Goal: Task Accomplishment & Management: Manage account settings

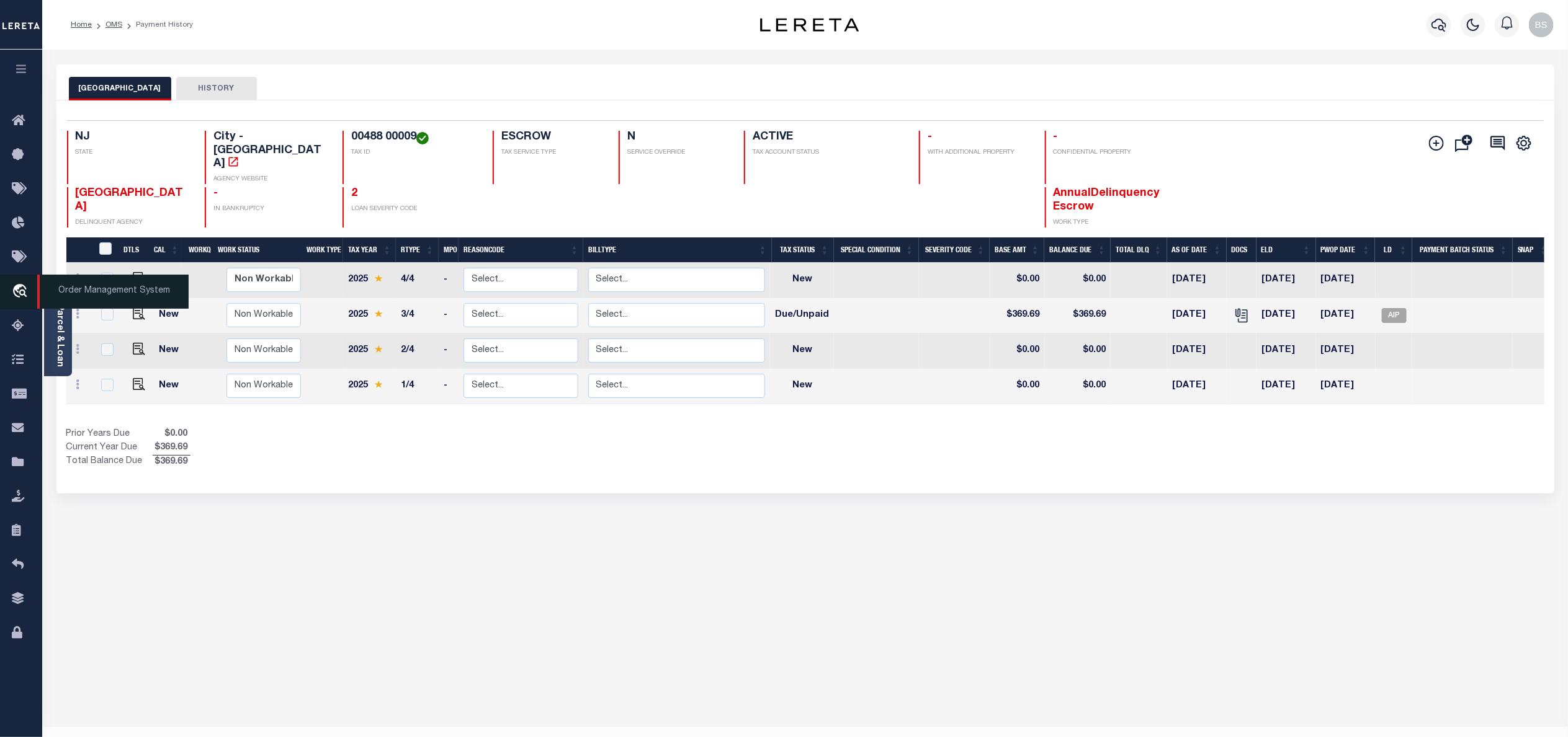
click at [101, 289] on span "Order Management System" at bounding box center [113, 291] width 151 height 34
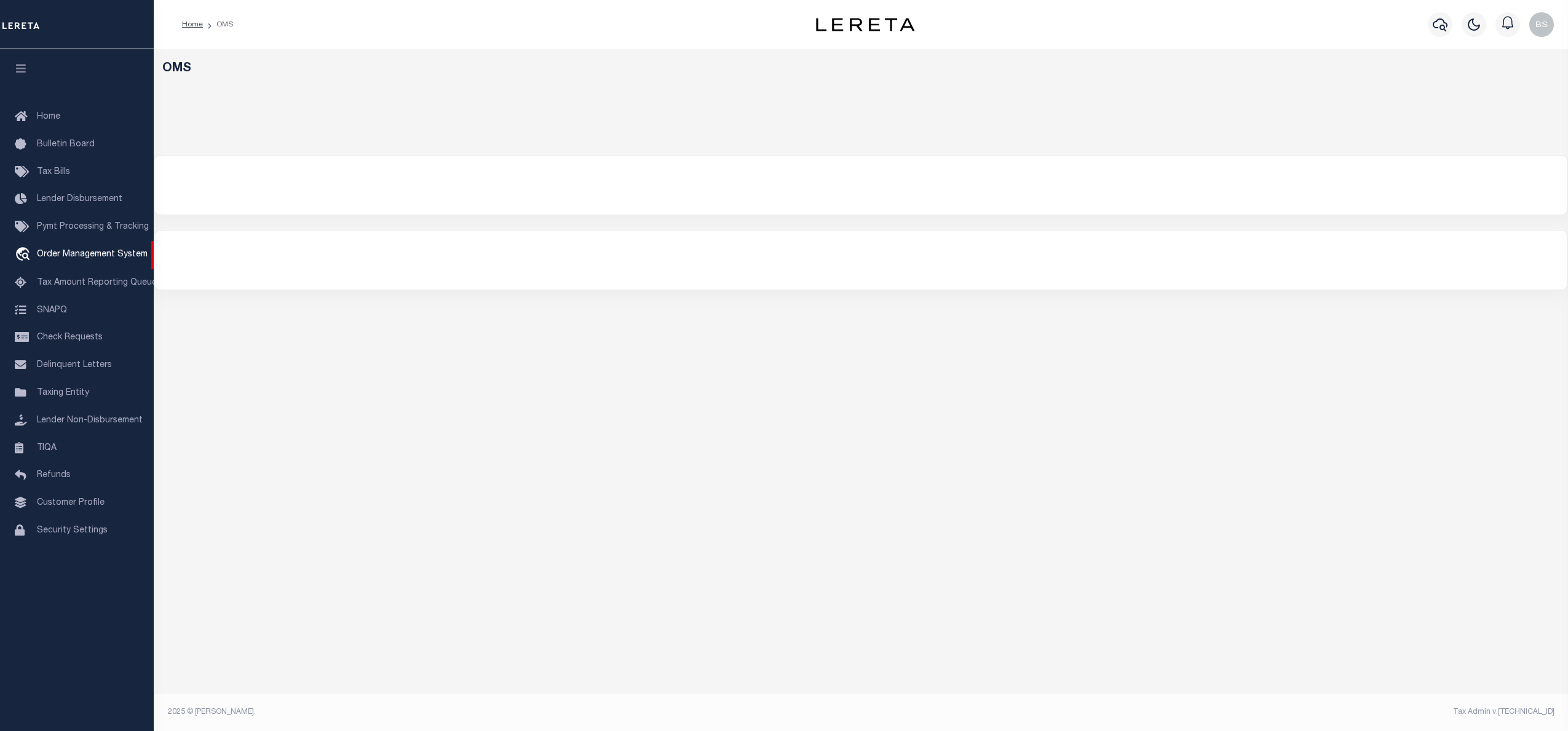
select select "200"
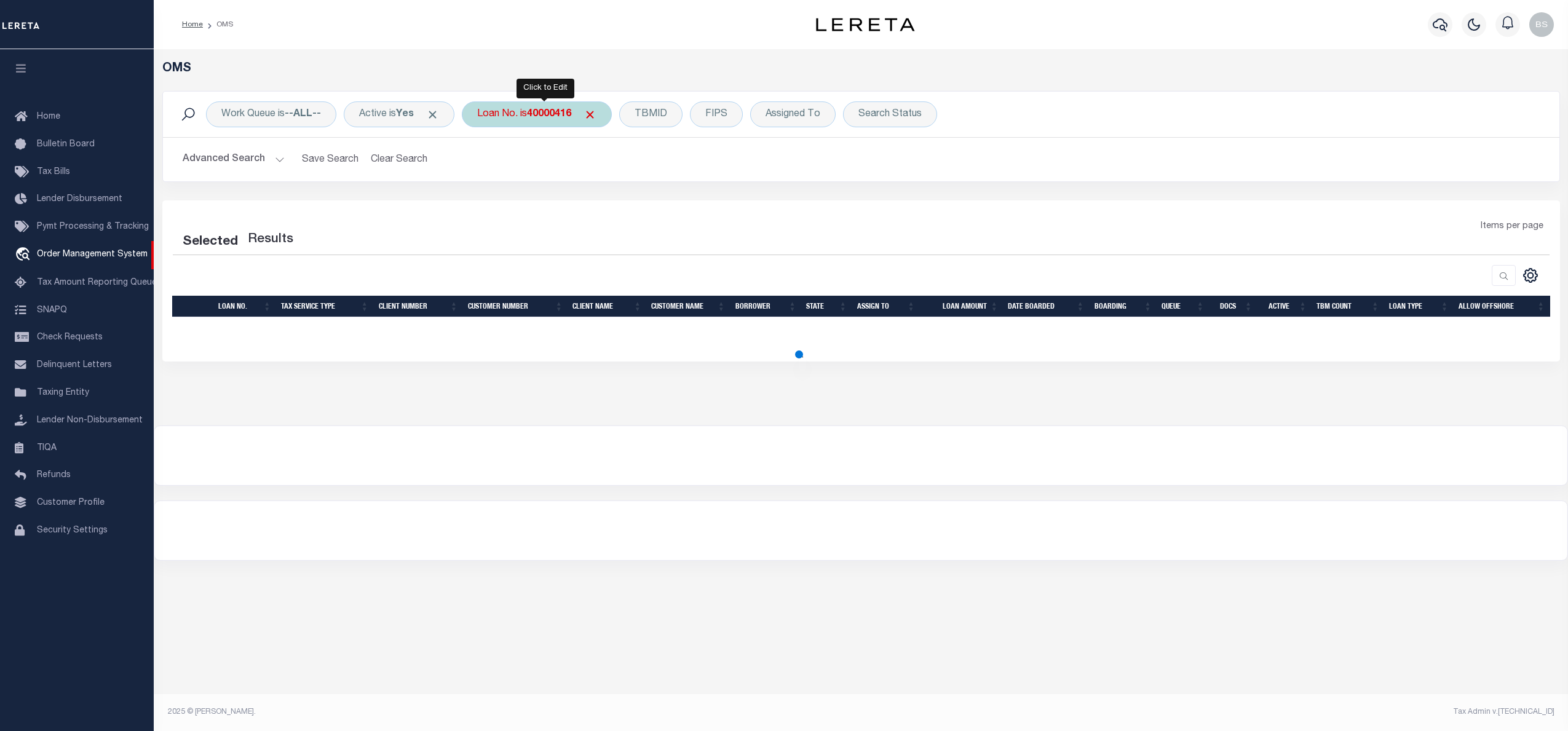
click at [538, 107] on div "Loan No. is 40000416" at bounding box center [537, 114] width 150 height 25
select select "200"
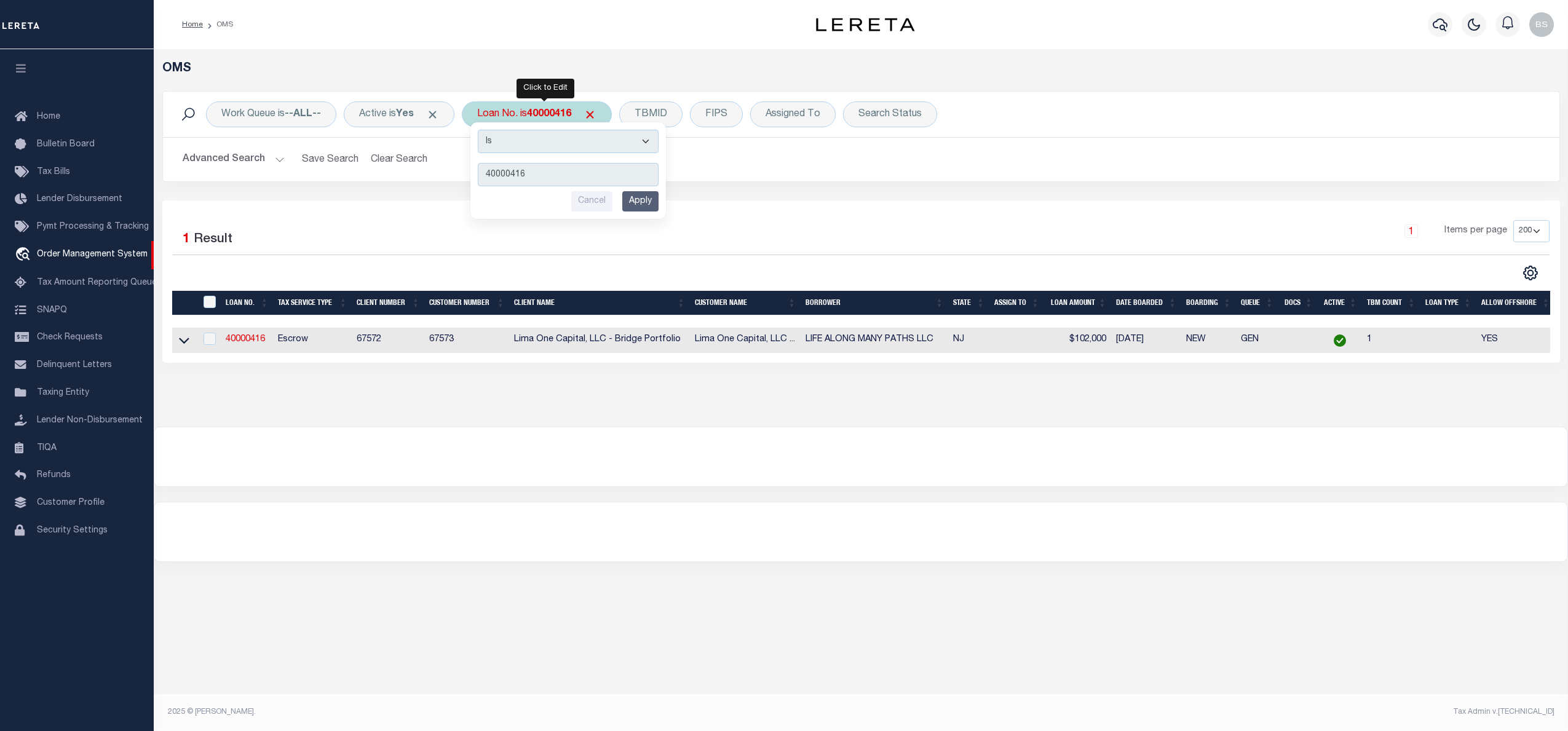
type input "120108"
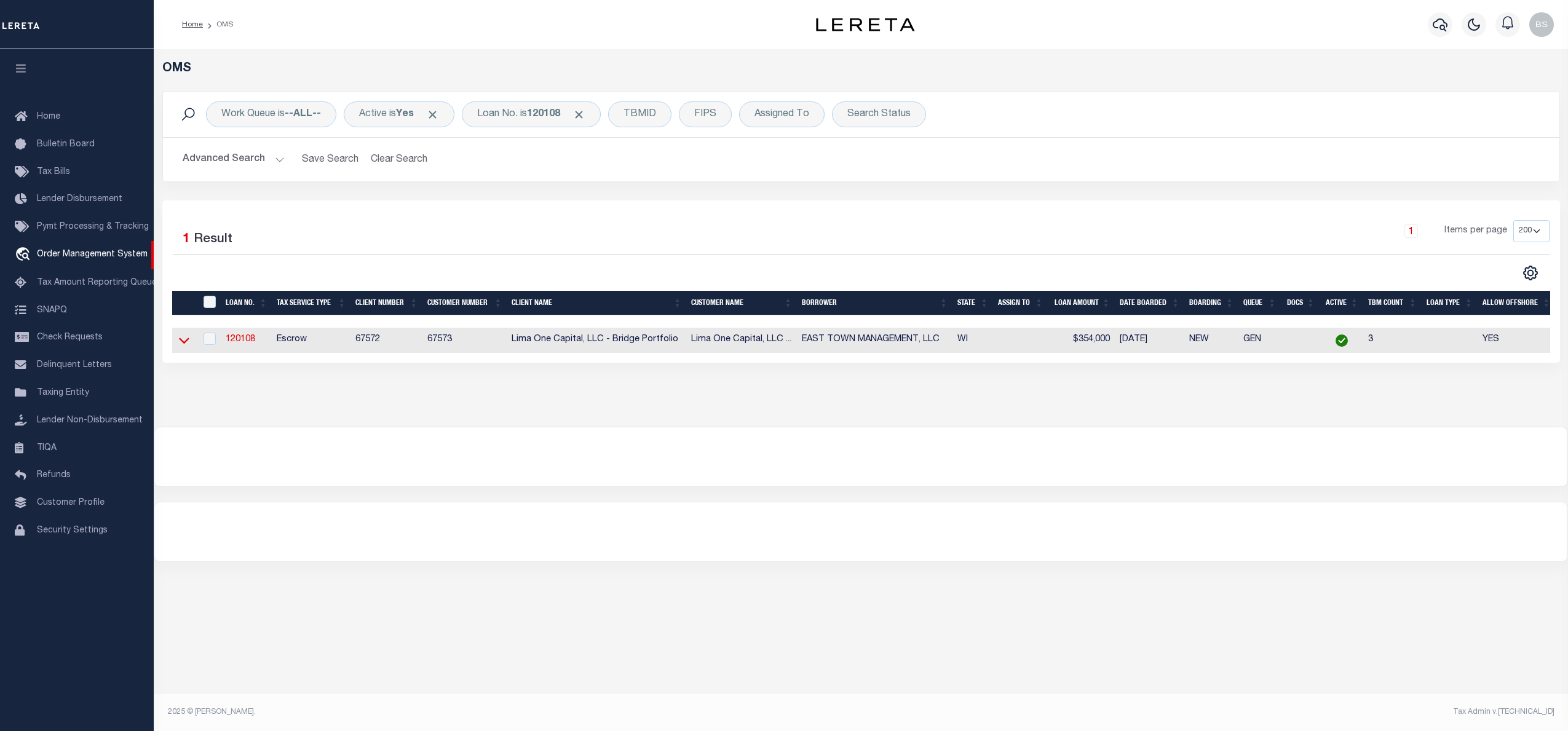
click at [185, 344] on icon at bounding box center [184, 341] width 11 height 6
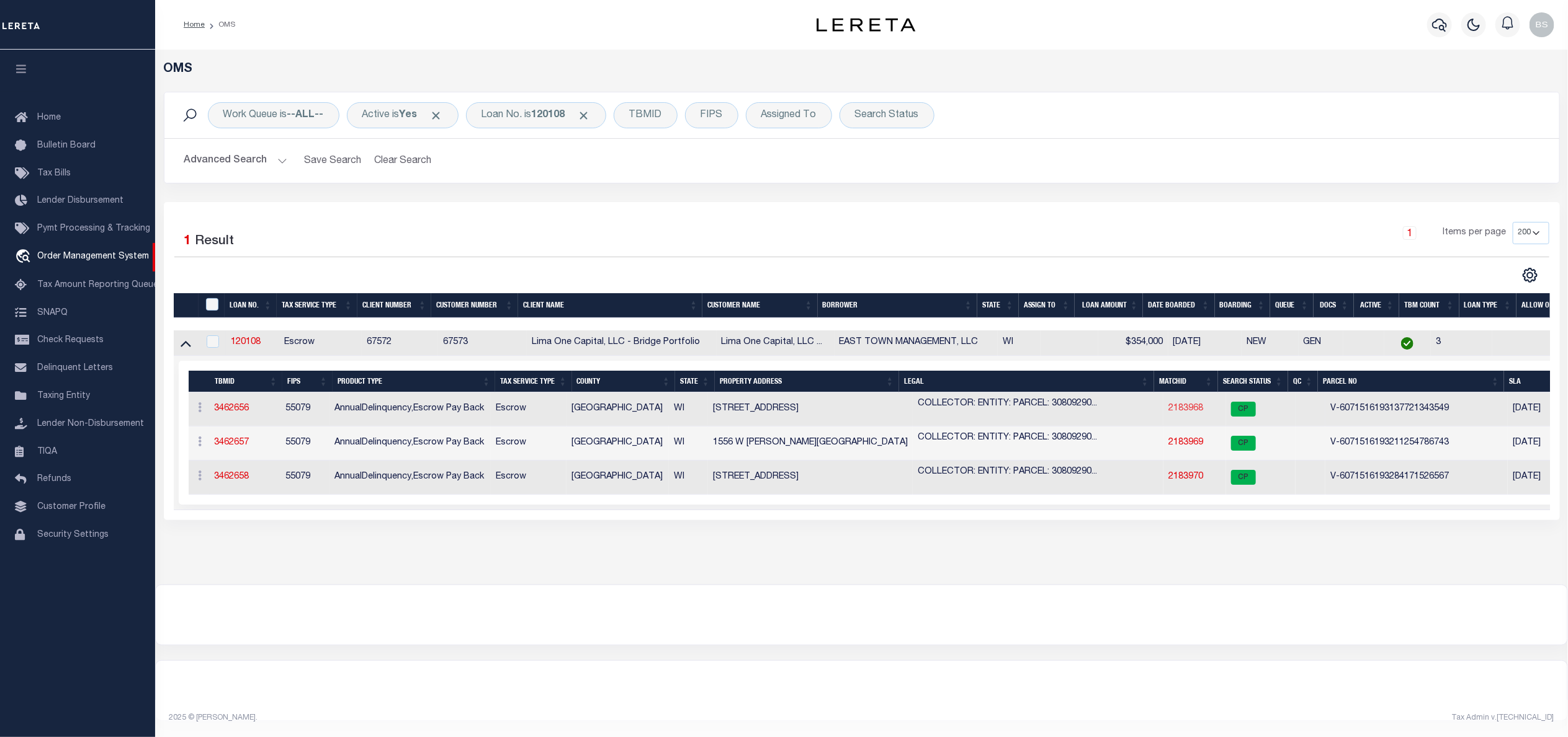
click at [1182, 410] on link "2183968" at bounding box center [1186, 408] width 35 height 8
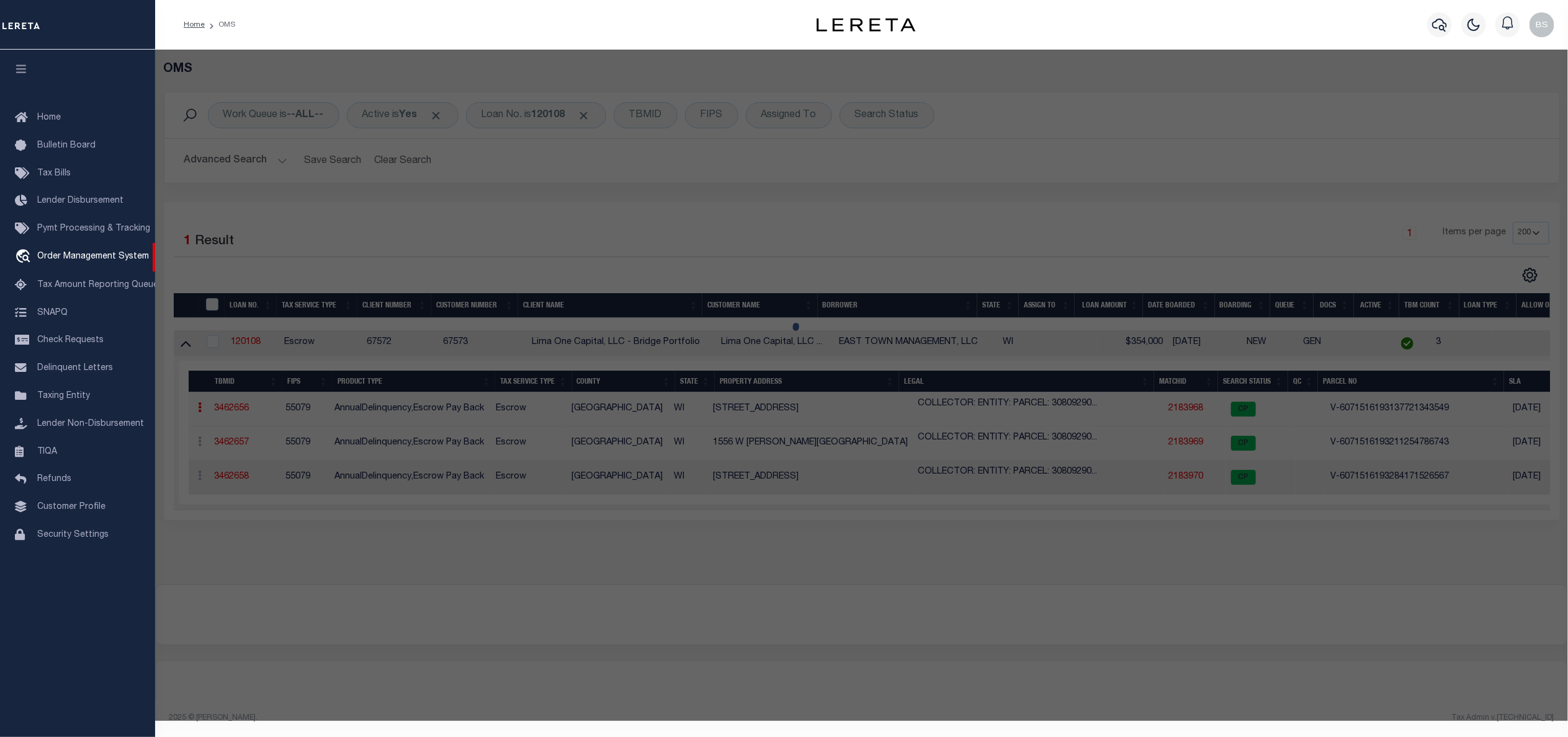
checkbox input "false"
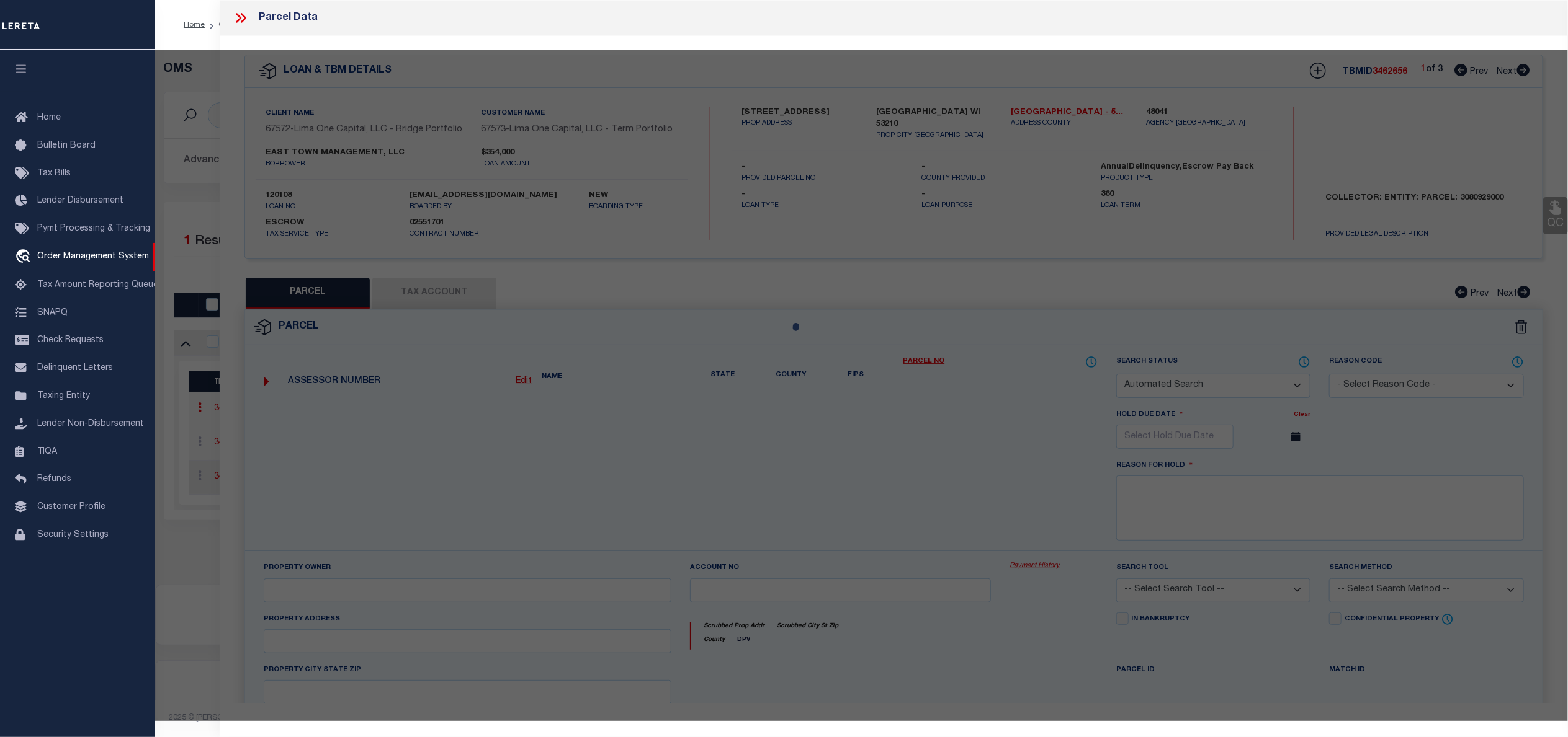
select select "CP"
select select "AGW"
select select
type input "2728-2730 N 37TH STREET"
checkbox input "false"
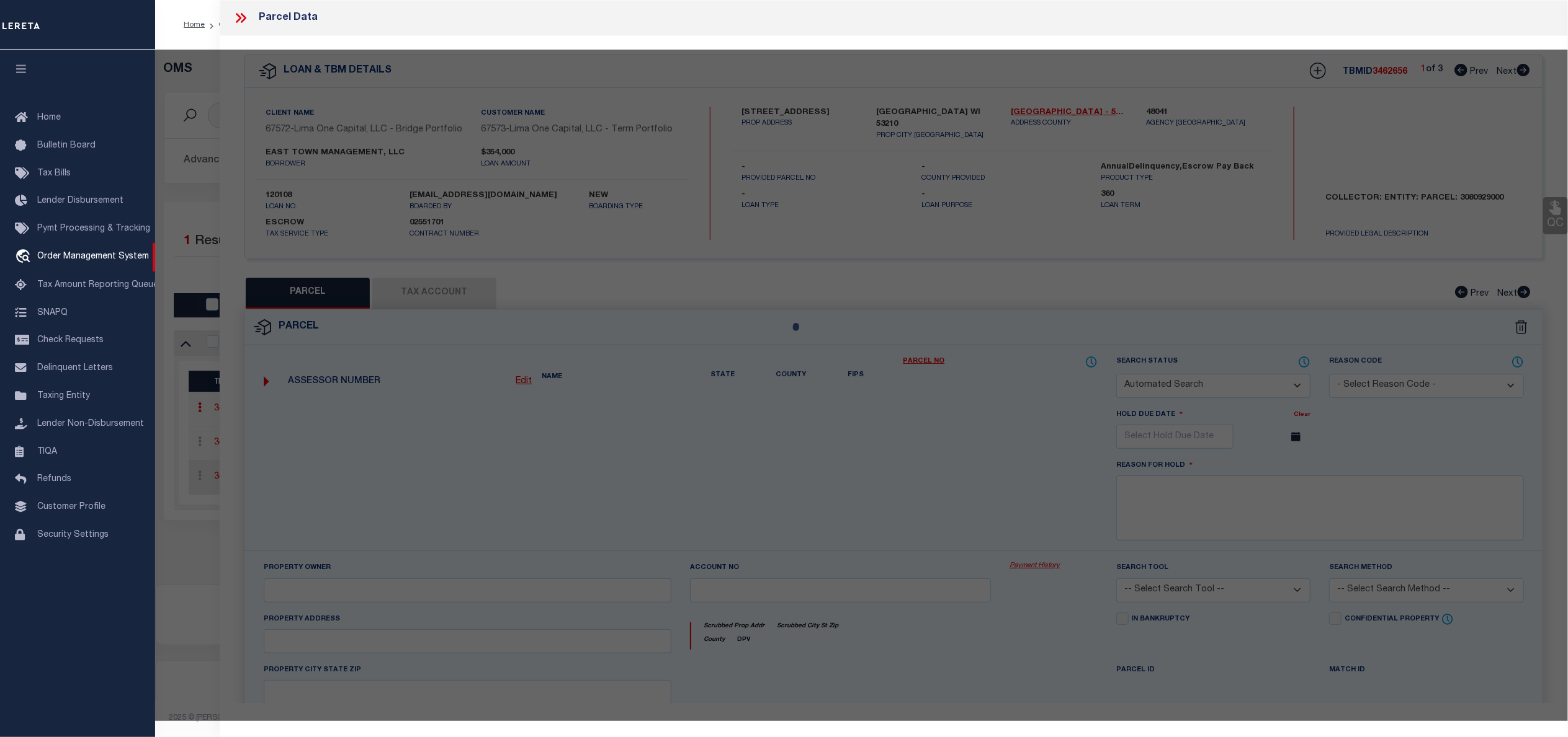
type input "MILWAUKEE WI 53210"
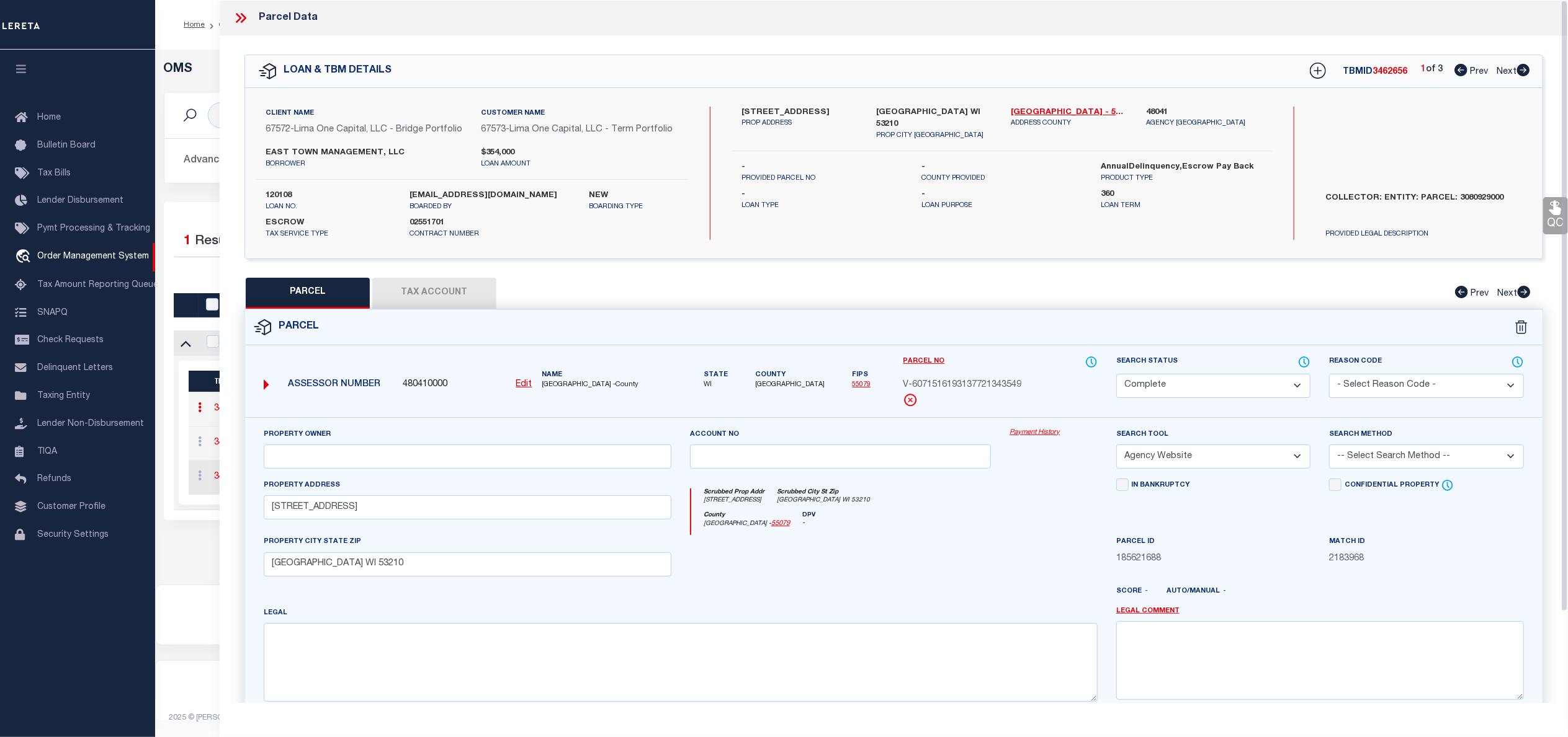
click at [1039, 439] on link "Payment History" at bounding box center [1053, 433] width 88 height 11
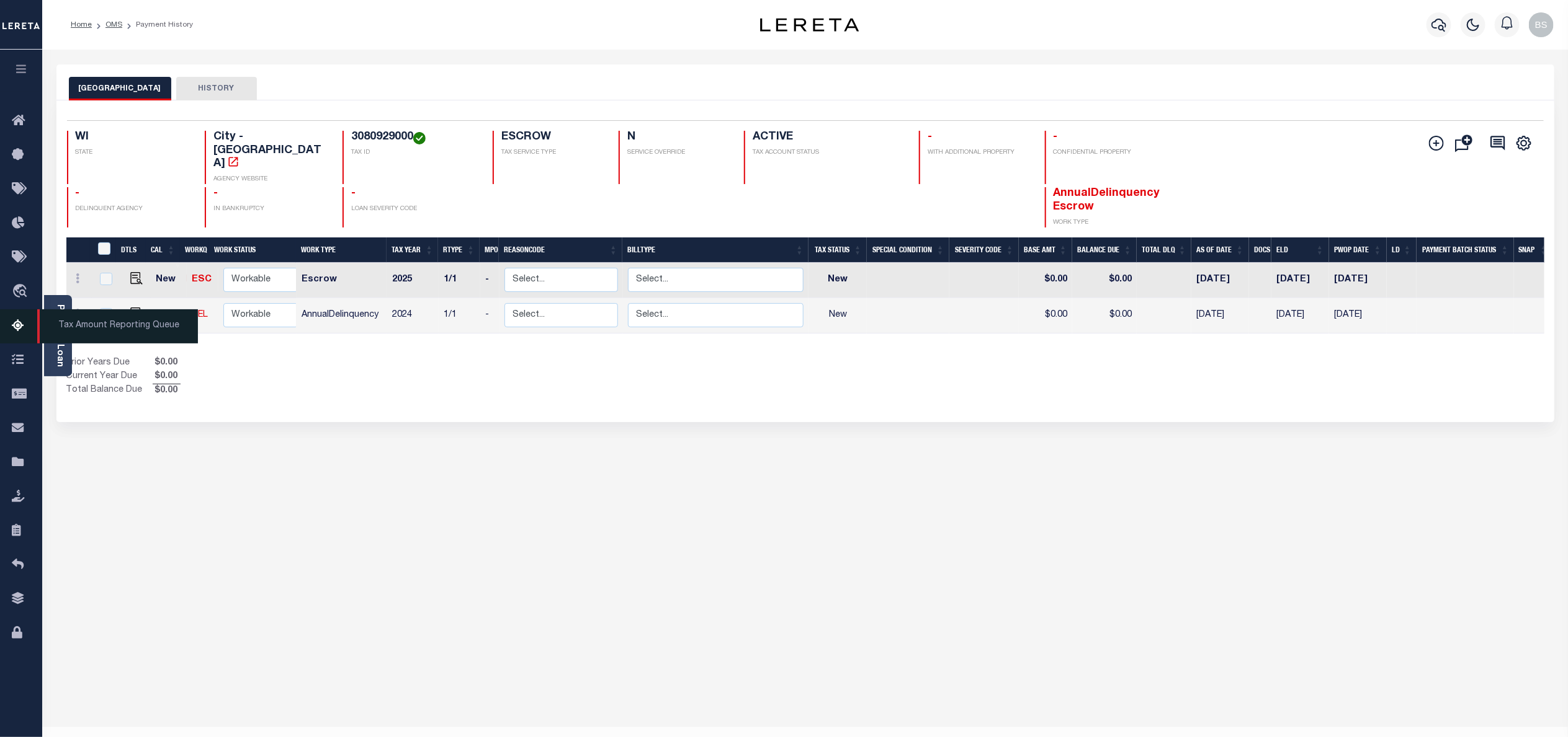
click at [85, 324] on span "Tax Amount Reporting Queue" at bounding box center [117, 326] width 160 height 34
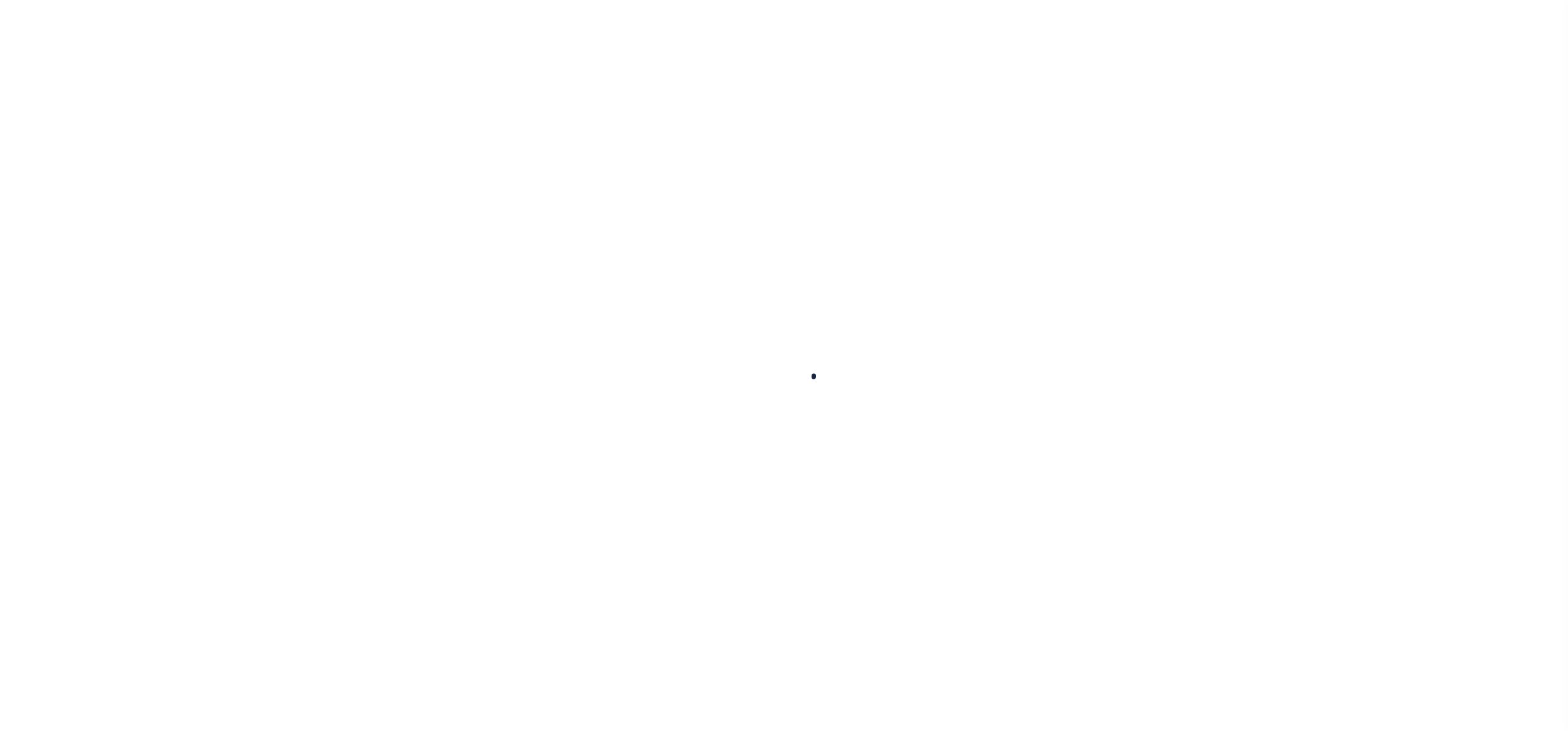
select select "100"
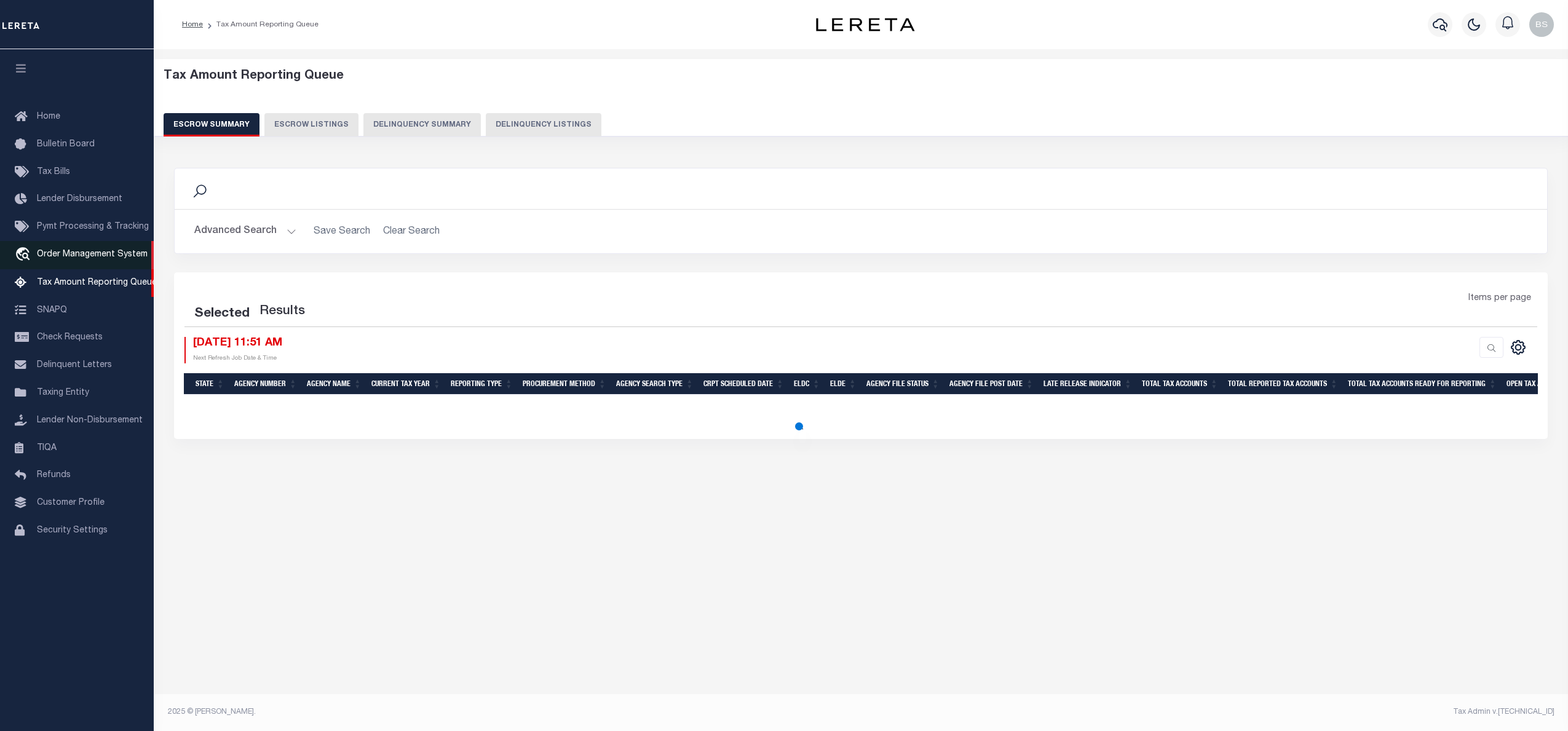
select select "100"
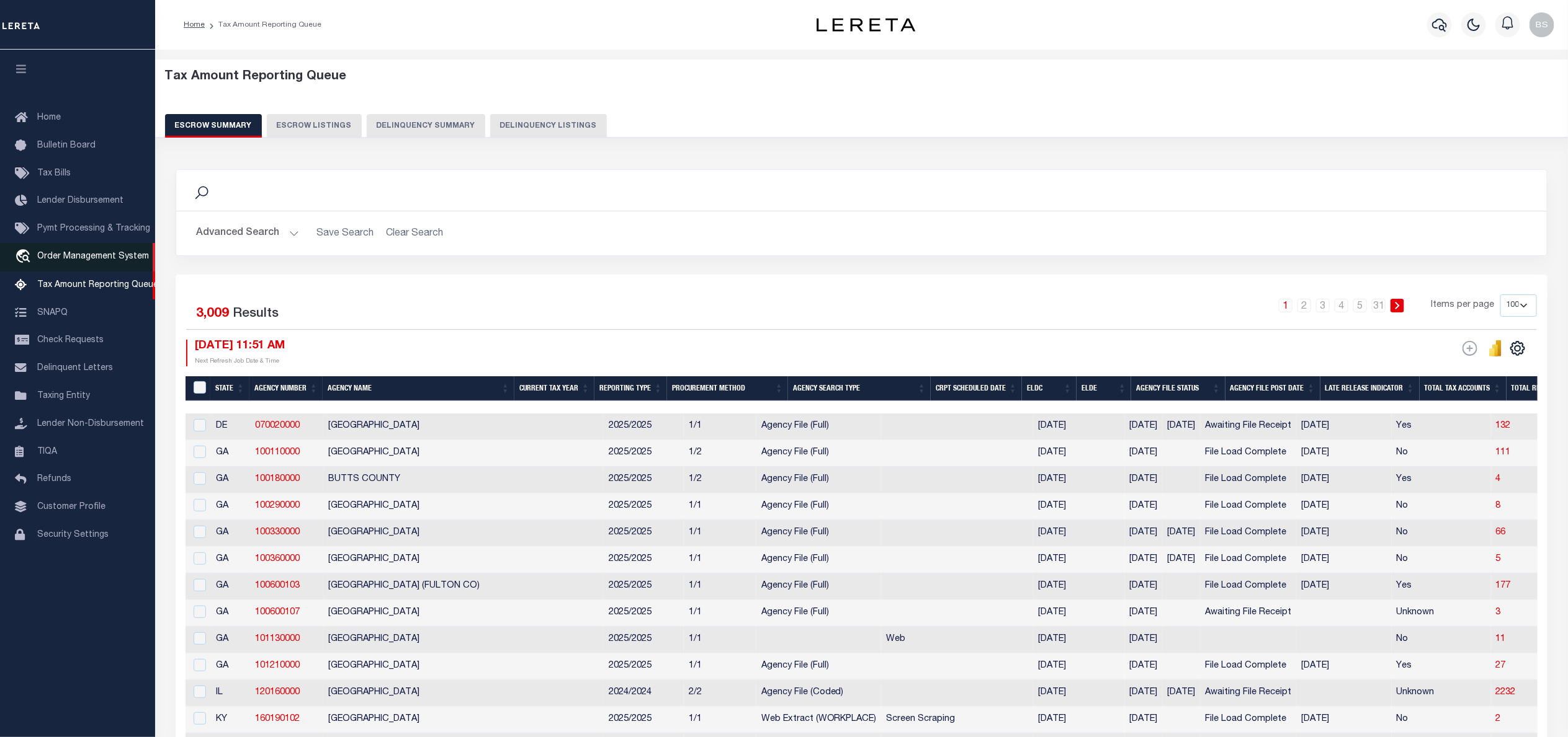
click at [93, 259] on span "Order Management System" at bounding box center [93, 256] width 112 height 8
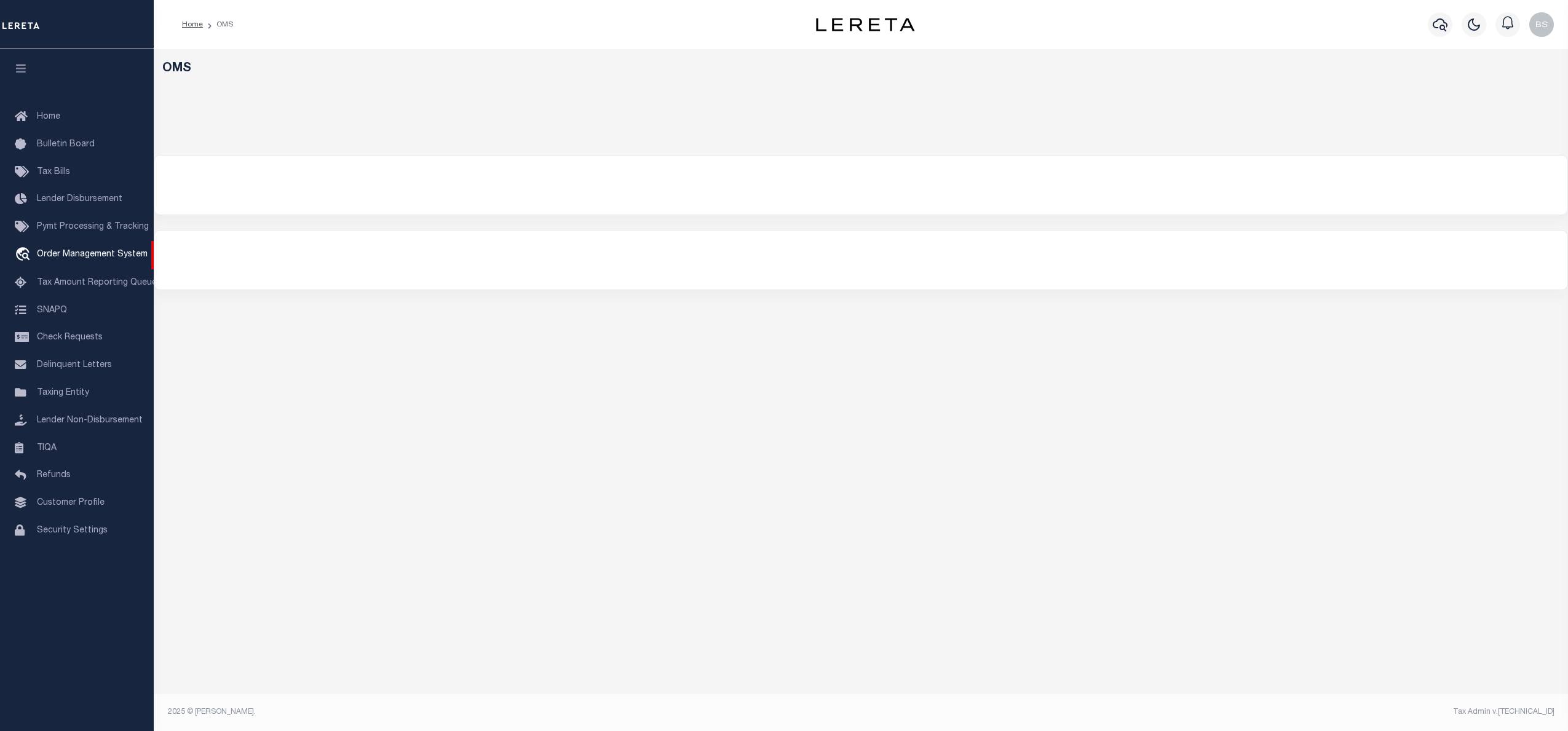
select select "200"
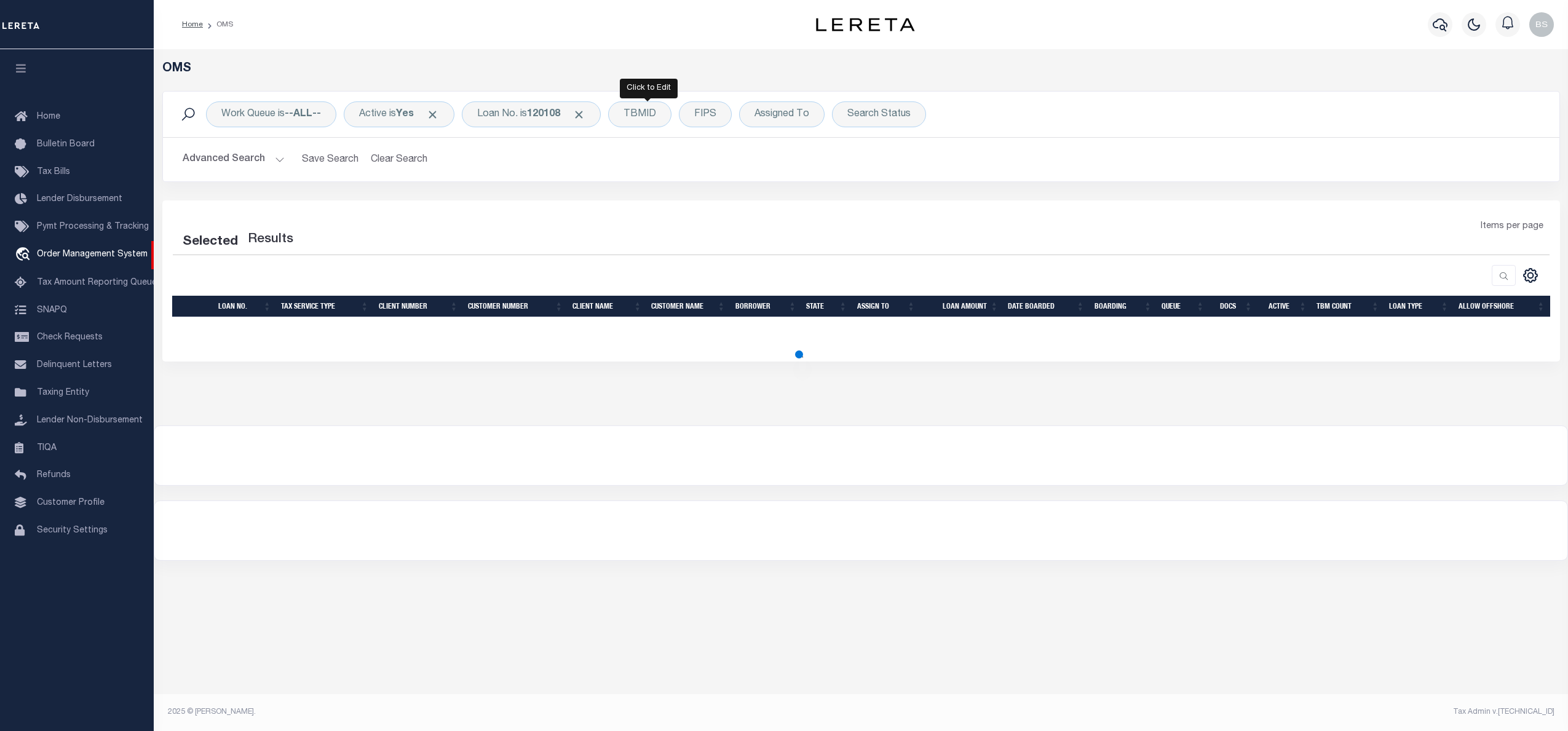
select select "200"
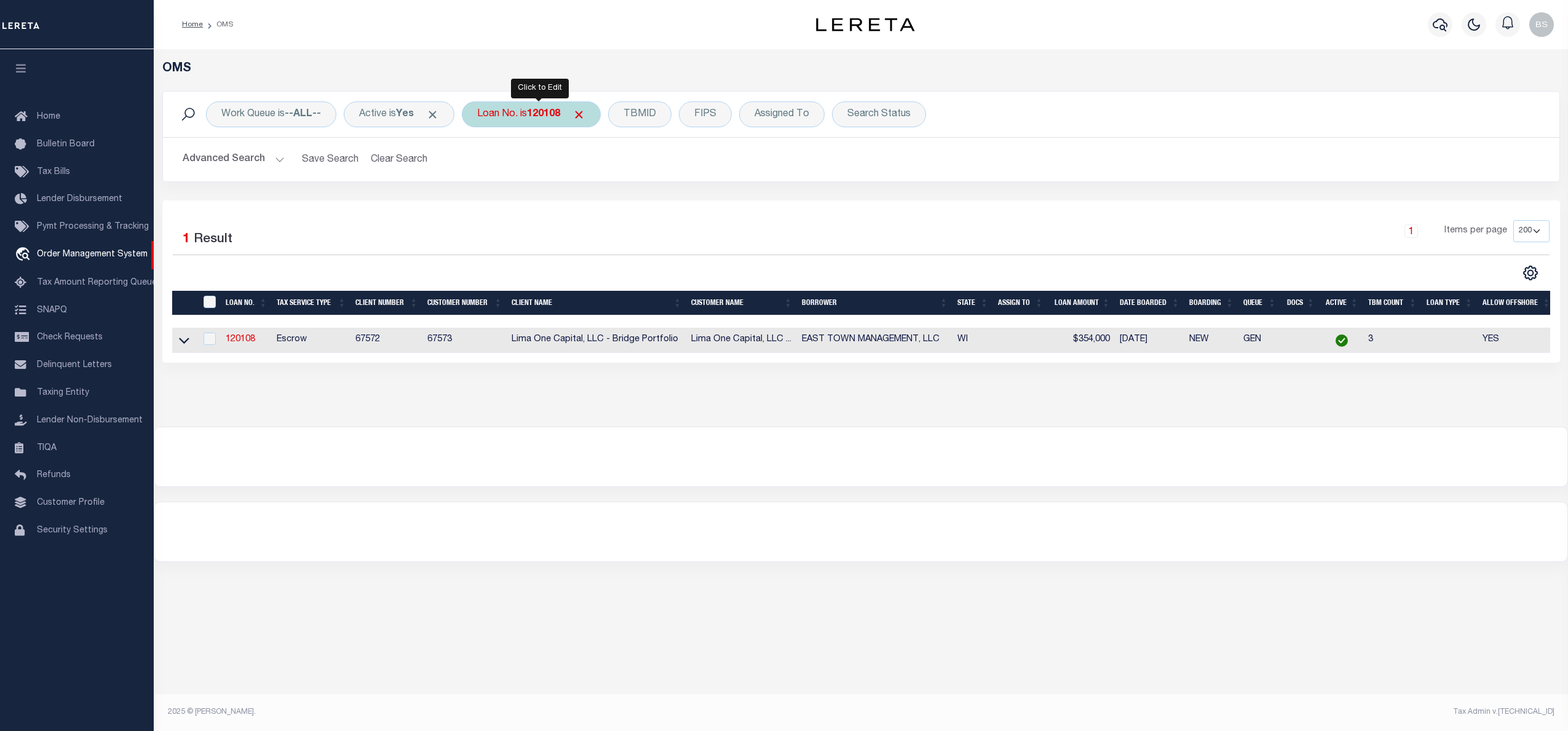
click at [532, 116] on div "Loan No. is 120108" at bounding box center [531, 114] width 139 height 25
type input "112224"
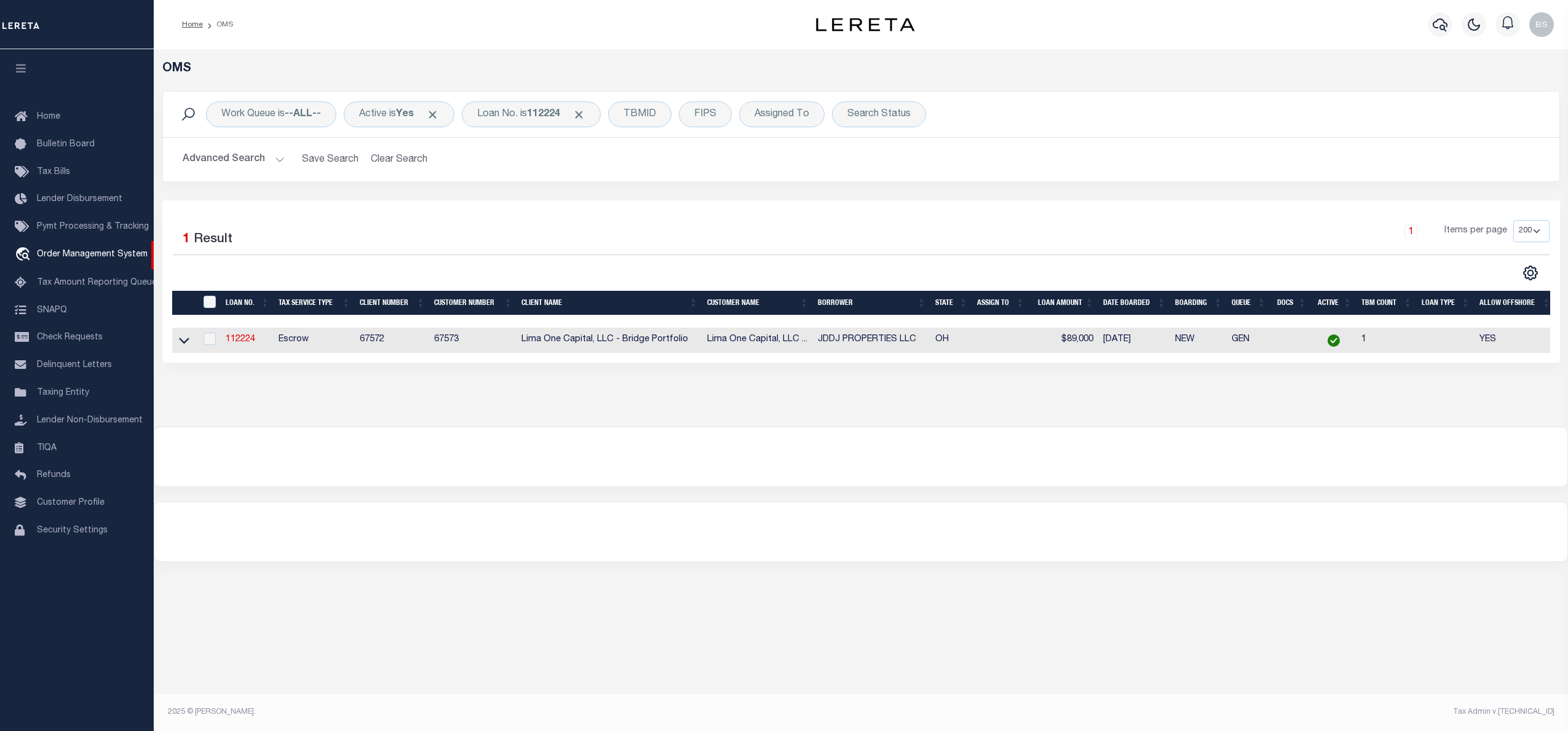
click at [189, 347] on td at bounding box center [184, 341] width 24 height 25
checkbox input "true"
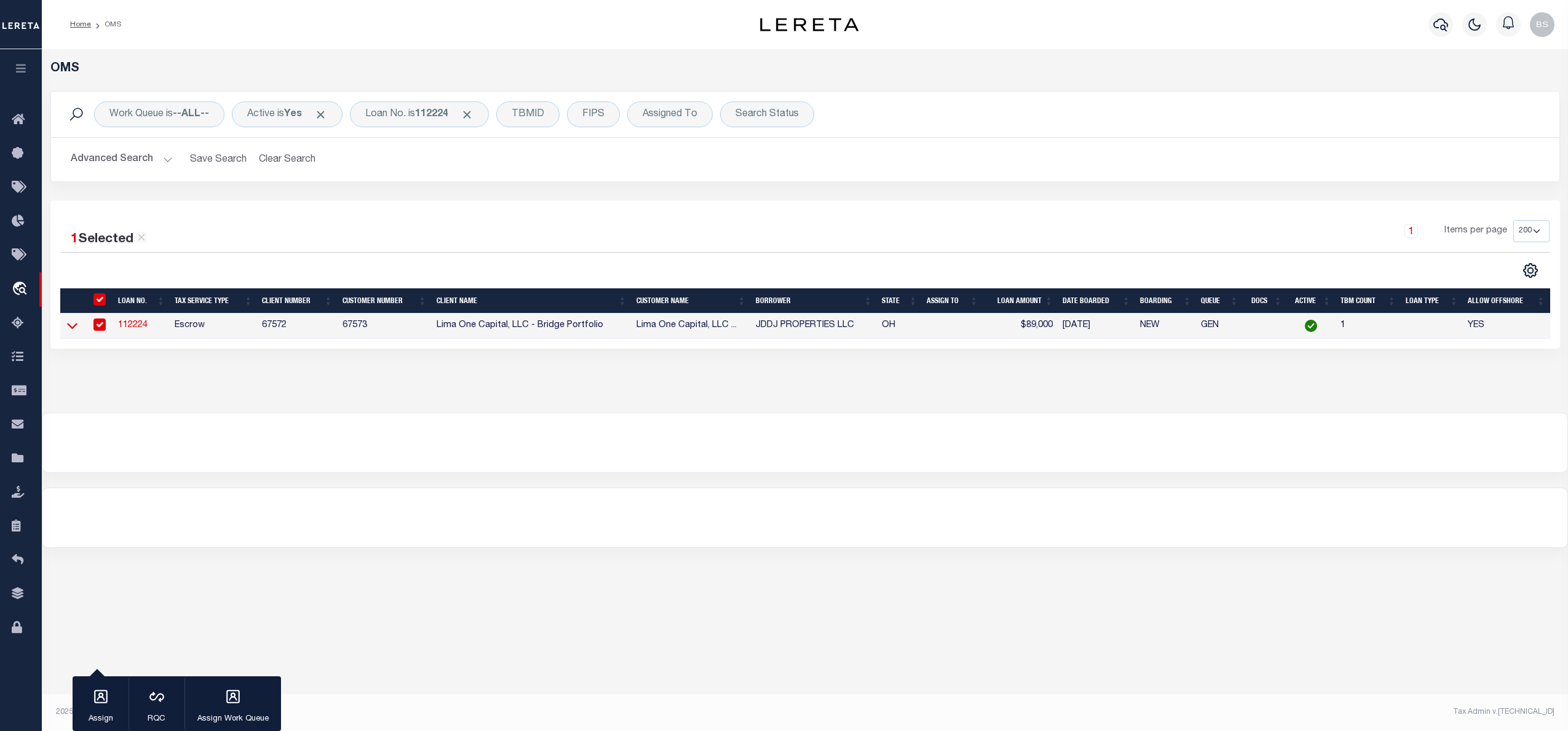
click at [71, 330] on icon at bounding box center [73, 326] width 11 height 6
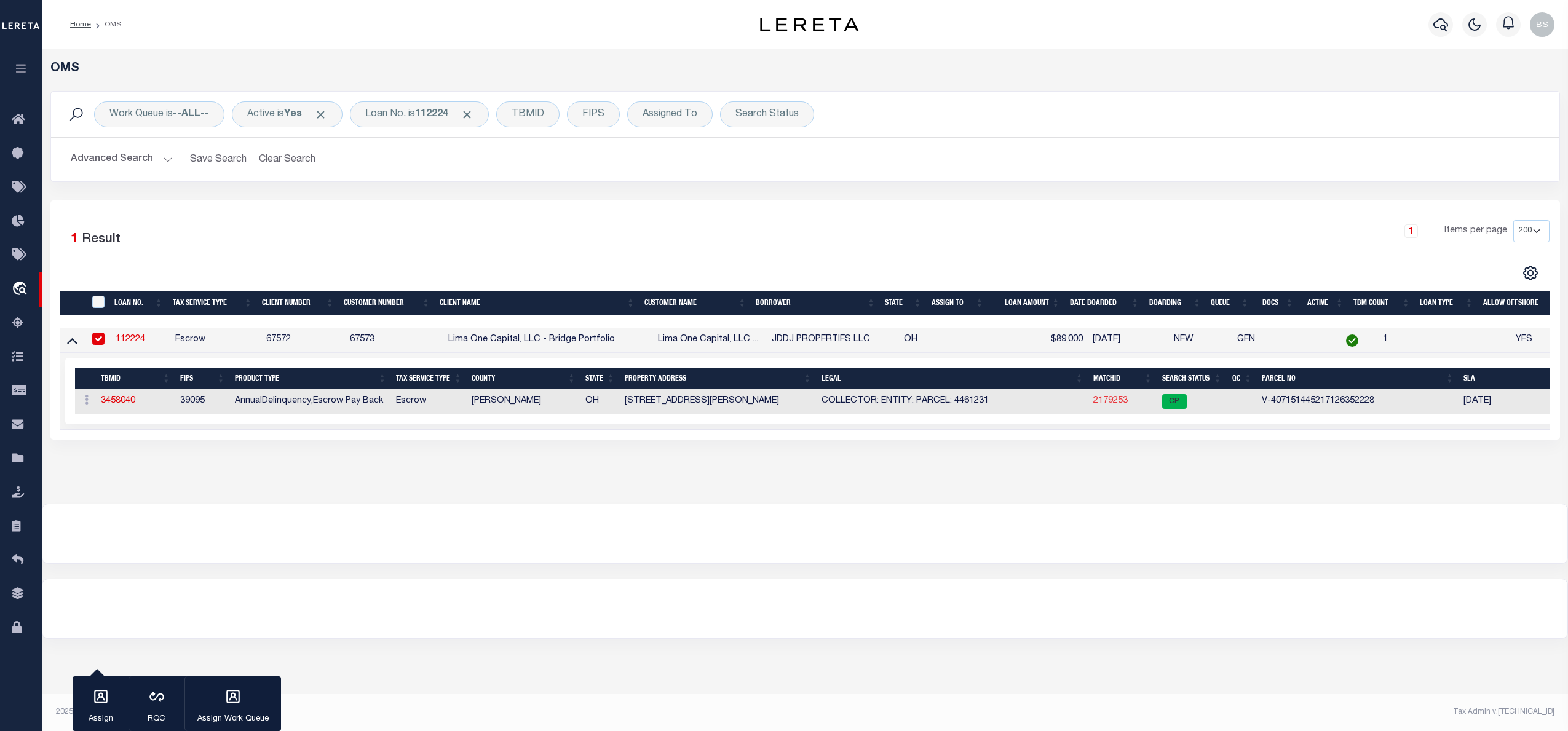
click at [1109, 403] on link "2179253" at bounding box center [1110, 400] width 35 height 8
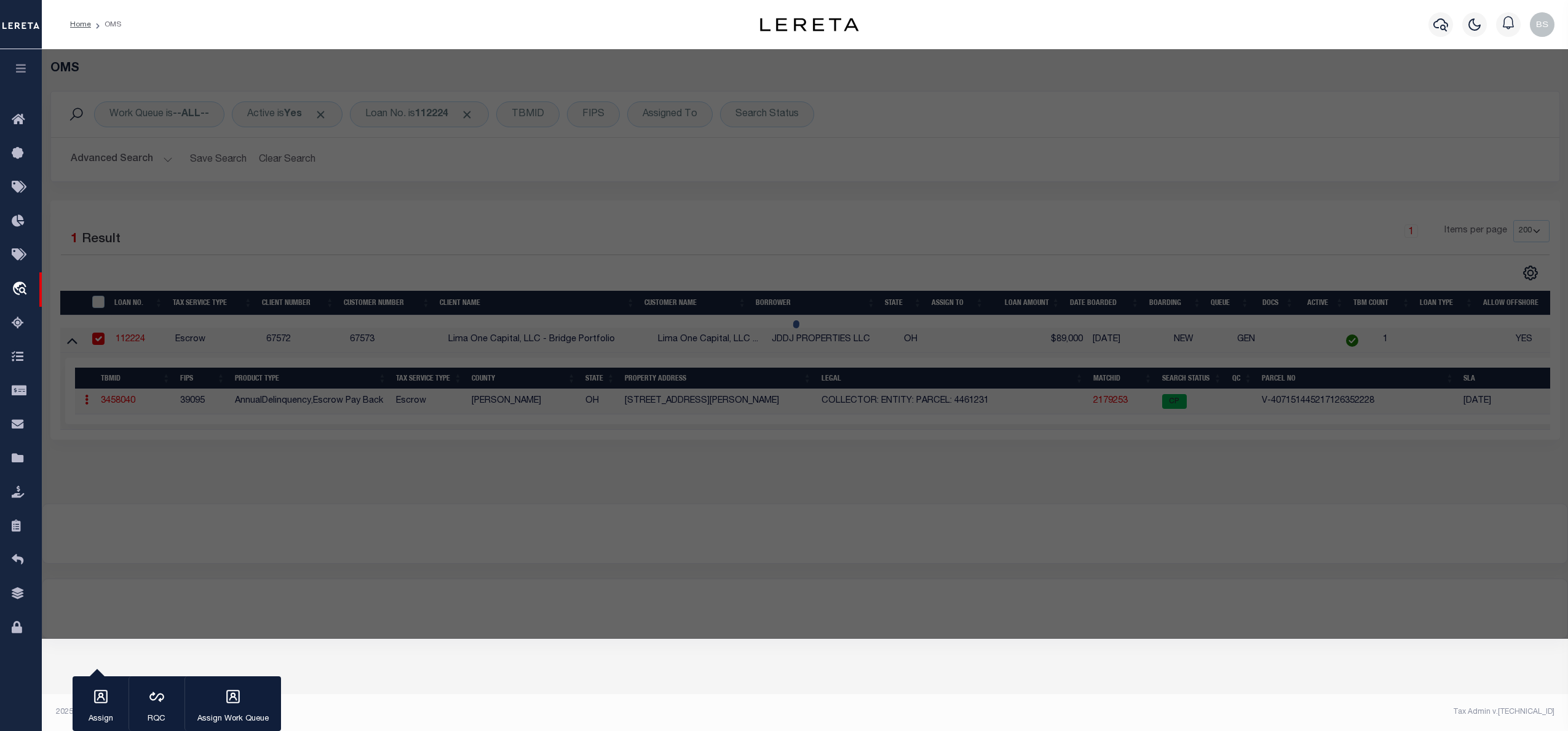
checkbox input "false"
select select "CP"
type input "630 GRASSER STREET"
checkbox input "false"
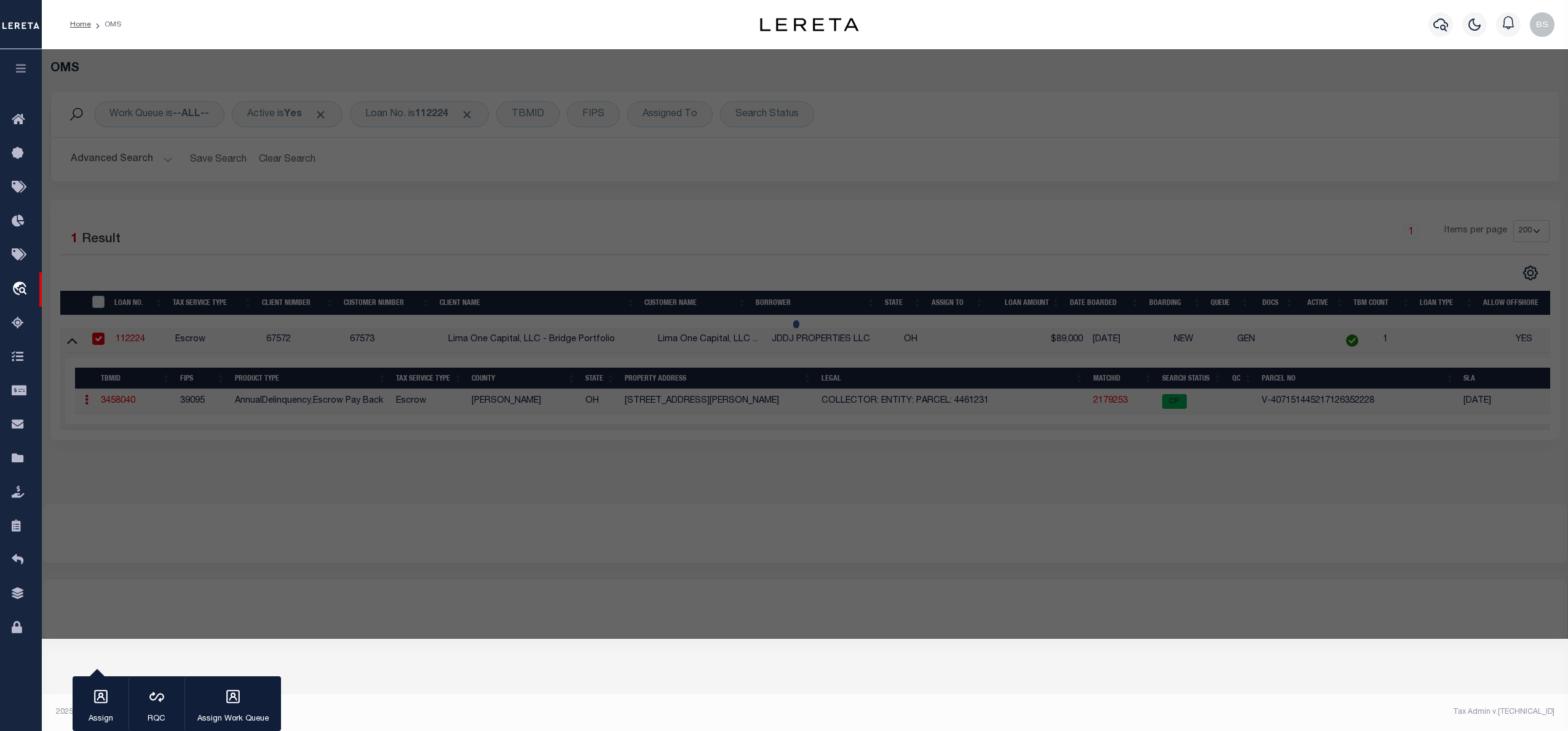
type input "OREGON OH 43616"
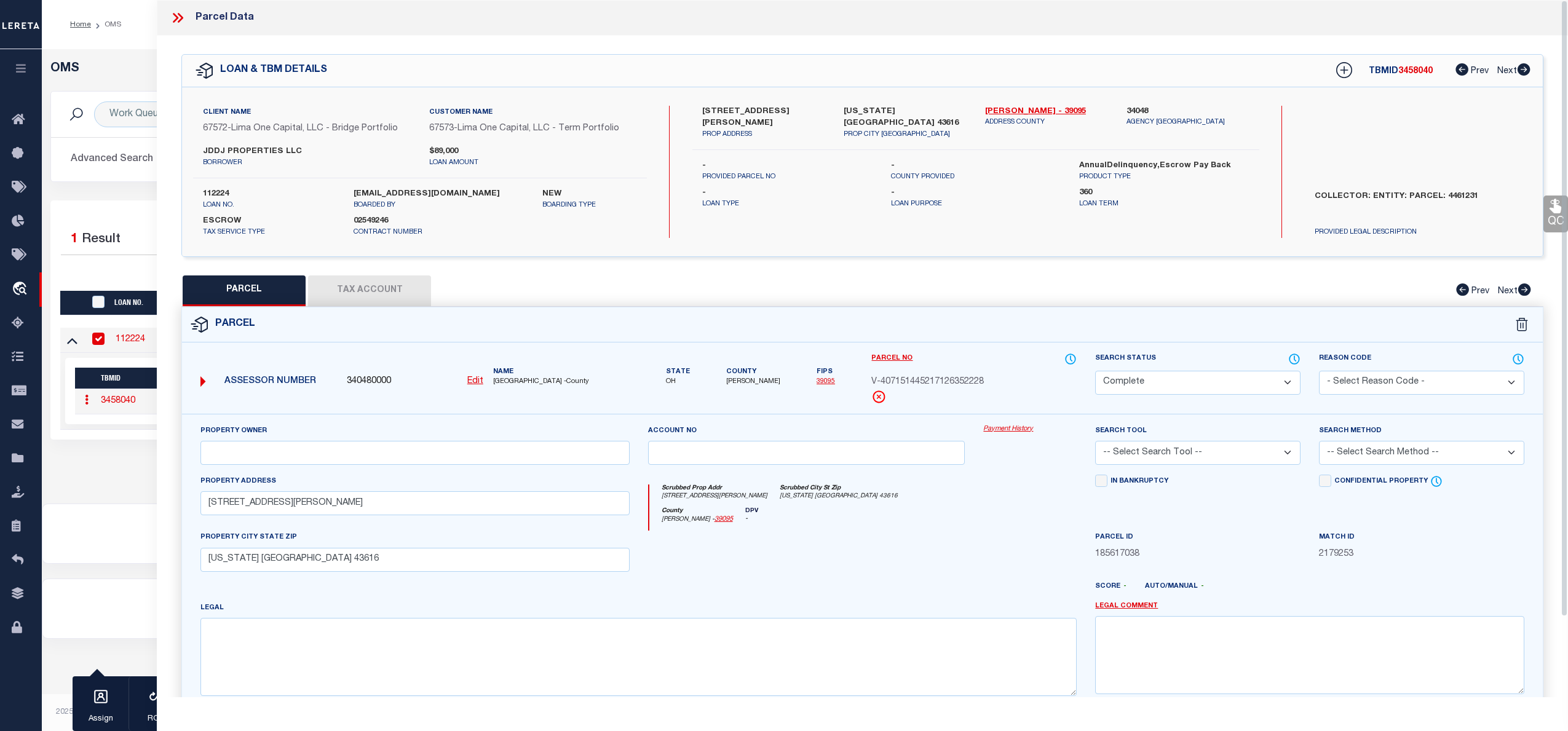
click at [1020, 428] on link "Payment History" at bounding box center [1030, 430] width 94 height 11
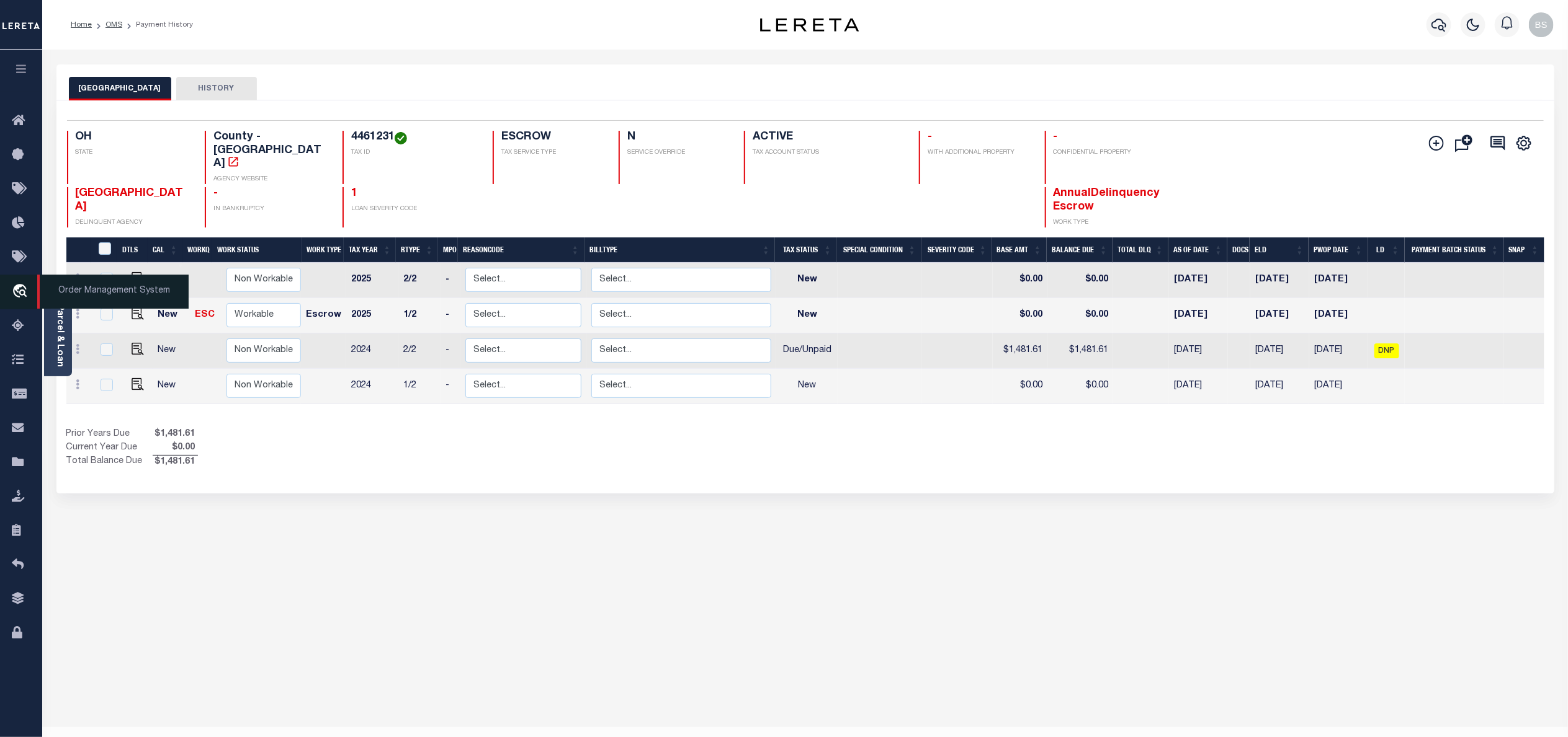
click at [90, 298] on span "Order Management System" at bounding box center [113, 291] width 151 height 34
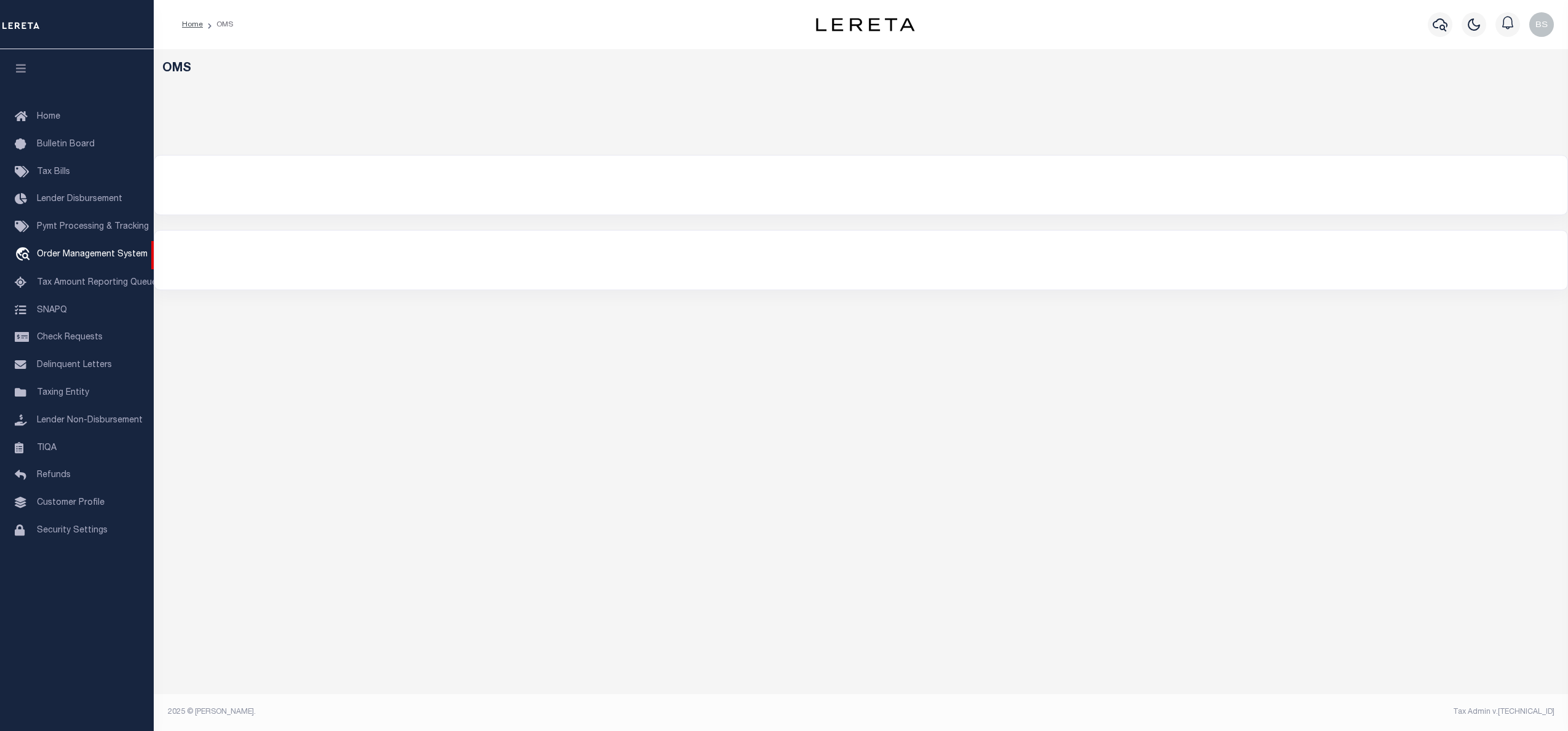
select select "200"
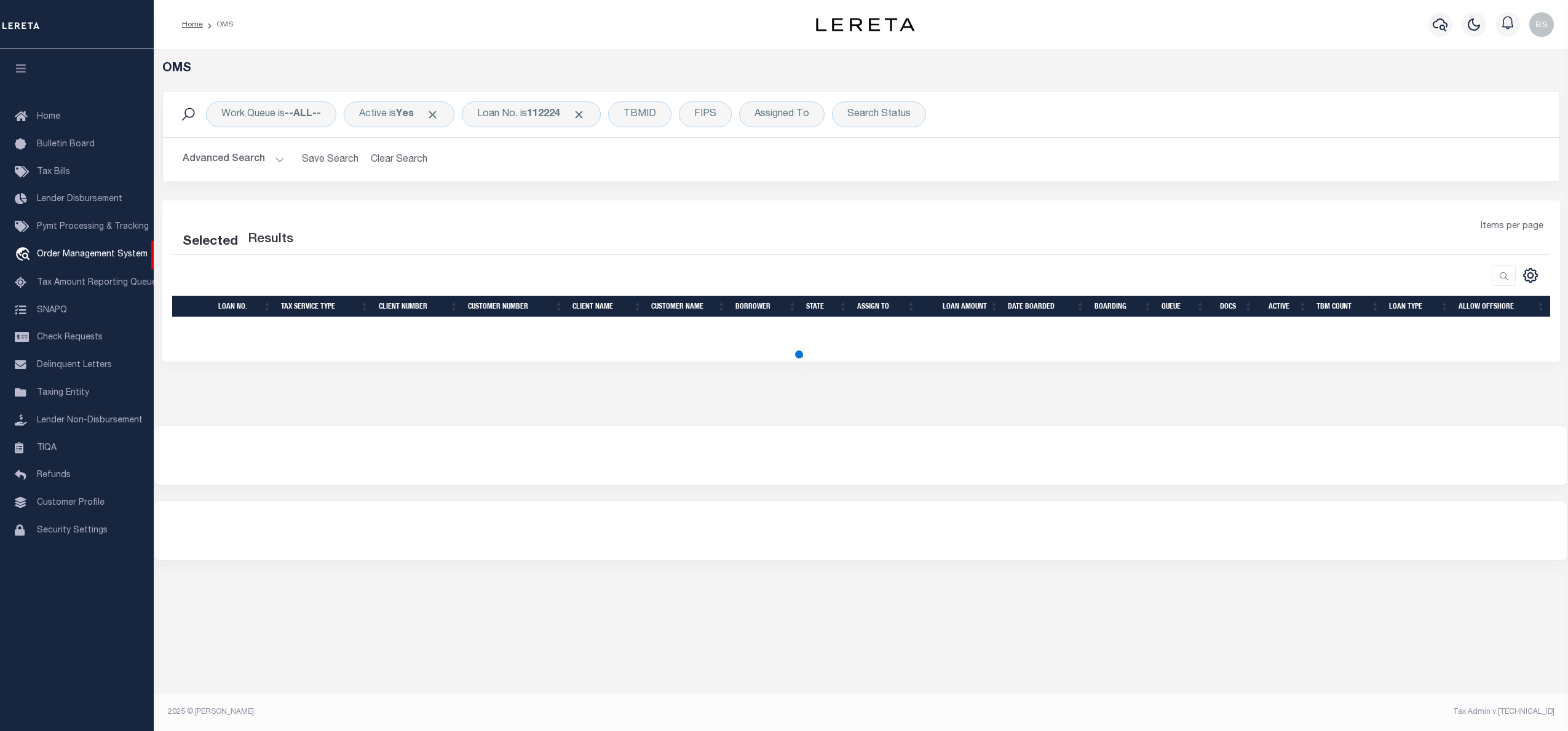
select select "200"
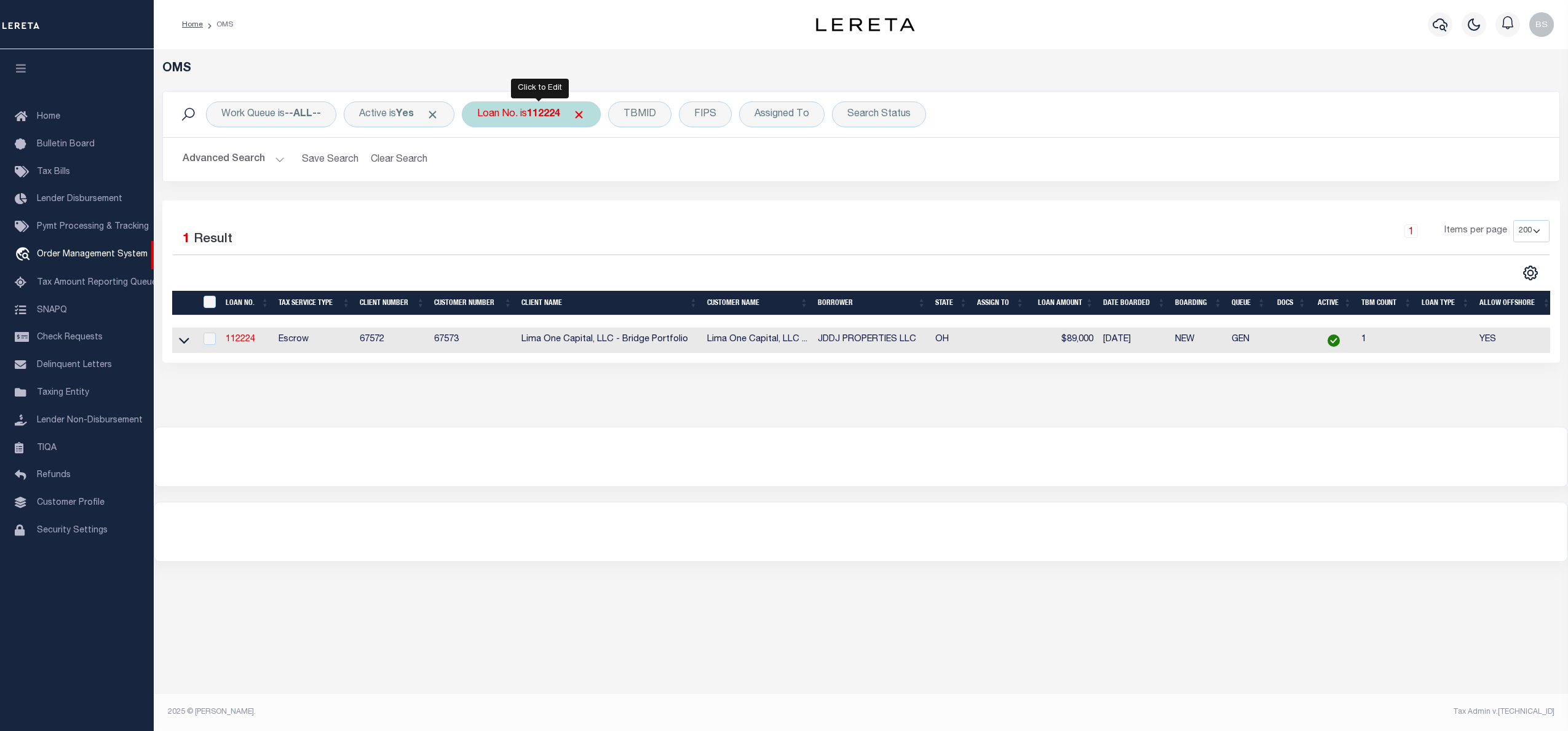
click at [526, 112] on div "Loan No. is 112224" at bounding box center [531, 114] width 139 height 25
type input "128675"
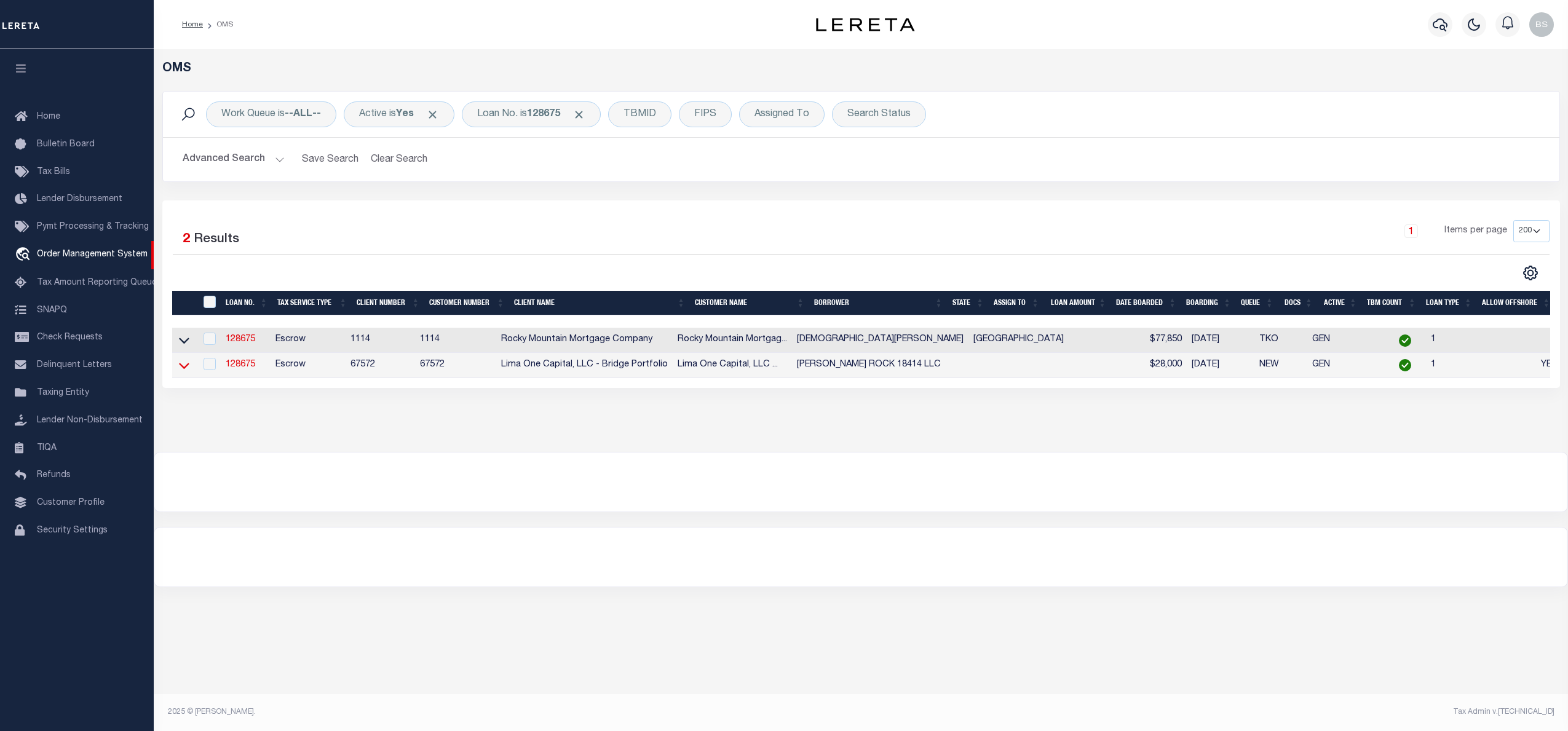
click at [183, 369] on icon at bounding box center [184, 366] width 11 height 6
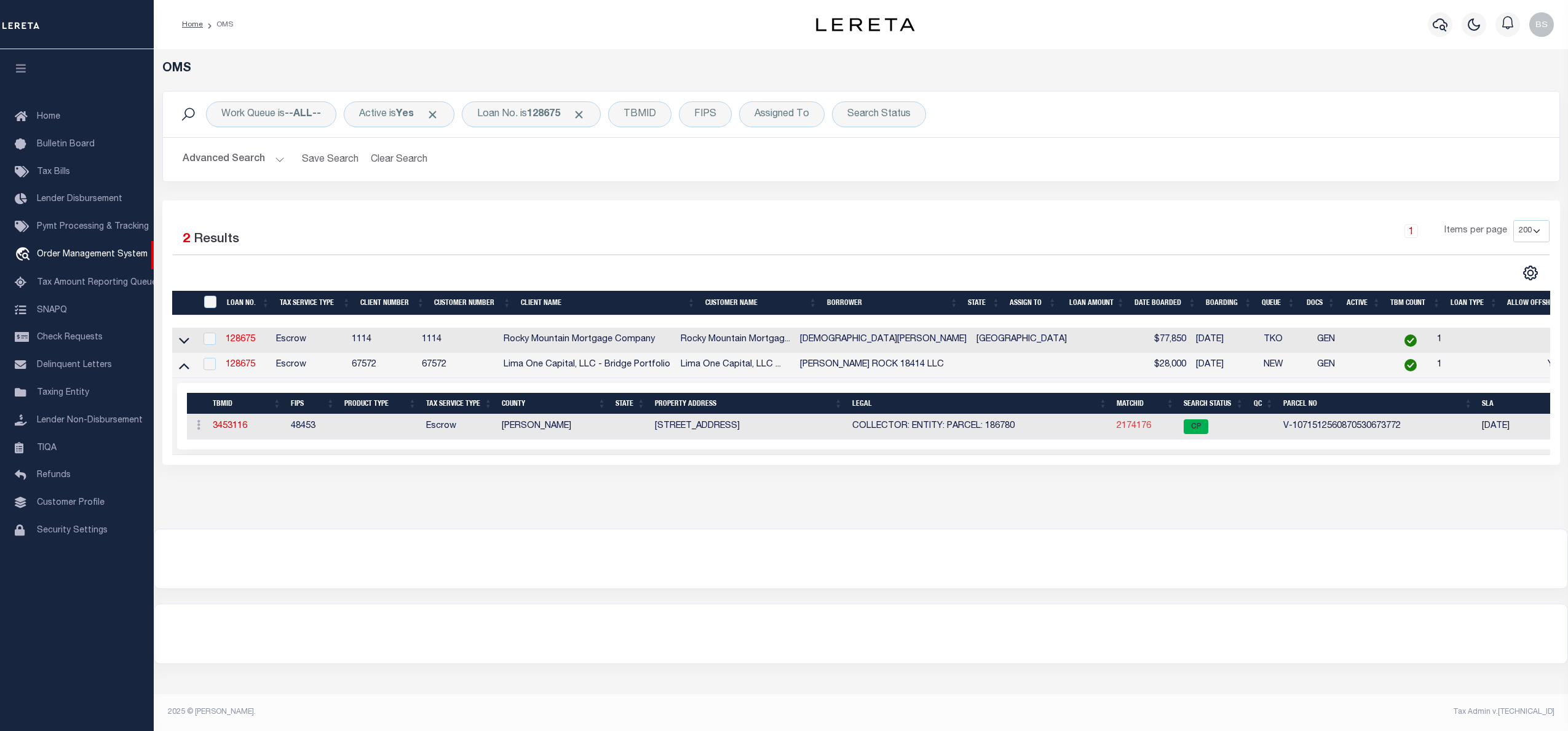
click at [1134, 428] on link "2174176" at bounding box center [1134, 426] width 35 height 8
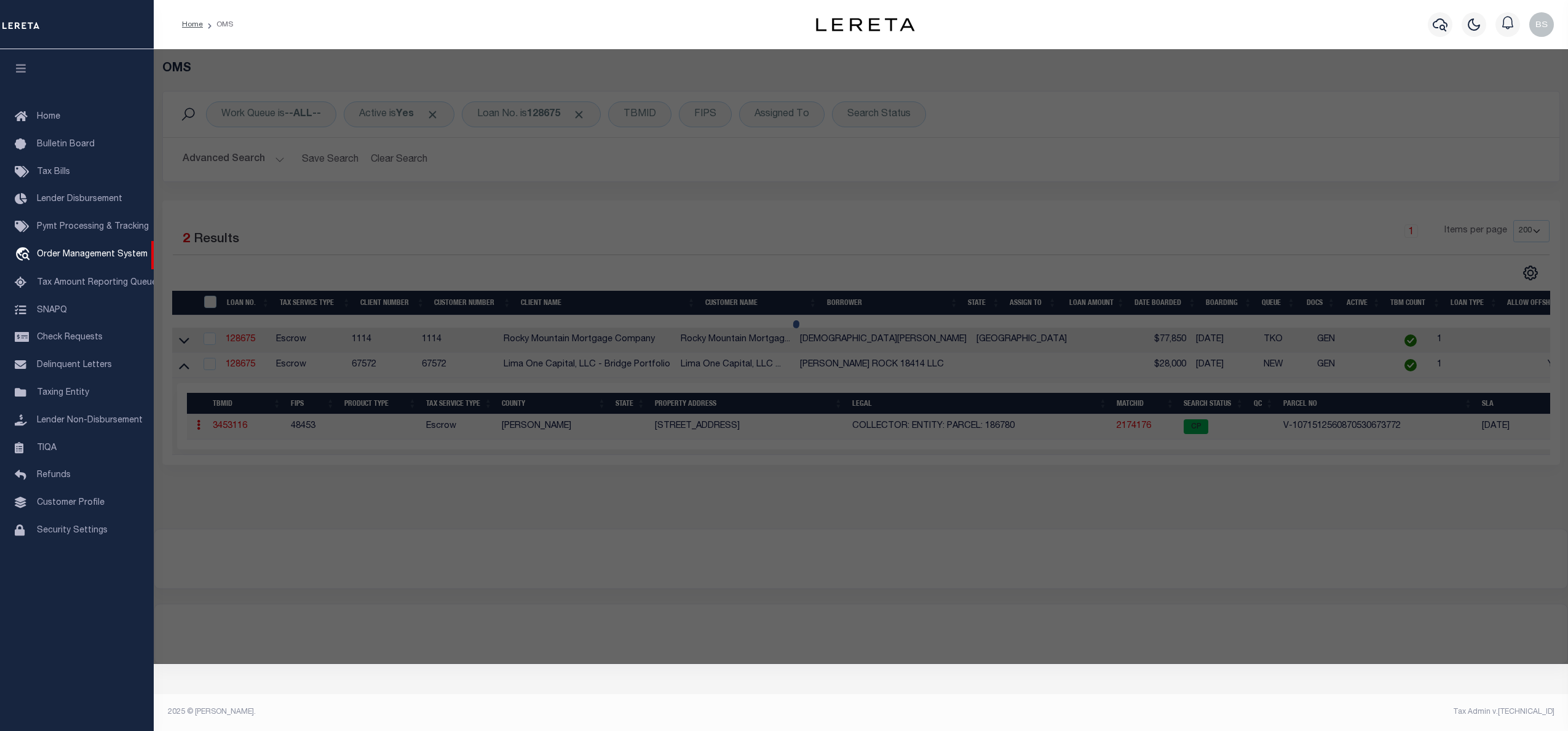
checkbox input "false"
select select "CP"
select select "AGW"
select select "ADD"
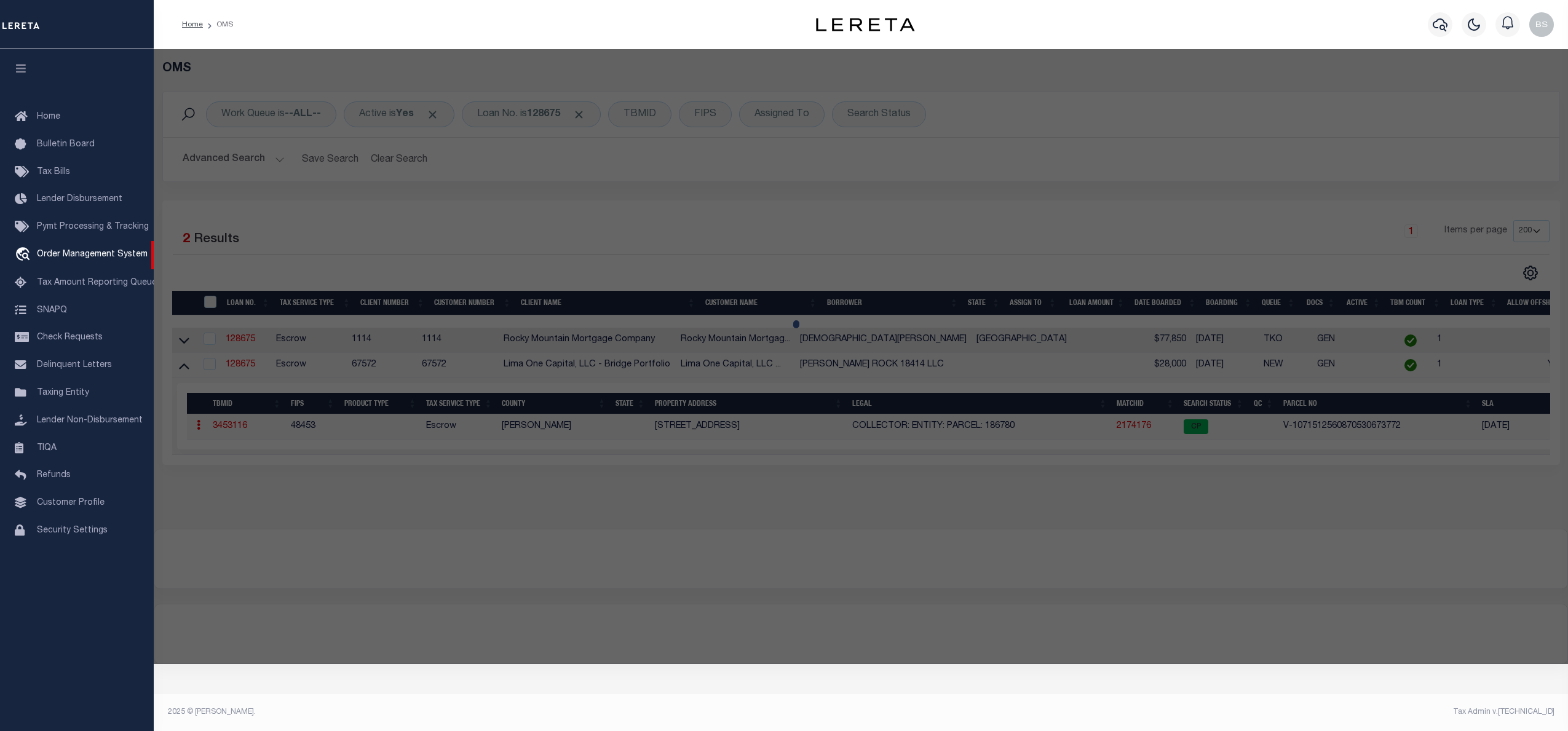
type input "18414 ROUNDROCK ROAD"
checkbox input "false"
type input "JONESTOWN TX 78645"
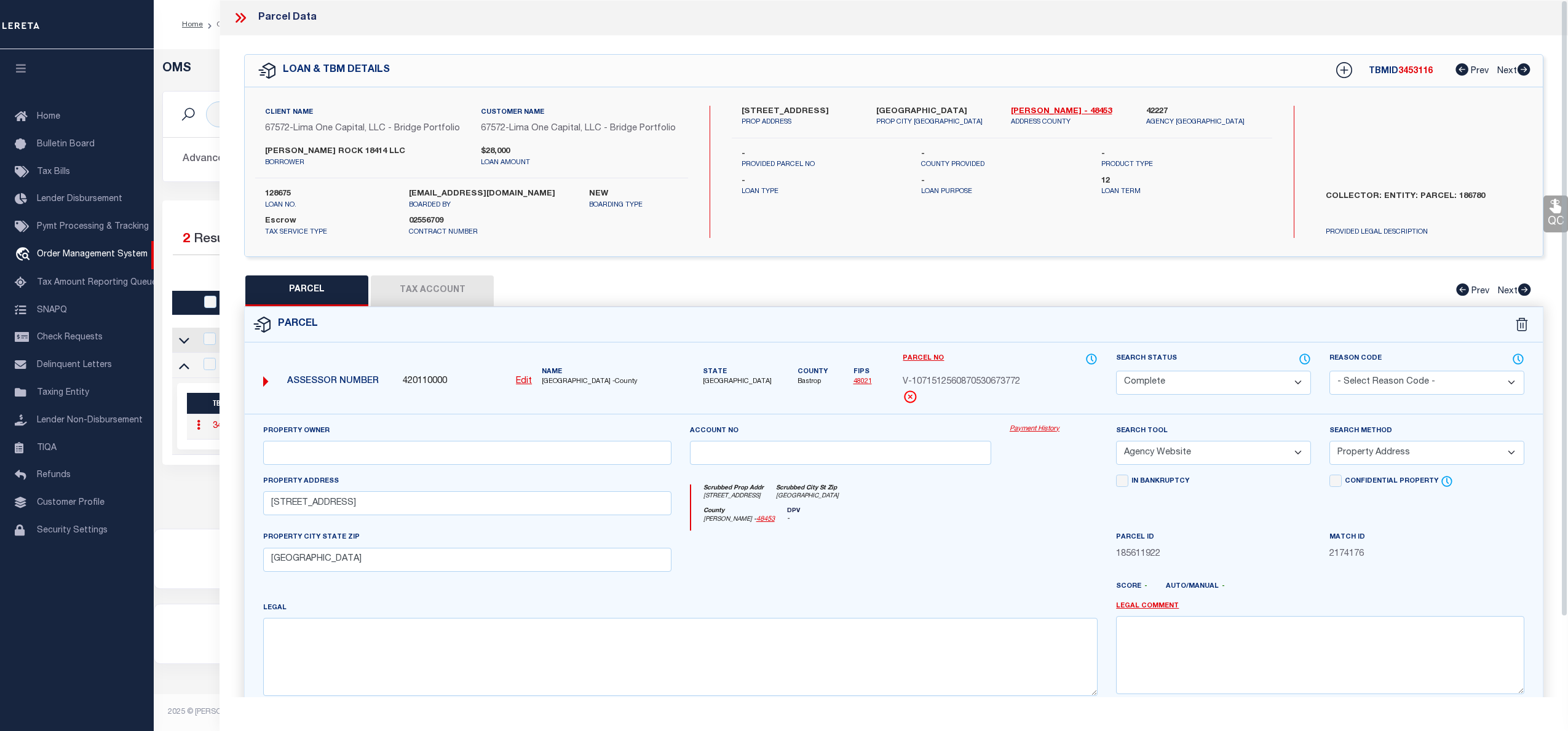
click at [1039, 426] on link "Payment History" at bounding box center [1053, 430] width 88 height 11
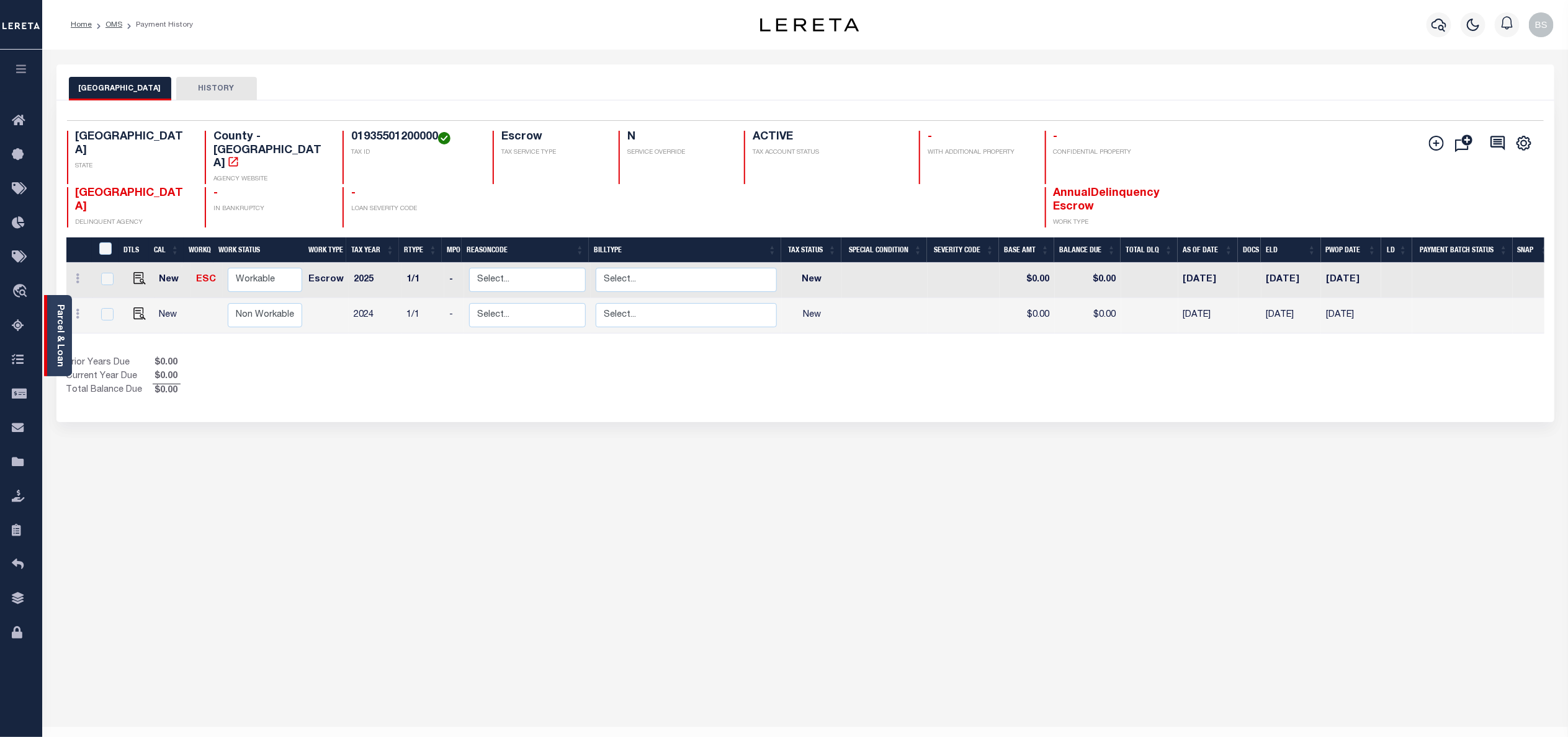
click at [62, 308] on link "Parcel & Loan" at bounding box center [59, 336] width 8 height 62
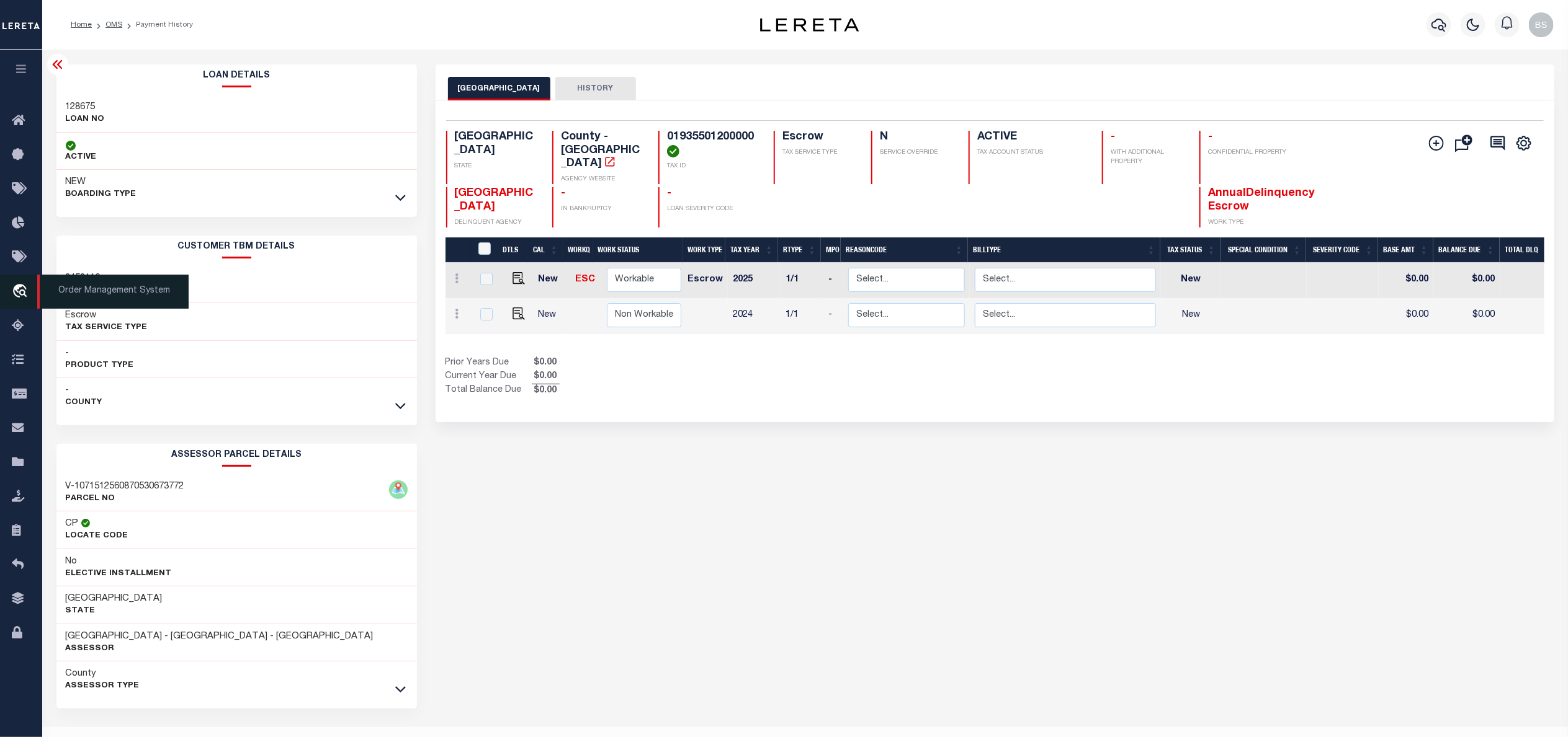
click at [19, 291] on icon "travel_explore" at bounding box center [22, 292] width 20 height 16
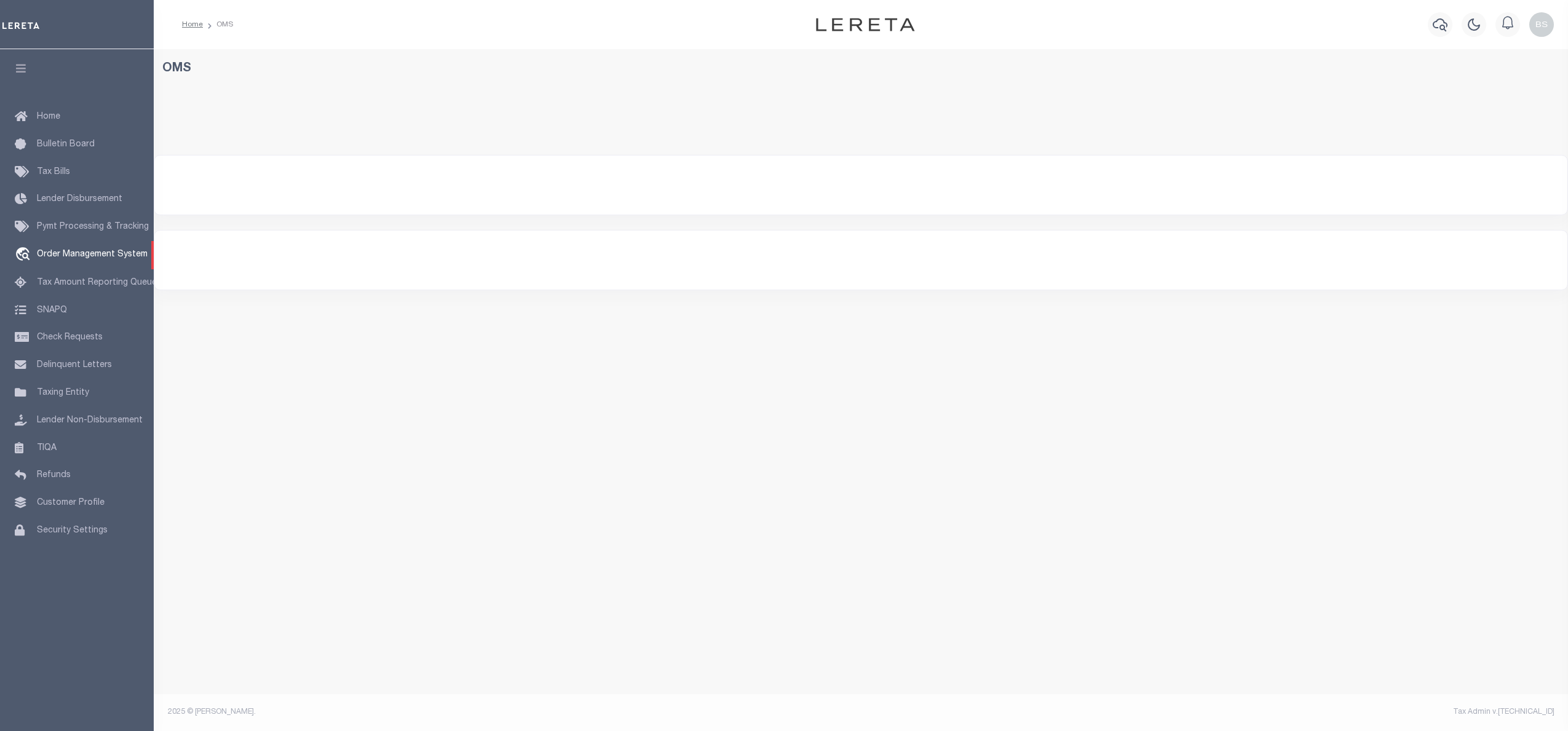
select select "200"
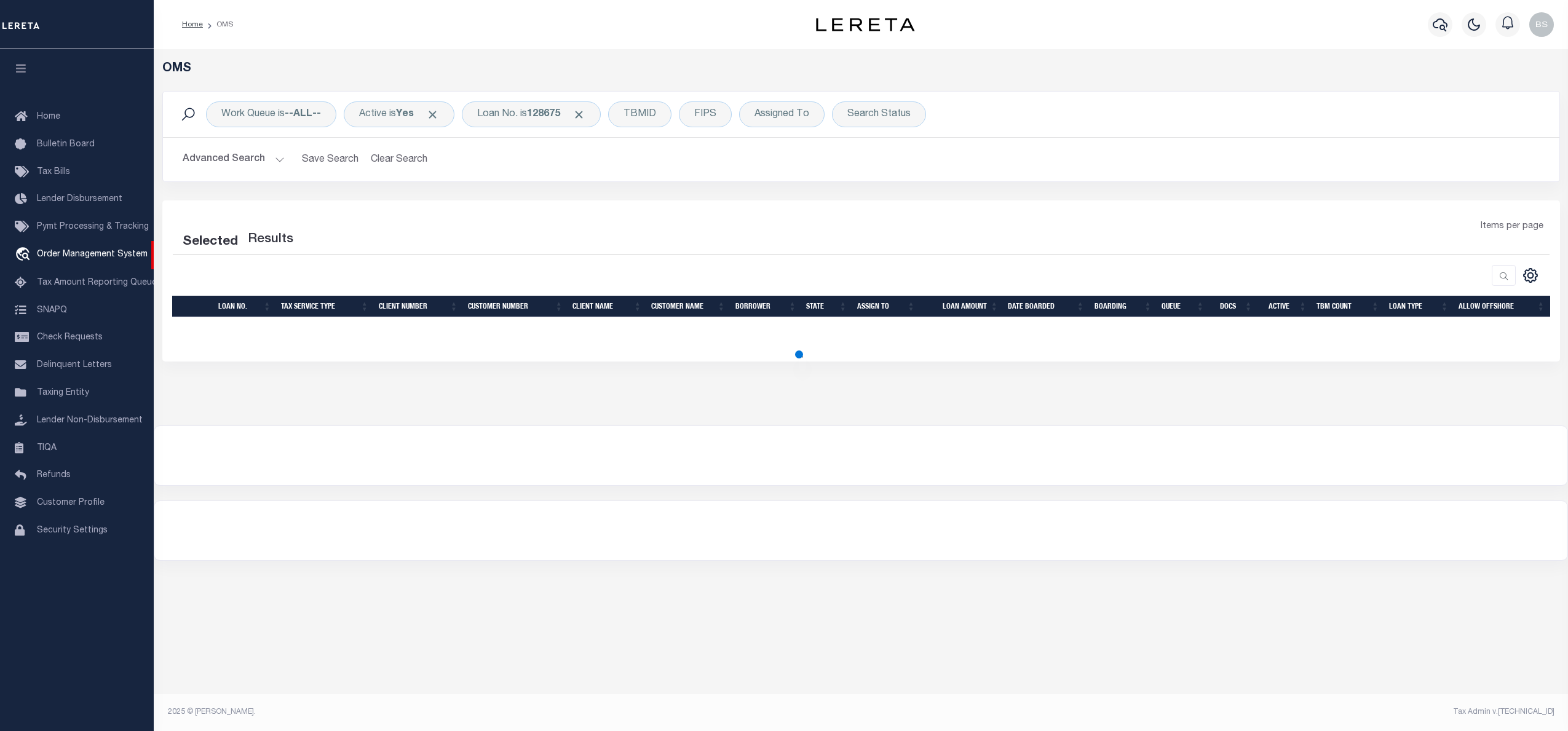
select select "200"
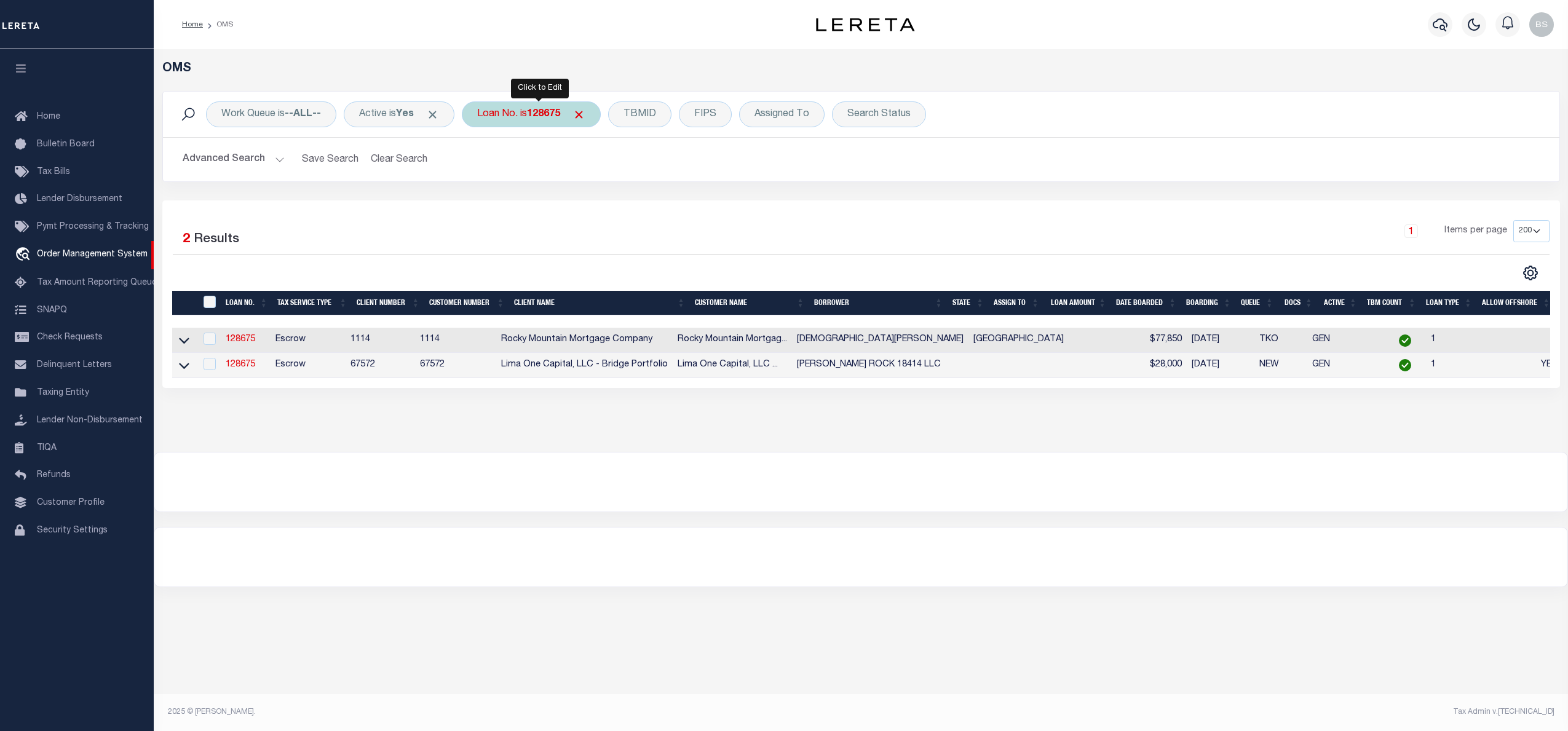
click at [552, 119] on b "128675" at bounding box center [544, 114] width 34 height 10
type input "24161ND"
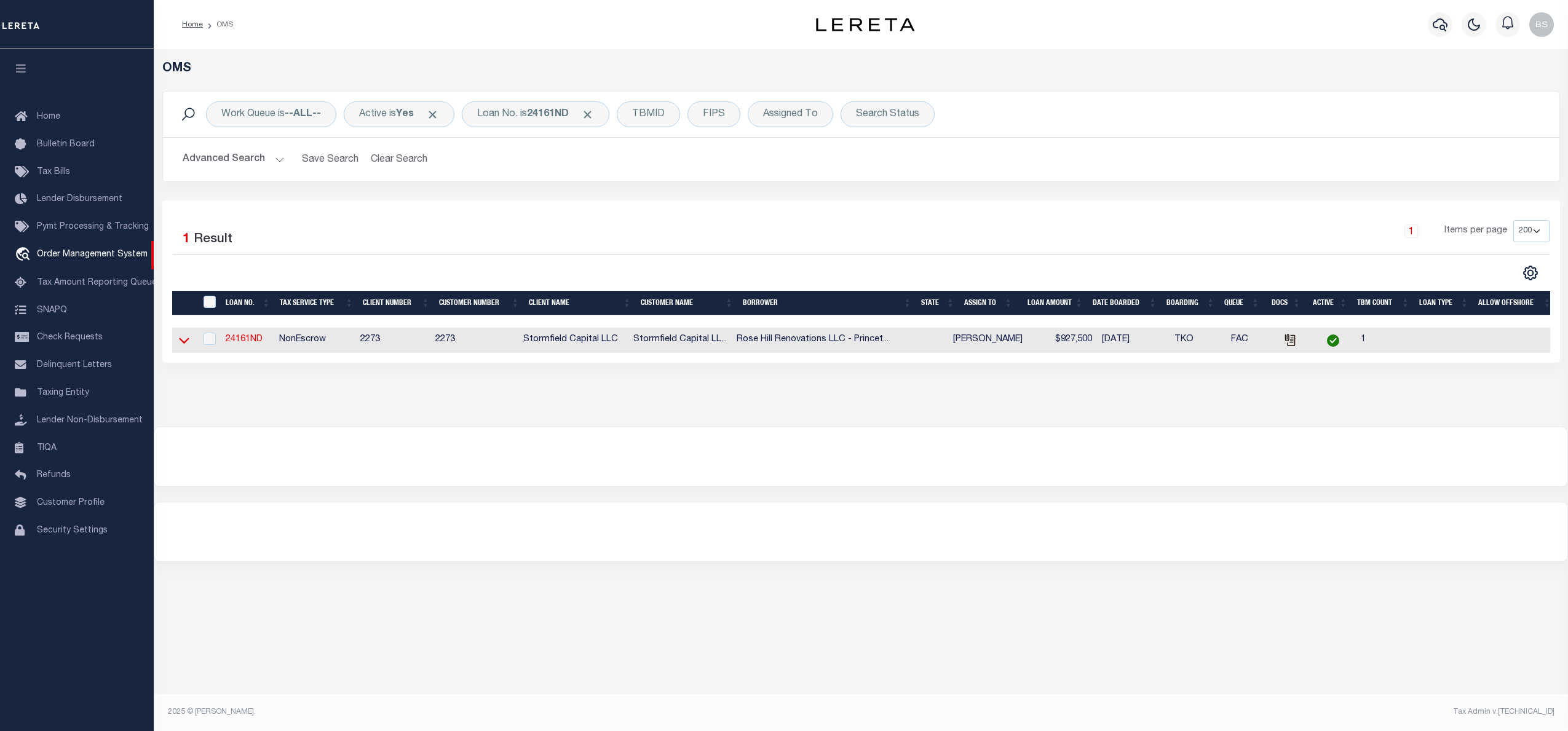
click at [179, 343] on icon at bounding box center [184, 341] width 11 height 13
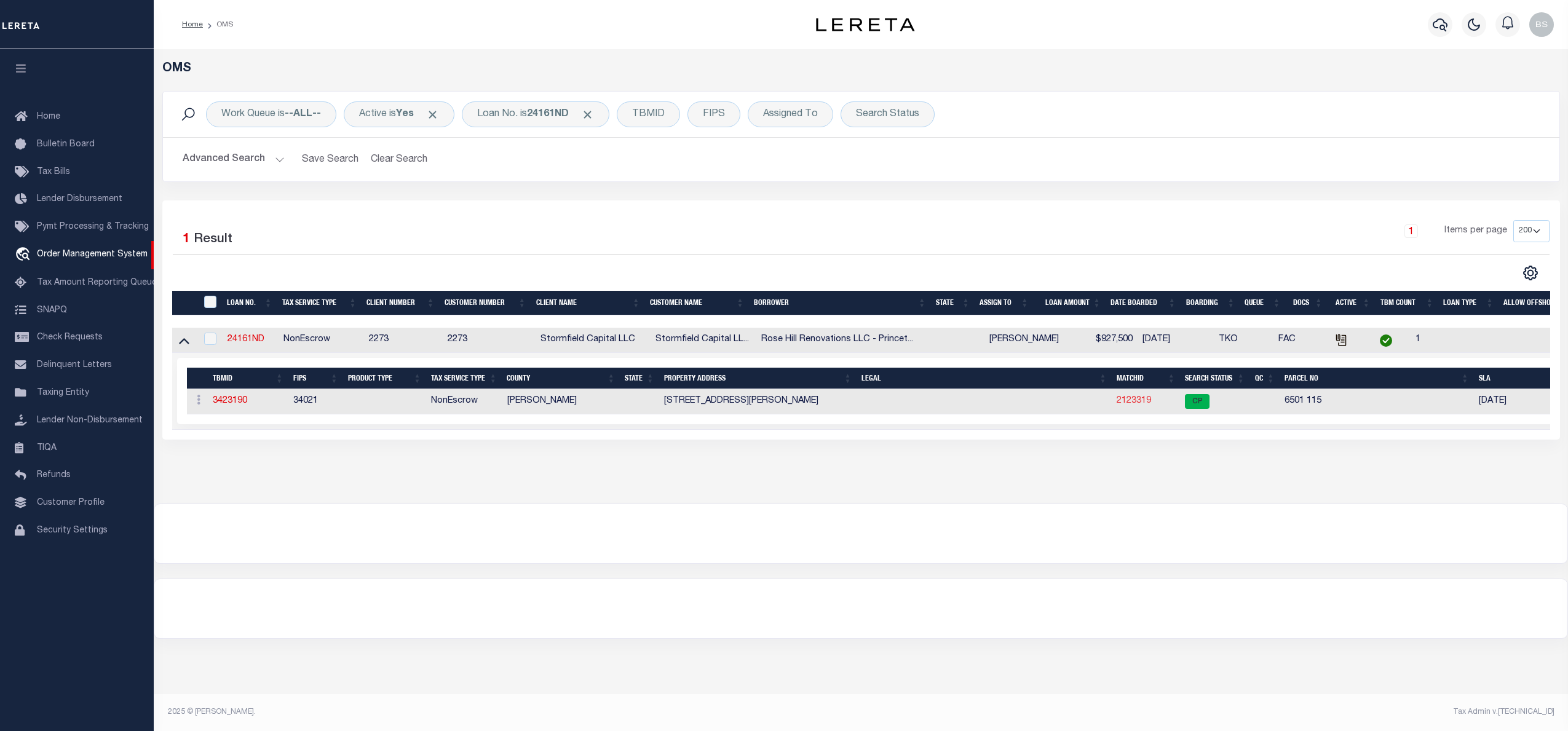
click at [1138, 401] on link "2123319" at bounding box center [1134, 400] width 35 height 8
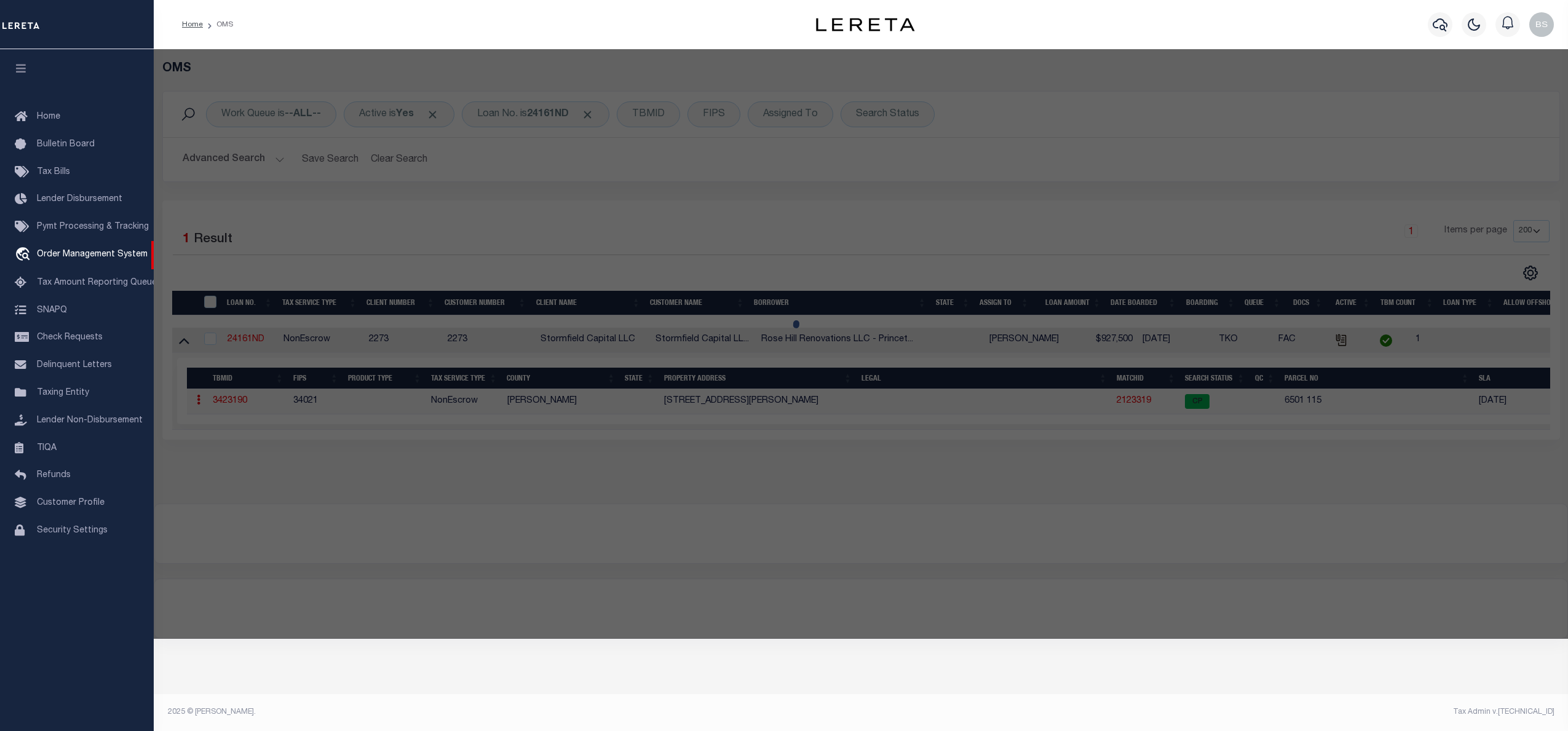
checkbox input "false"
select select "CP"
select select "AGW"
select select "ADD"
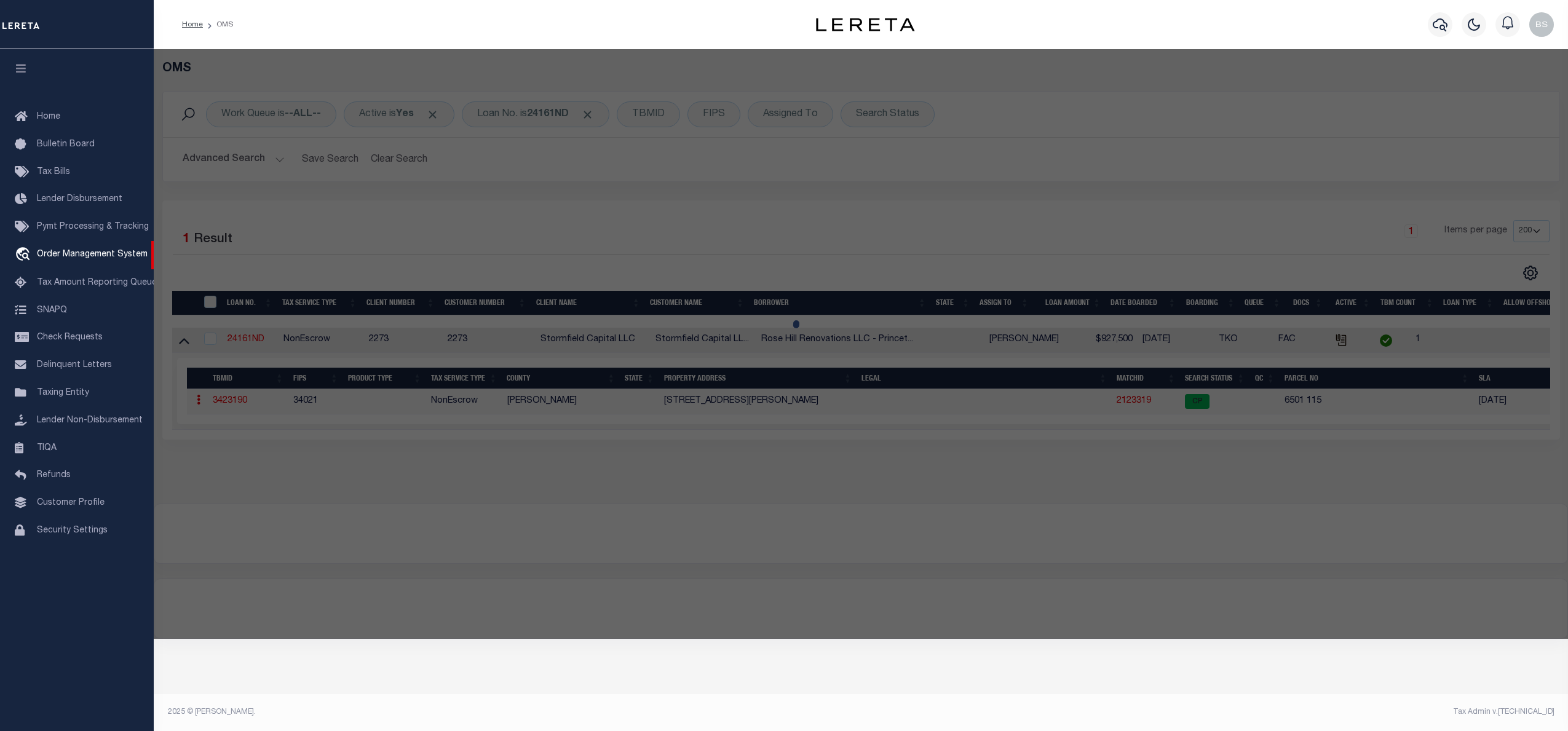
type input "1 CARTER RD"
checkbox input "false"
type input "NJ"
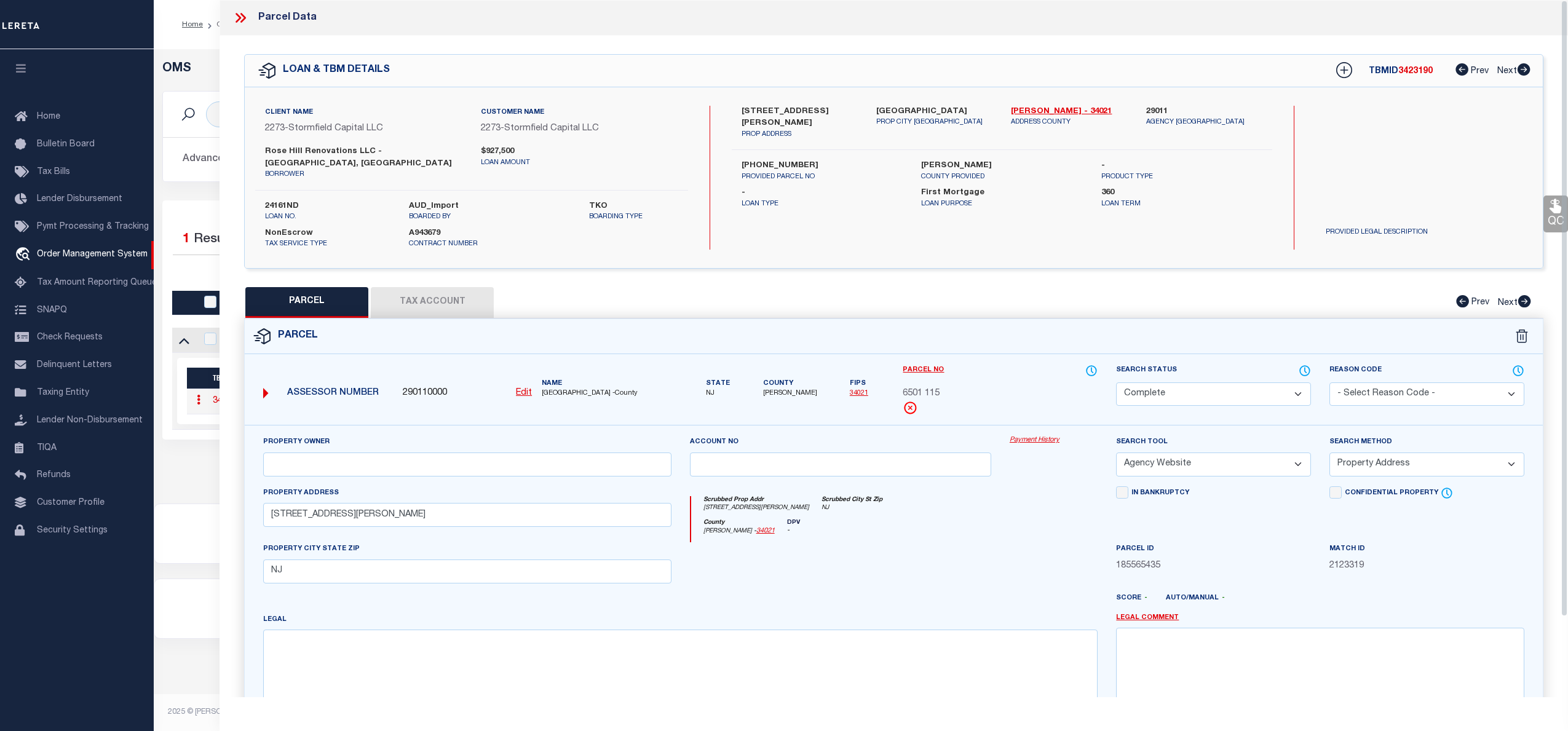
click at [1040, 436] on link "Payment History" at bounding box center [1053, 441] width 88 height 11
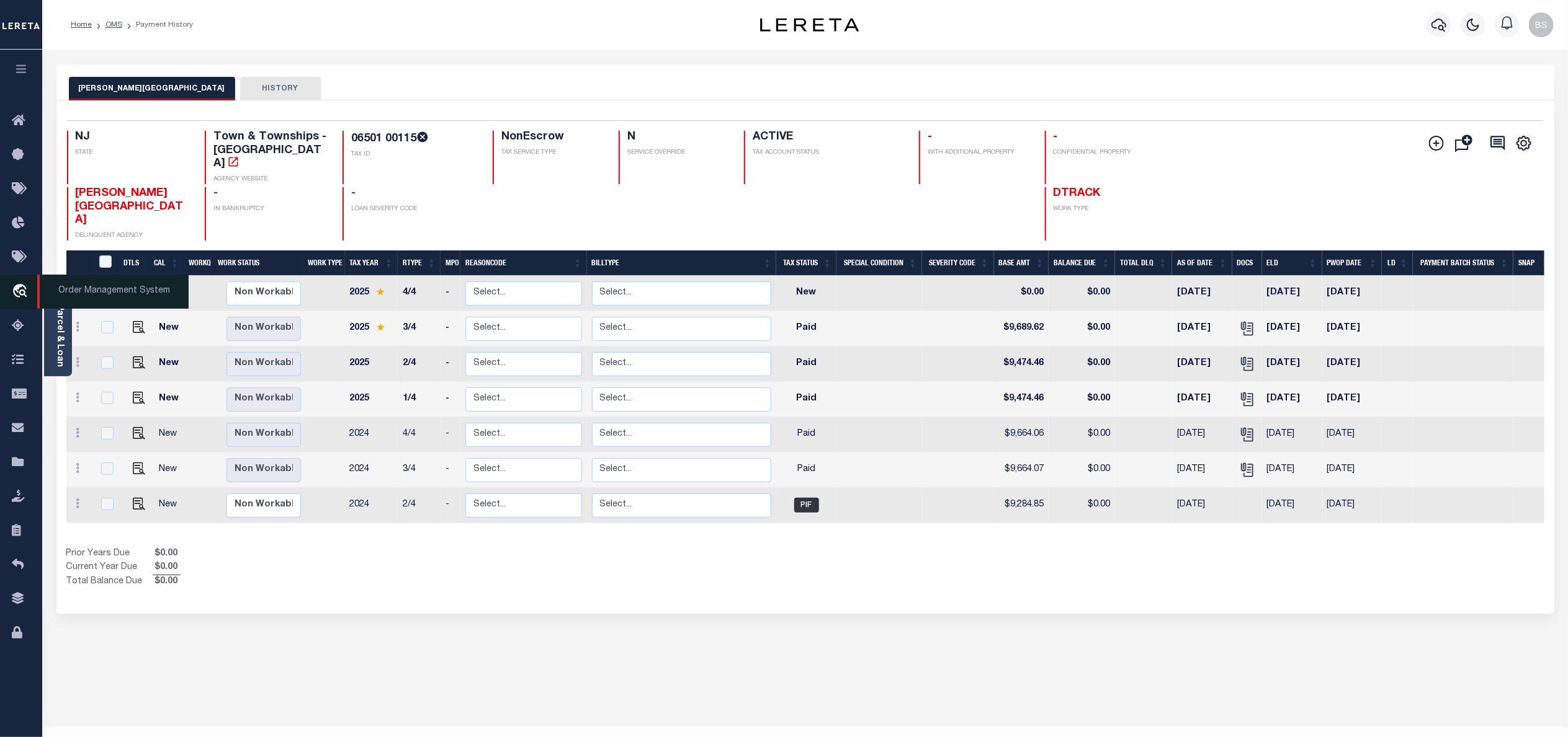
click at [58, 292] on span "Order Management System" at bounding box center [113, 291] width 151 height 34
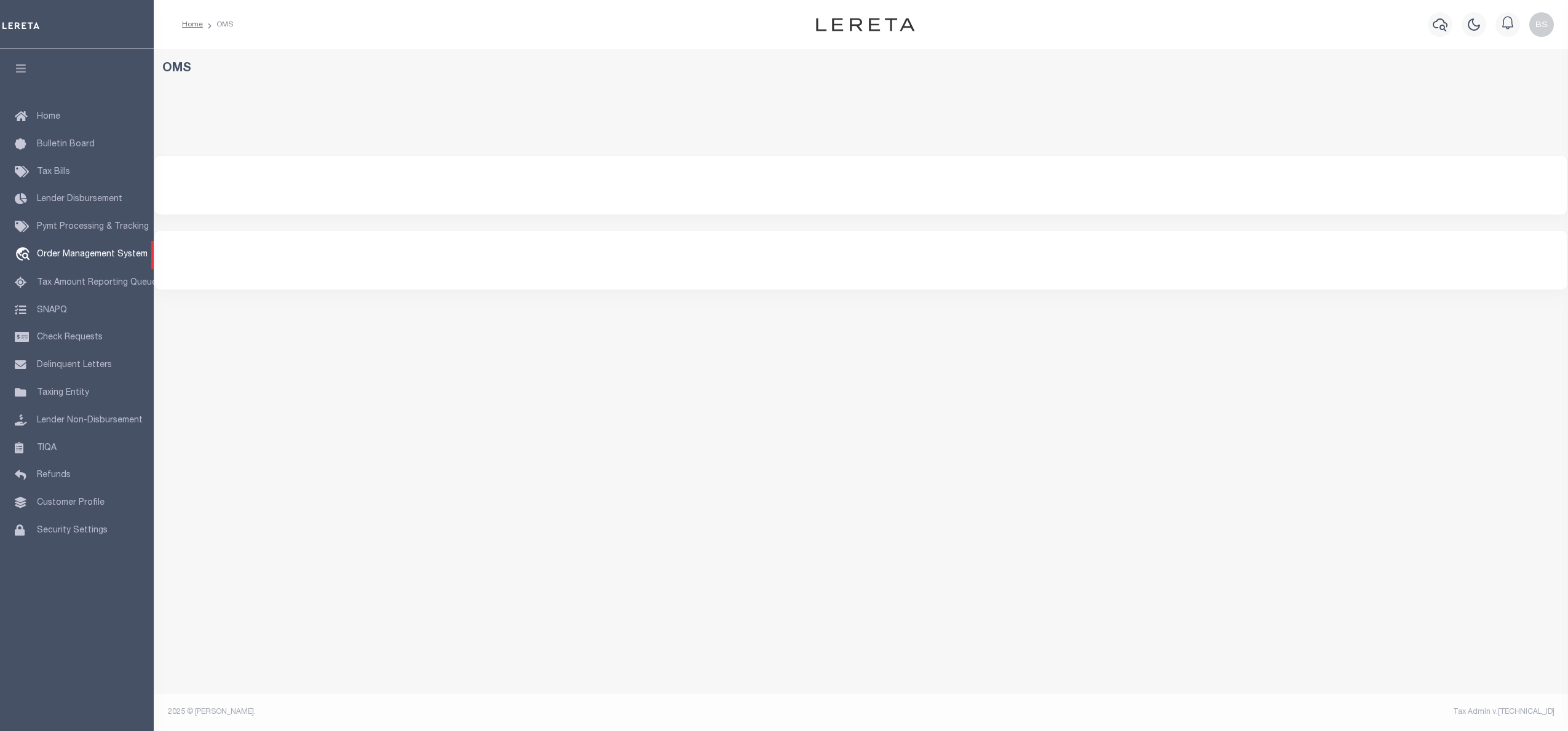
select select "200"
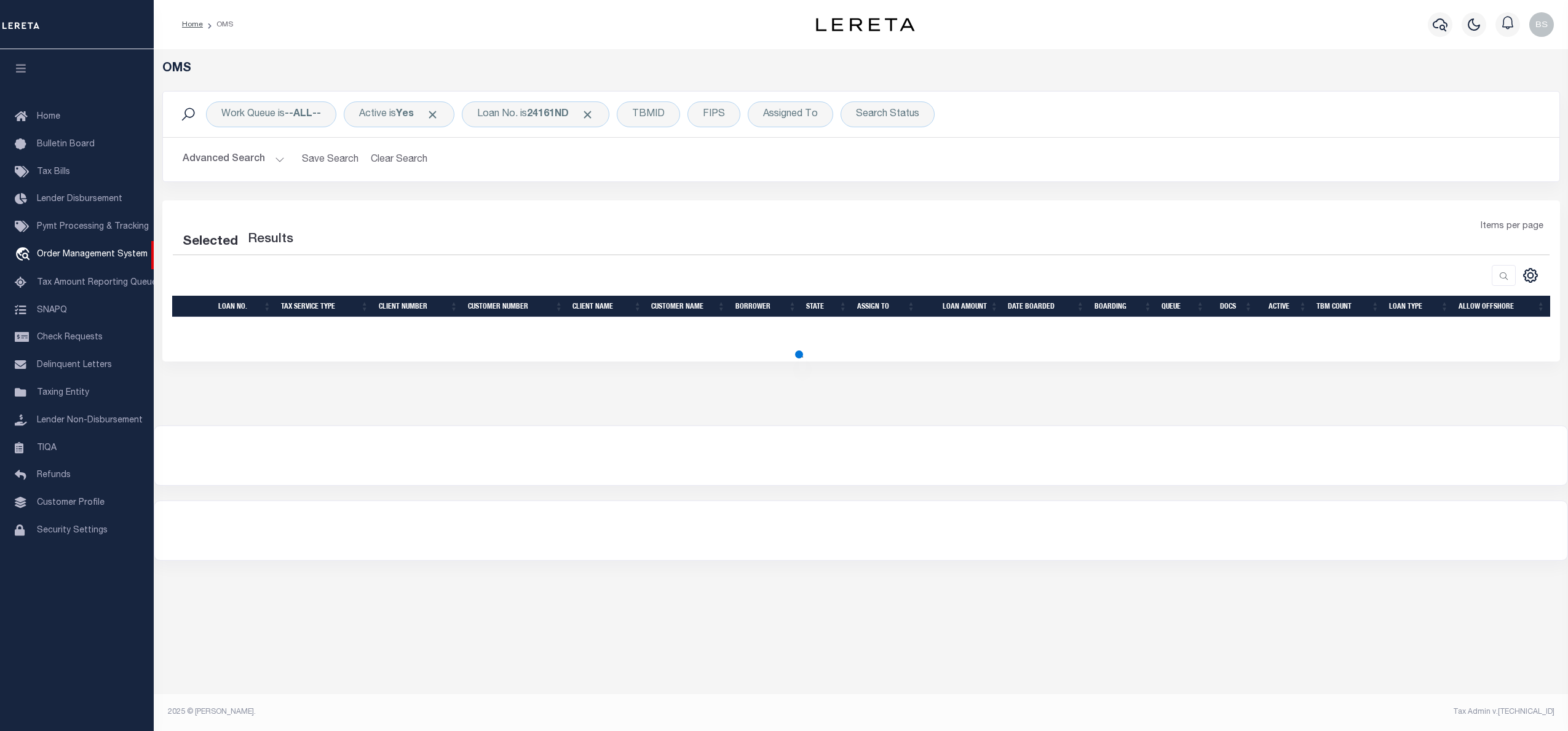
select select "200"
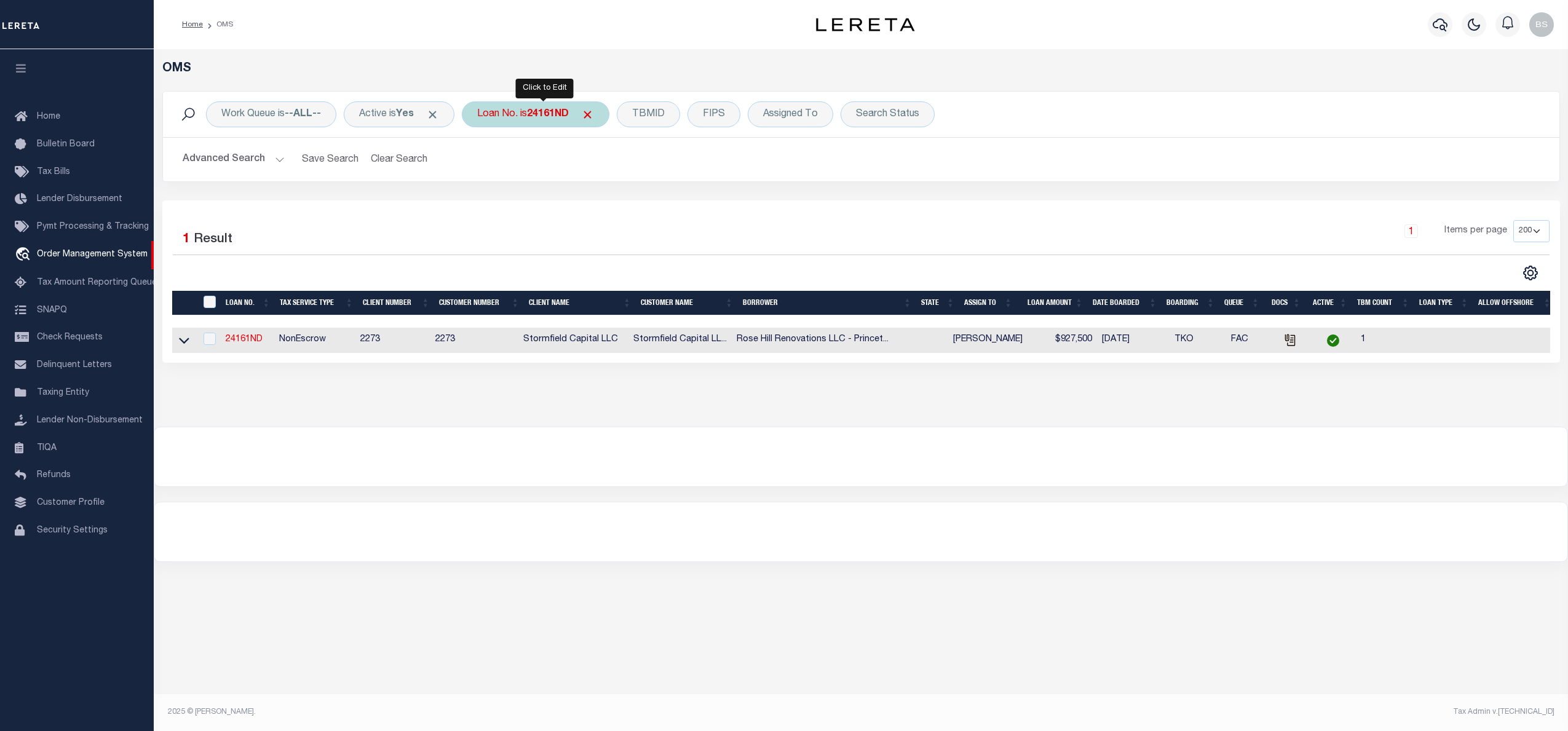
click at [527, 116] on div "Loan No. is 24161ND" at bounding box center [536, 114] width 148 height 25
type input "10011346"
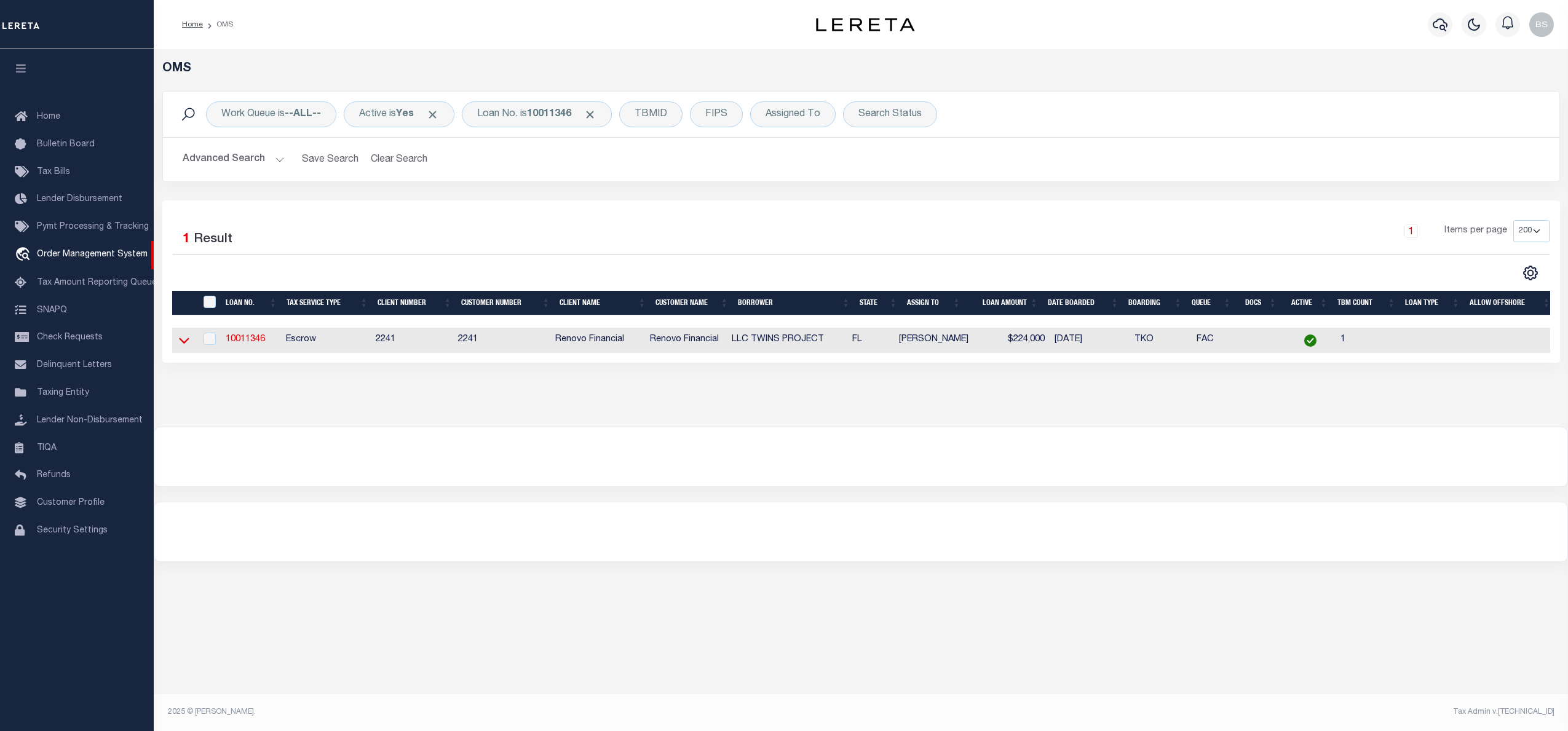
click at [186, 342] on icon at bounding box center [184, 341] width 11 height 13
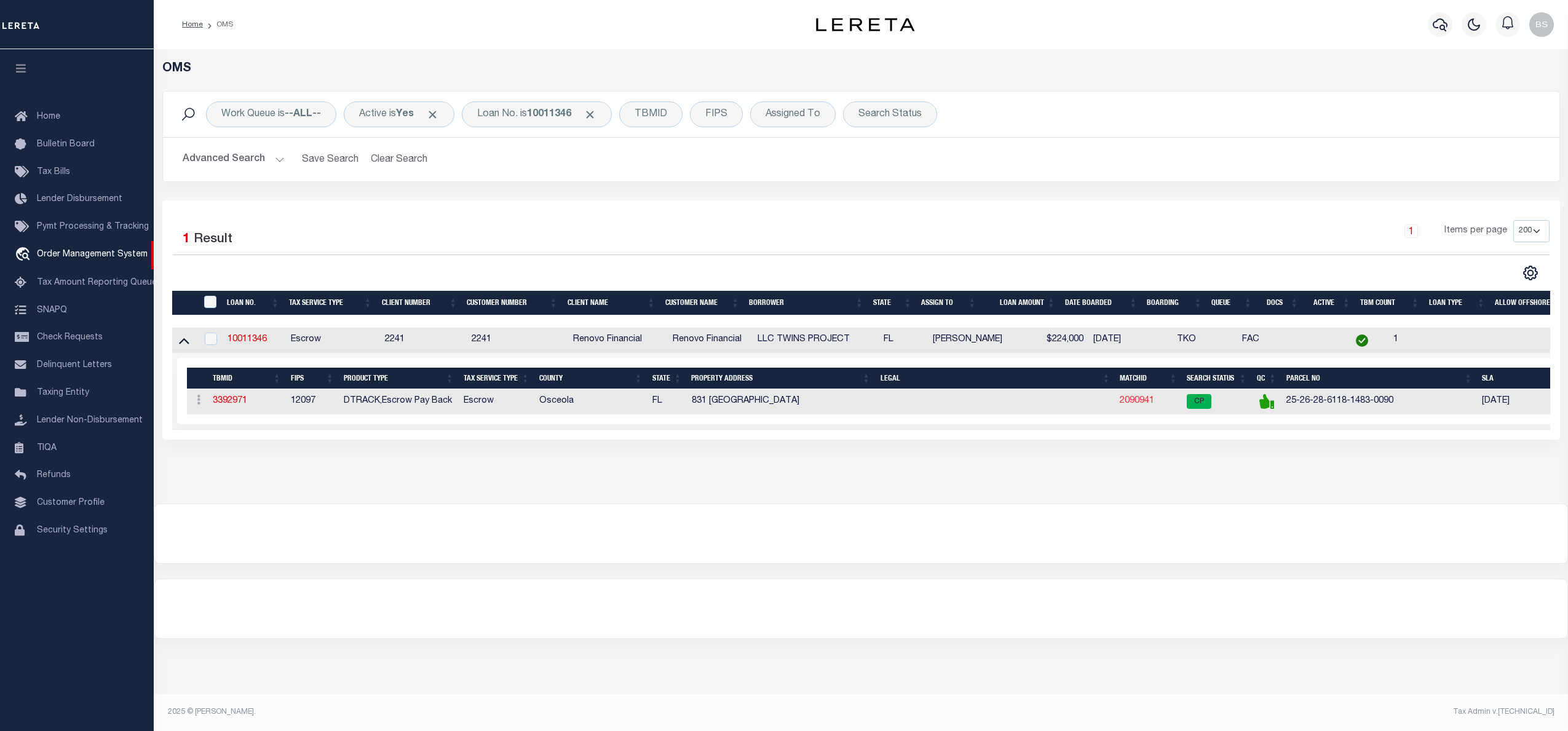
click at [1145, 405] on link "2090941" at bounding box center [1138, 400] width 35 height 8
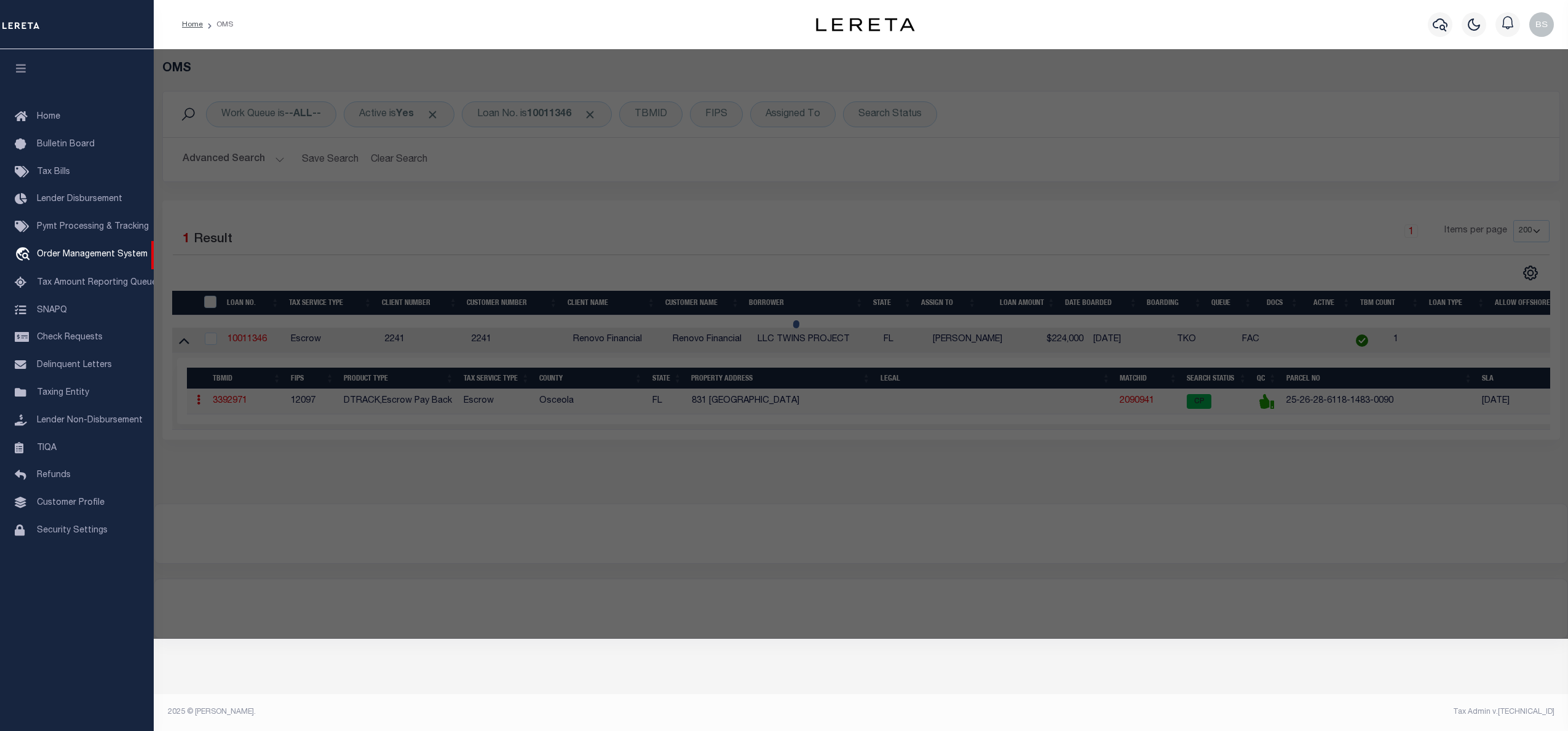
checkbox input "false"
select select "CP"
type input "TWINS PROJECT LLC"
select select "AGW"
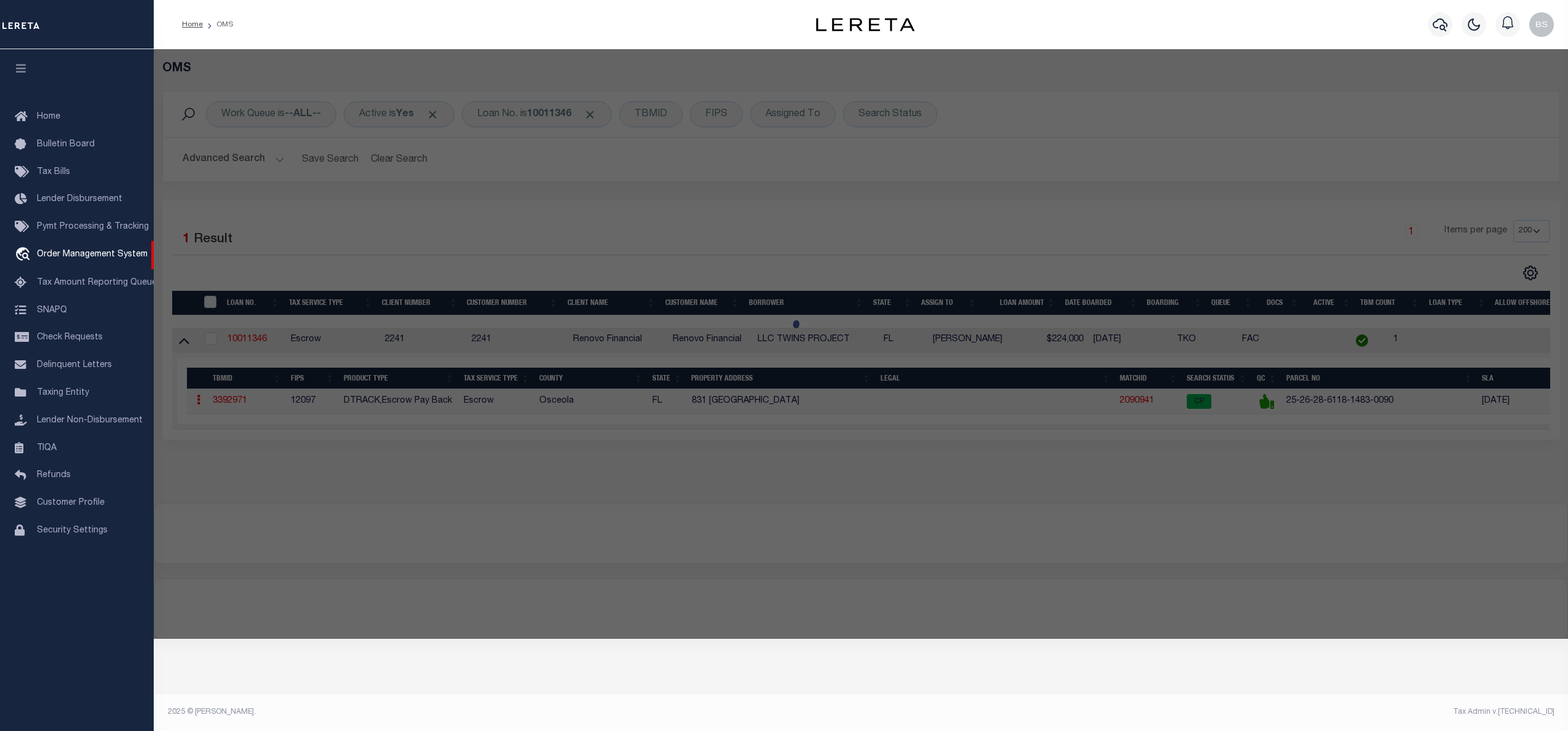
select select "ADD"
type input "831 PALERMO CT"
checkbox input "false"
type input "KISSIMMEE FL 34758"
type textarea "POINCIANA V 1 NBD 2 PB 3 PG 17 BLK 1483 LOT 9 [DATE]"
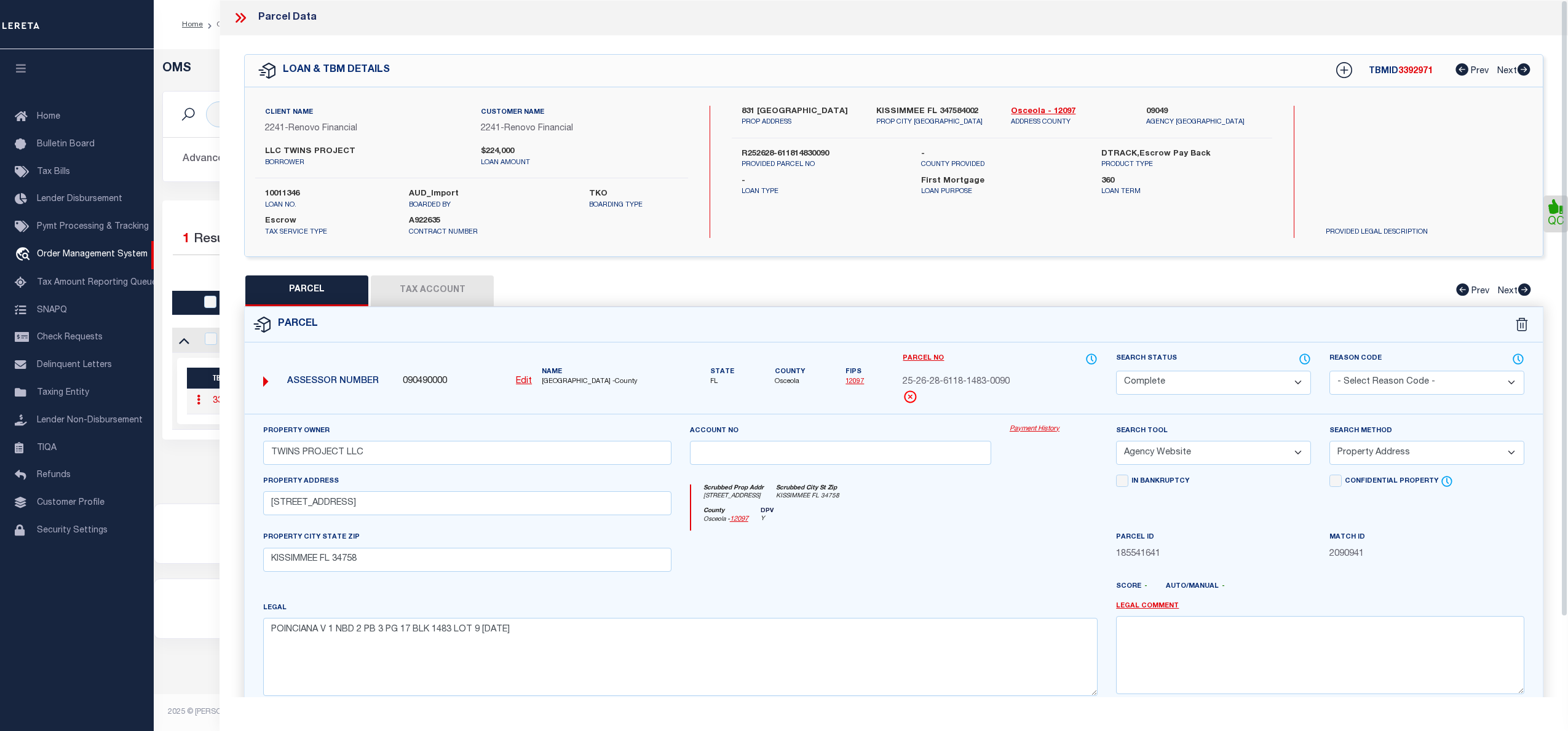
click at [1046, 430] on link "Payment History" at bounding box center [1053, 430] width 88 height 11
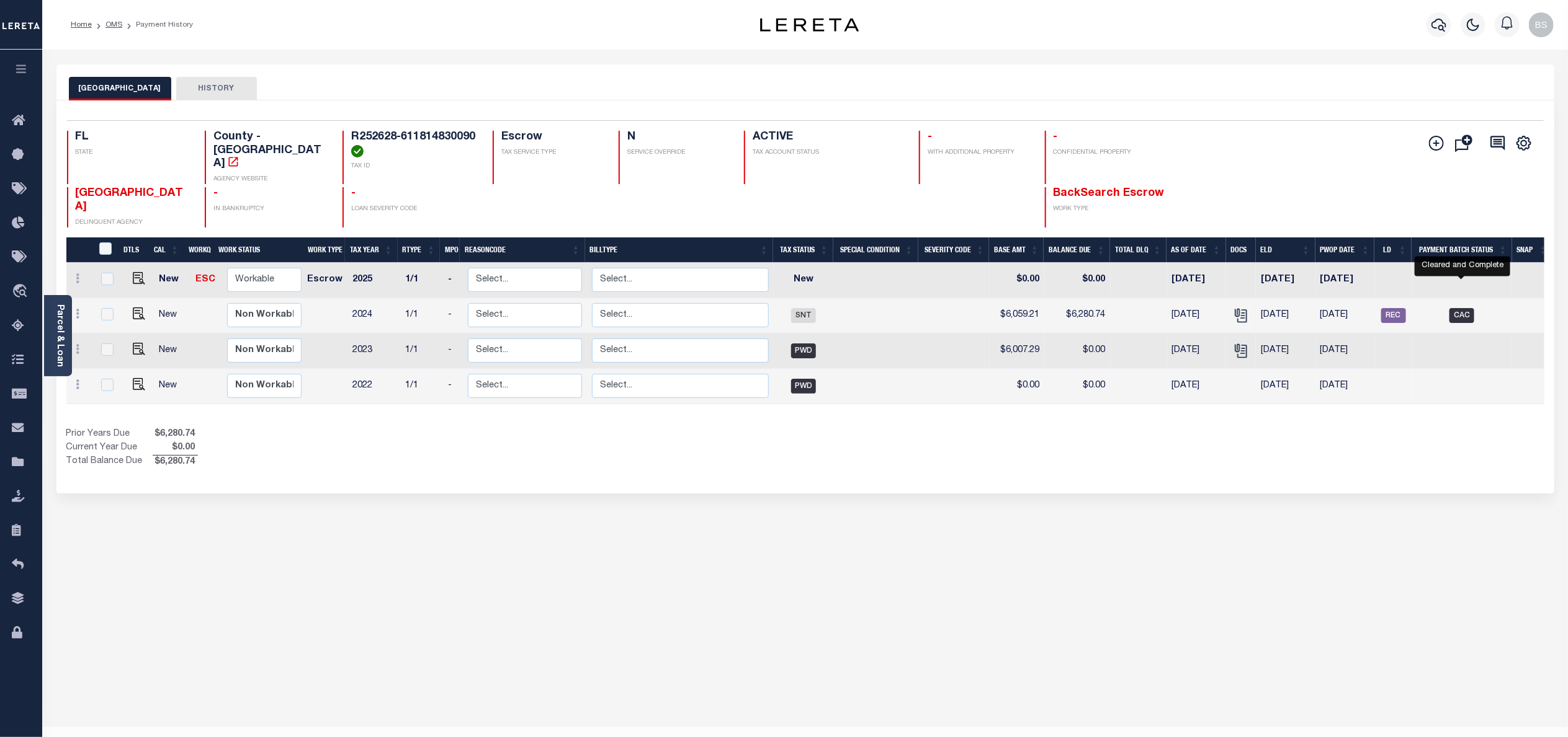
click at [1465, 309] on span "CAC" at bounding box center [1461, 316] width 25 height 15
checkbox input "true"
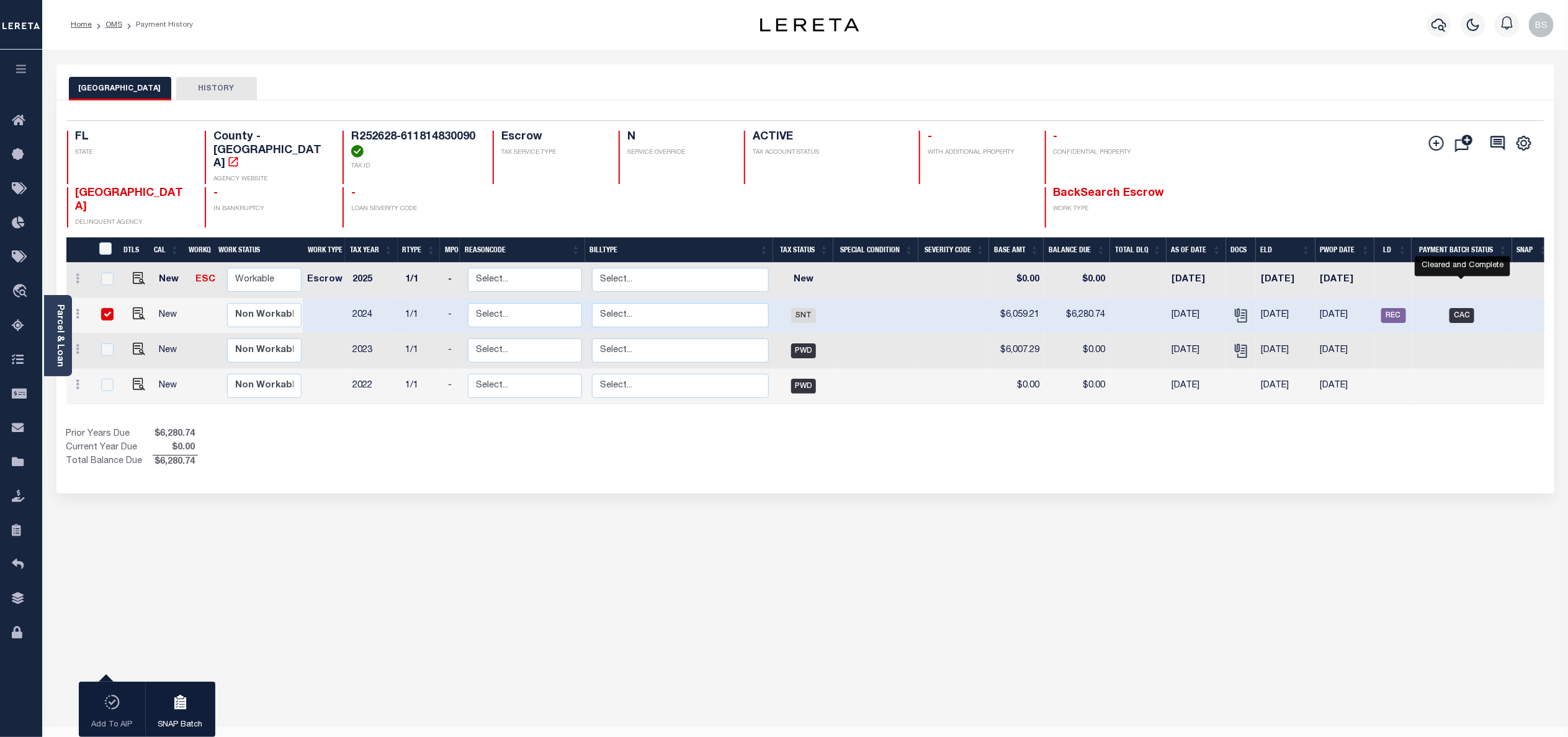
click at [1471, 309] on span "CAC" at bounding box center [1461, 316] width 25 height 15
checkbox input "false"
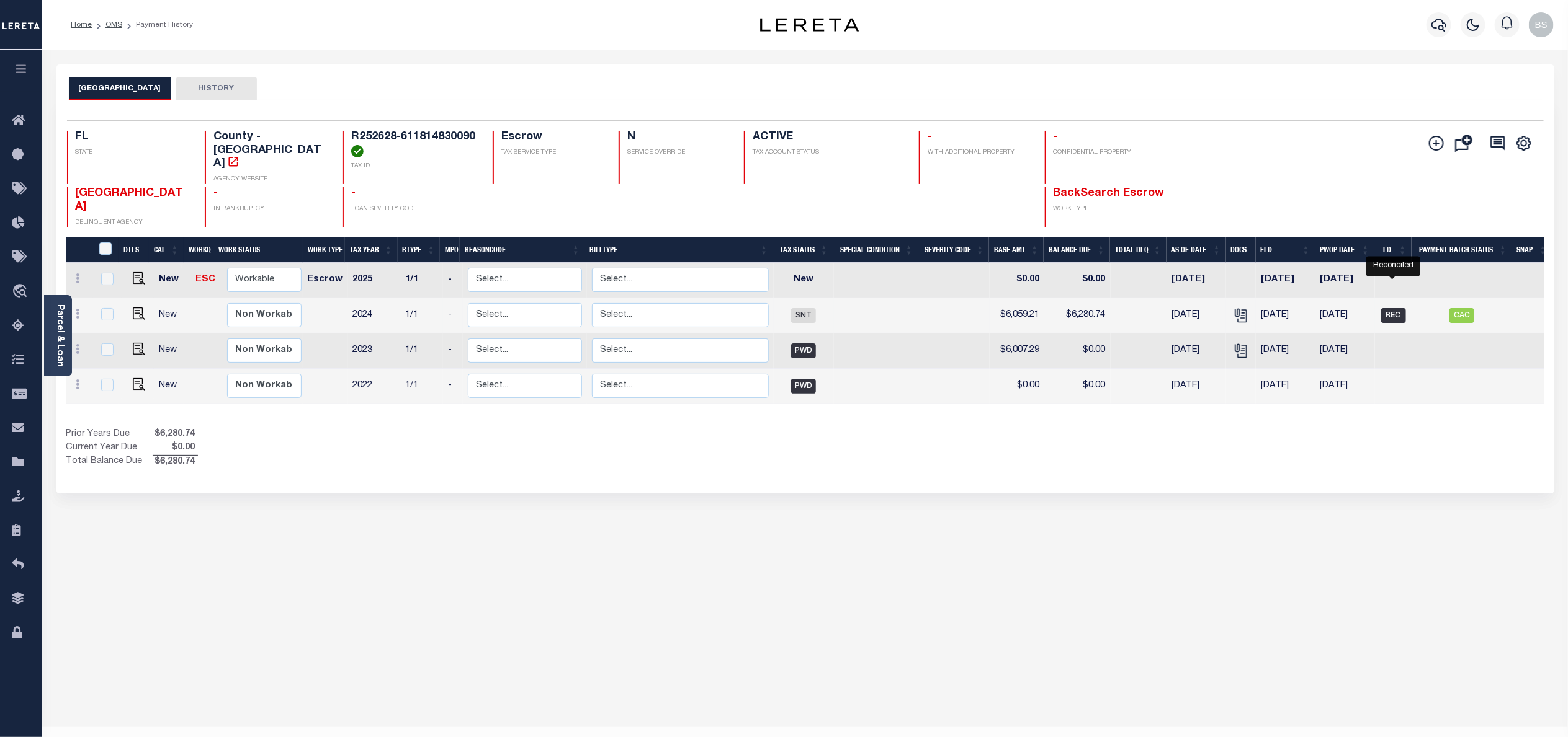
click at [1396, 309] on span "REC" at bounding box center [1393, 316] width 25 height 15
checkbox input "true"
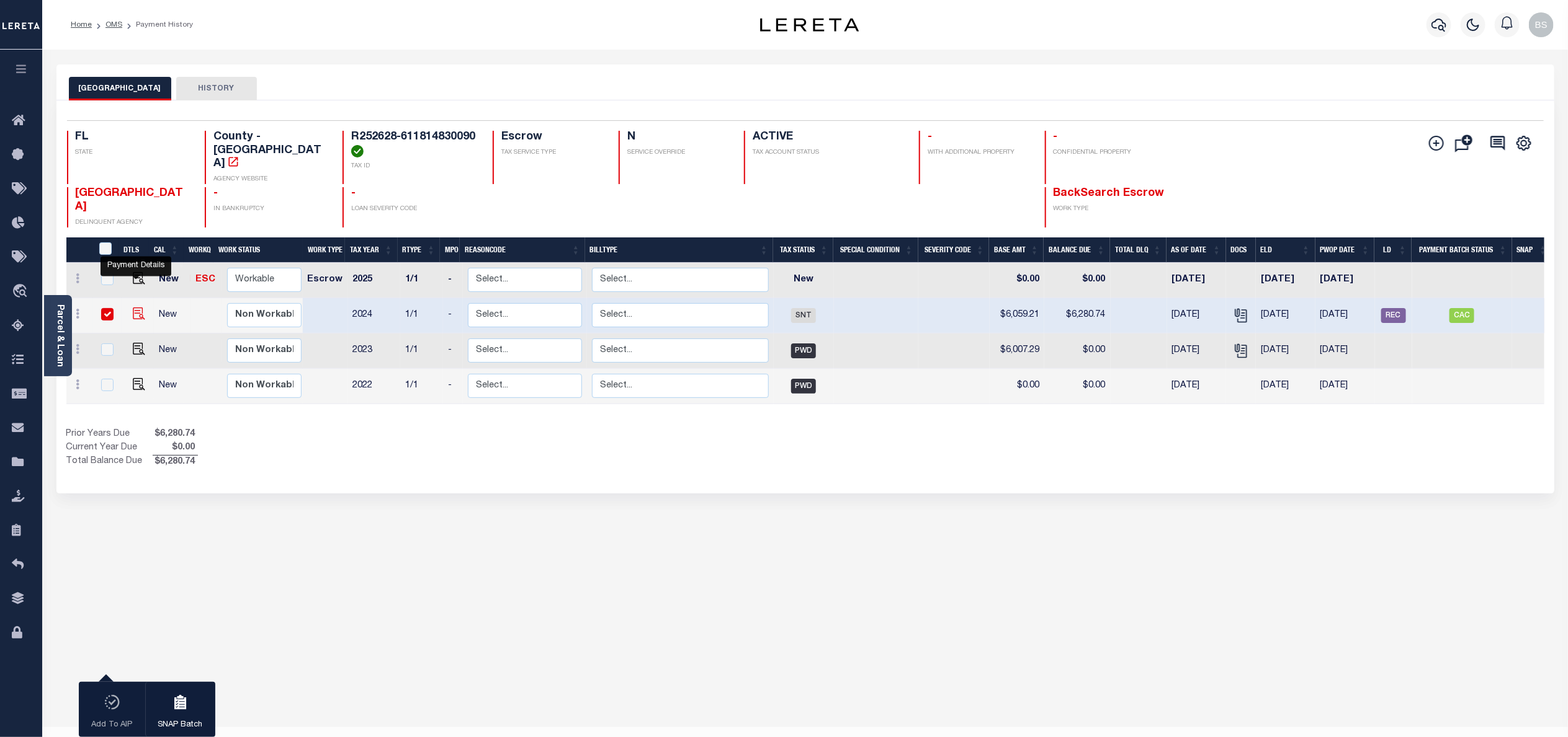
click at [138, 308] on img "" at bounding box center [139, 314] width 13 height 13
checkbox input "false"
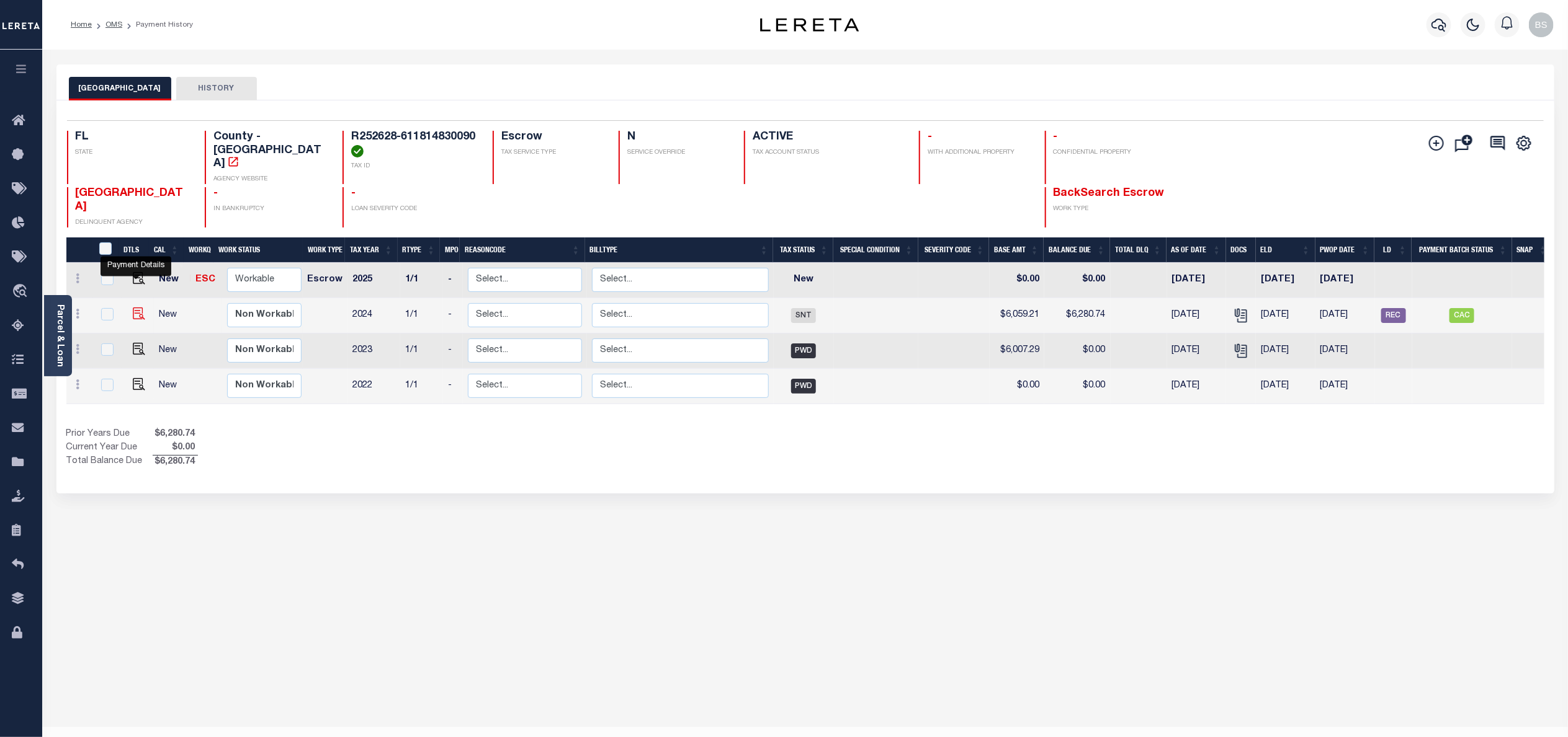
click at [138, 308] on img "" at bounding box center [139, 314] width 13 height 13
checkbox input "true"
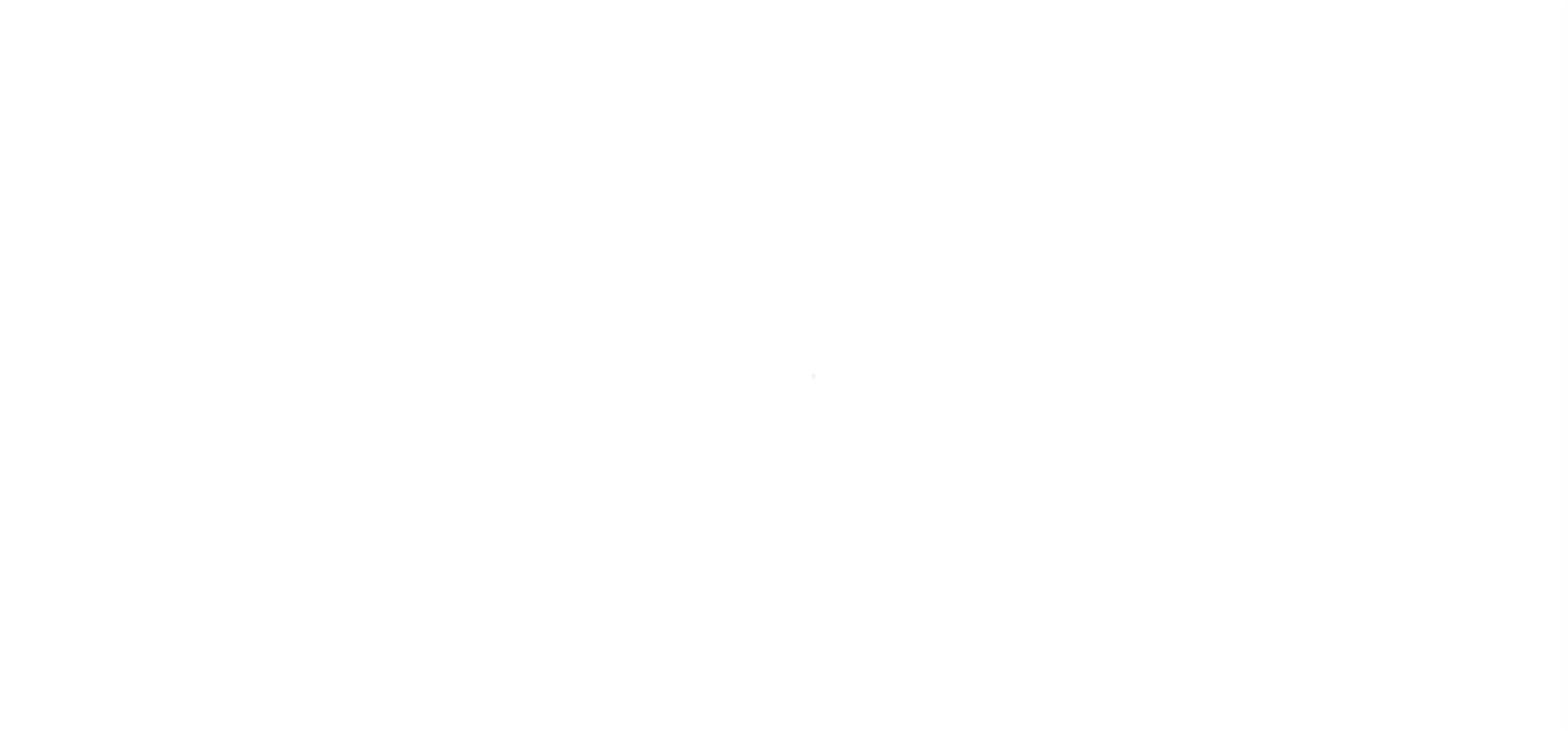
select select "CAC"
select select "CHK"
select select "[PERSON_NAME]"
select select "FDX"
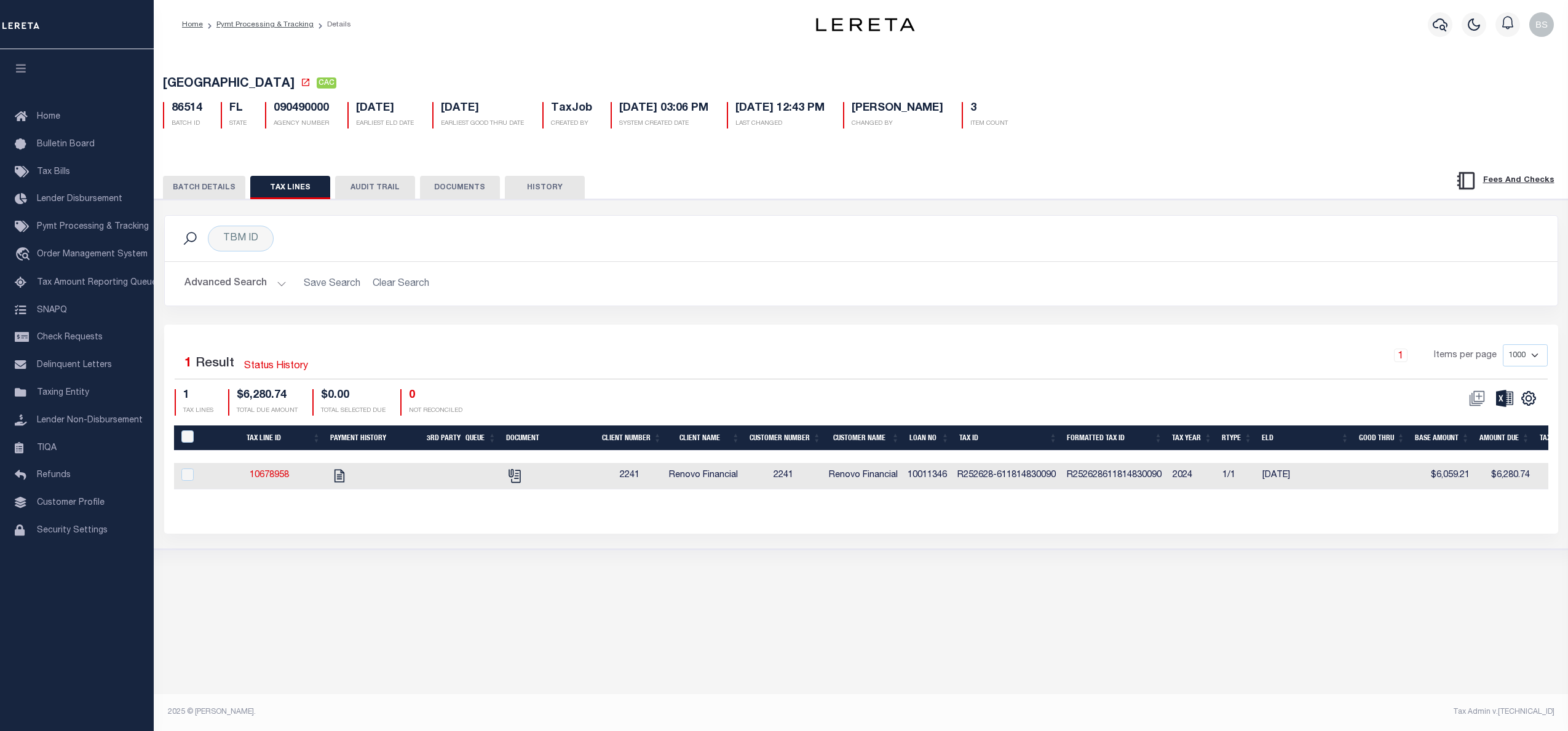
click at [207, 189] on button "BATCH DETAILS" at bounding box center [204, 188] width 83 height 24
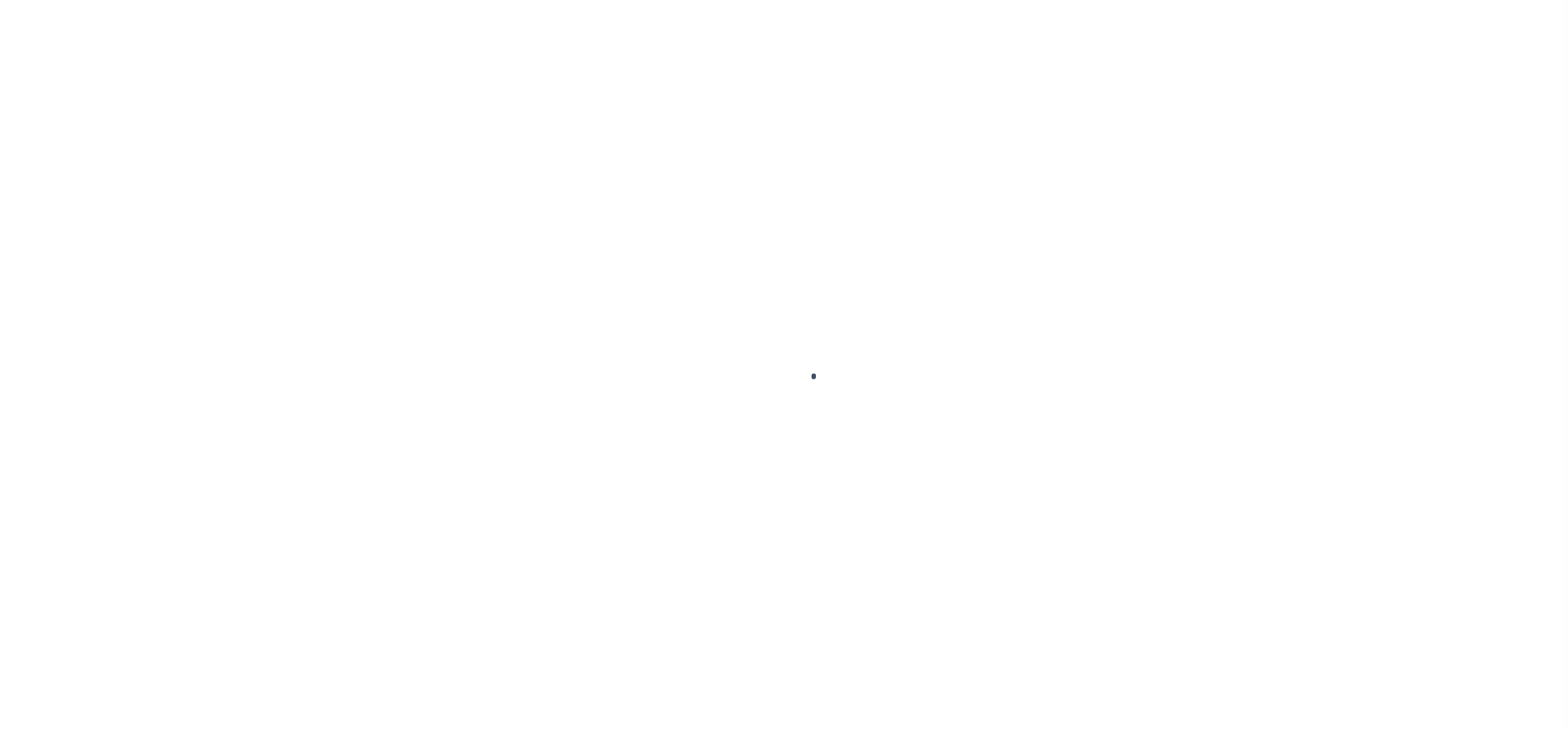
select select "CAC"
select select "CHK"
select select "[PERSON_NAME]"
select select "FDX"
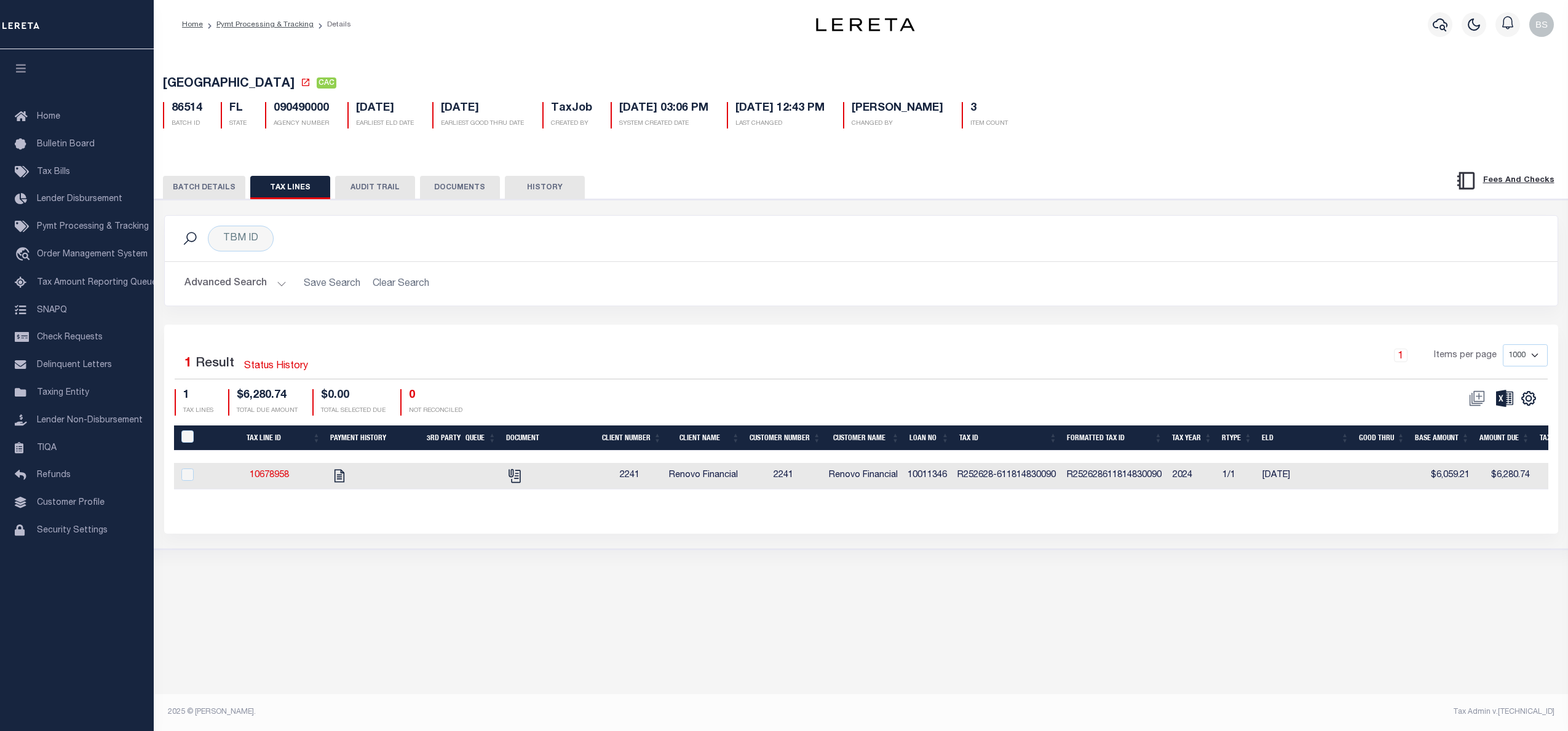
click at [205, 191] on button "BATCH DETAILS" at bounding box center [204, 188] width 83 height 24
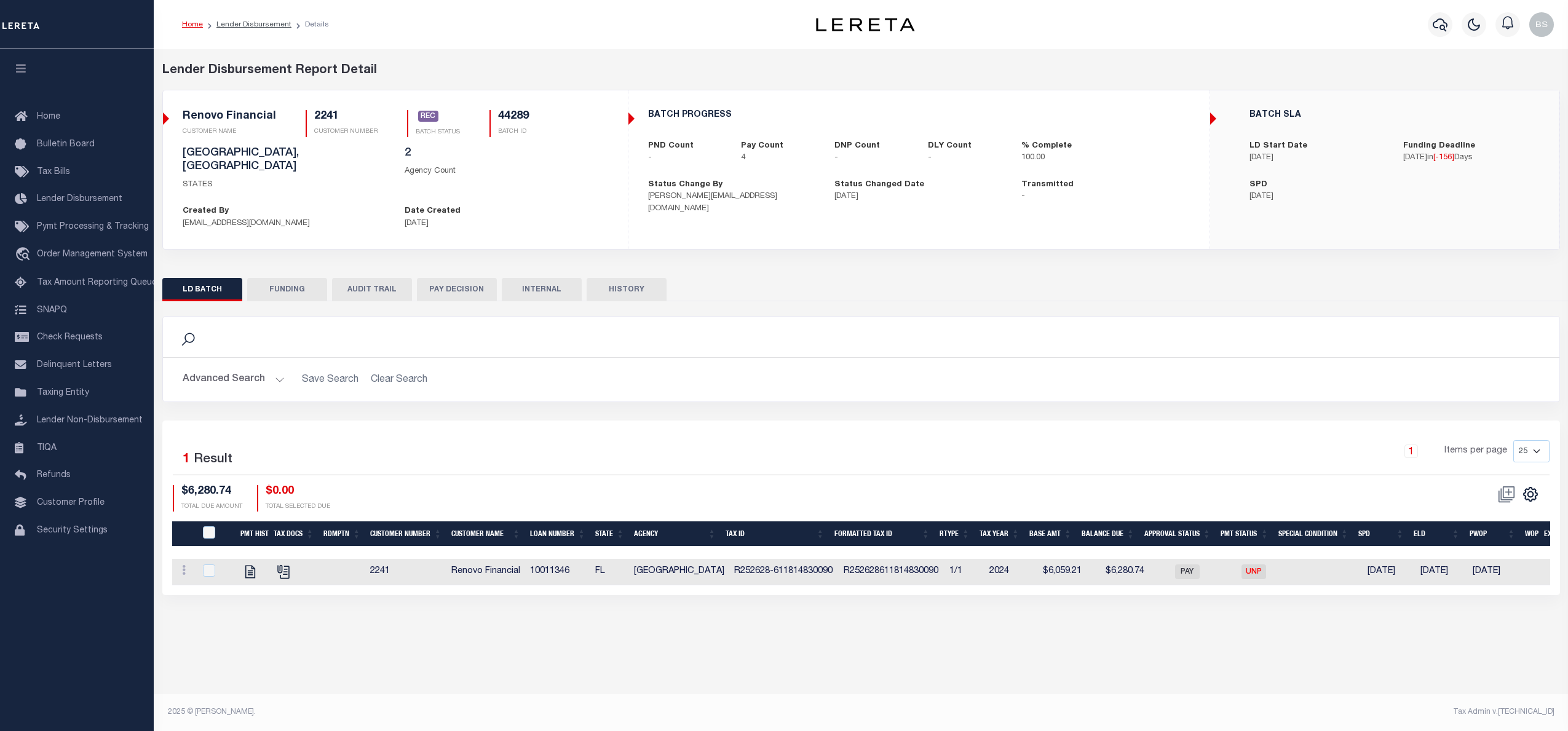
drag, startPoint x: 1137, startPoint y: 587, endPoint x: 1277, endPoint y: 598, distance: 140.4
click at [1277, 598] on div "Lender Disbursement Report Detail 2241 CLIENT NUMBER Renovo Financial CLIENT NA…" at bounding box center [861, 341] width 1415 height 583
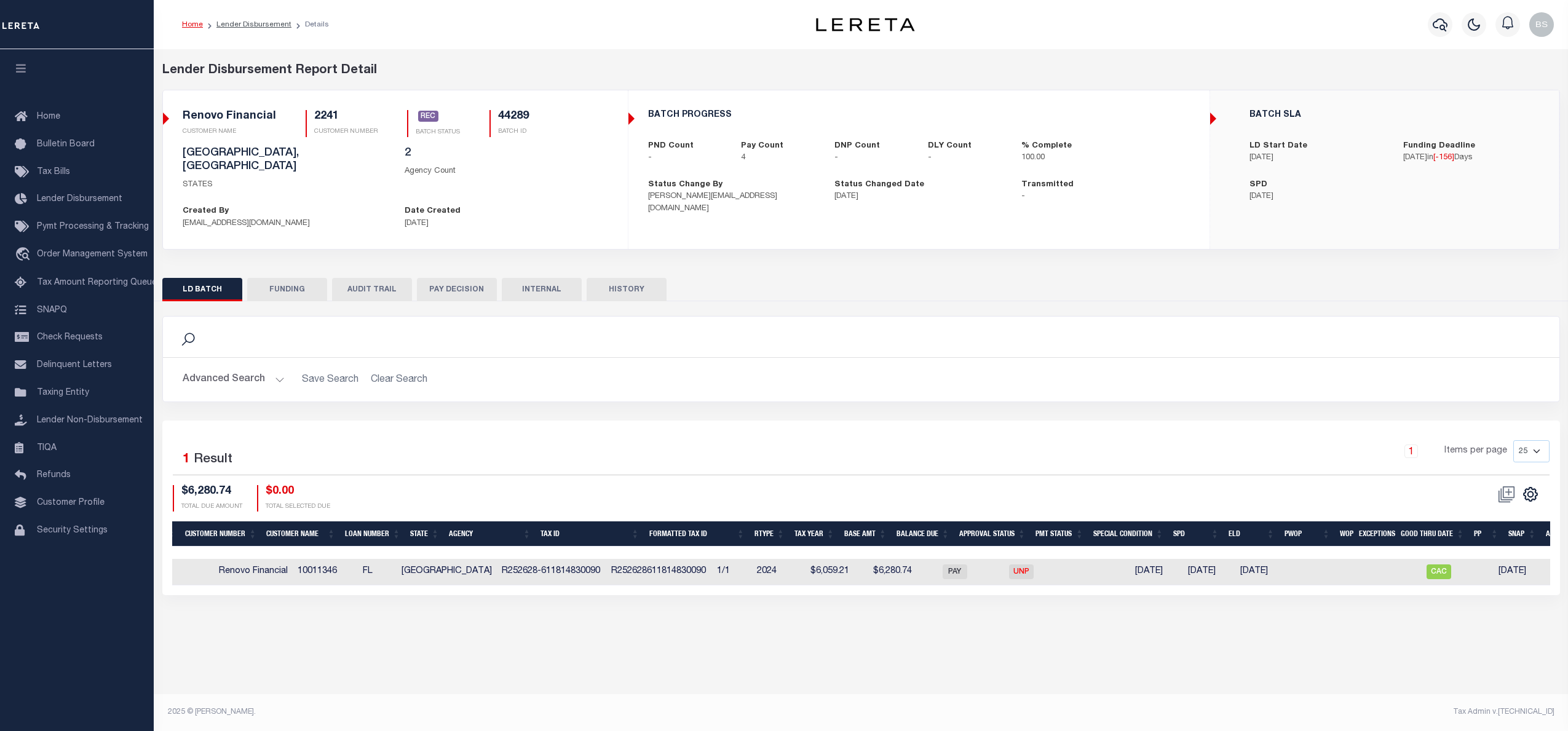
scroll to position [0, 232]
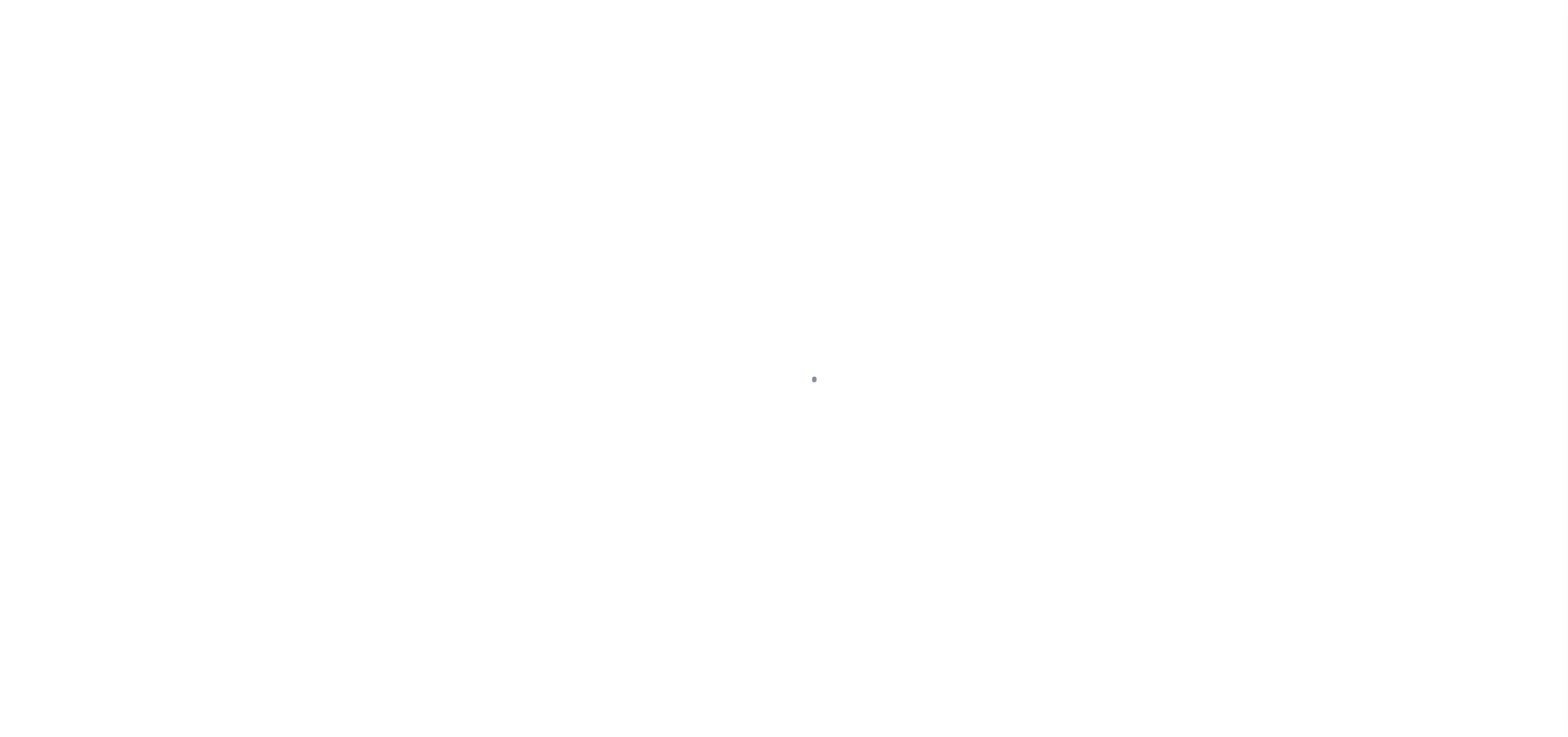
select select "SNT"
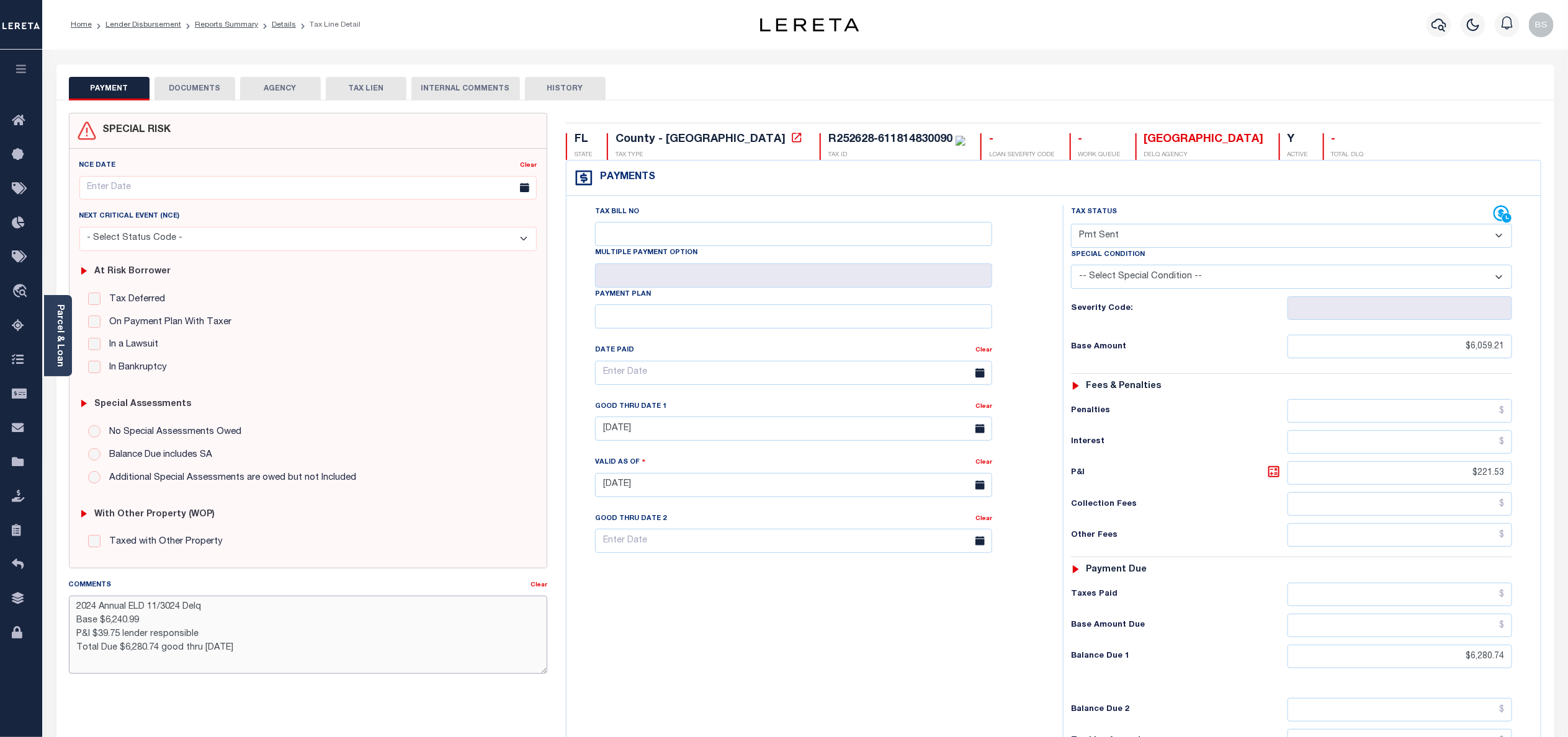
click at [224, 626] on textarea "2024 Annual ELD 11/3024 Delq Base $6,240.99 P&I $39.75 lender responsible Total…" at bounding box center [308, 634] width 478 height 78
drag, startPoint x: 125, startPoint y: 645, endPoint x: 70, endPoint y: 646, distance: 55.0
click at [70, 646] on textarea "2024 Annual ELD 11/3024 Delq Base $6,240.99 P&I $39.75 lender responsible Total…" at bounding box center [308, 634] width 478 height 78
click at [337, 656] on textarea "2024 Annual ELD 11/3024 Delq Base $6,240.99 P&I $39.75 lender responsible Total…" at bounding box center [308, 634] width 478 height 78
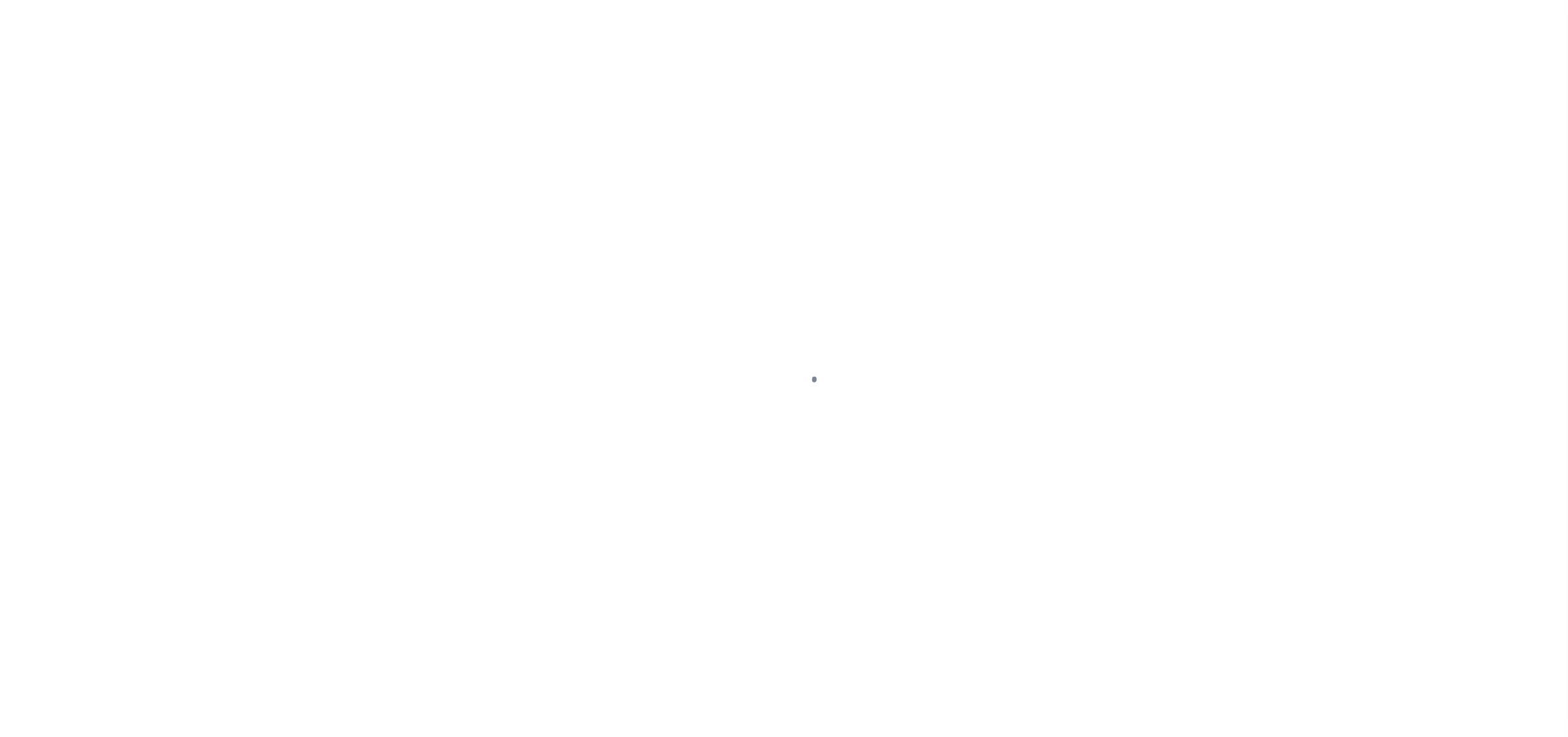
select select "SNT"
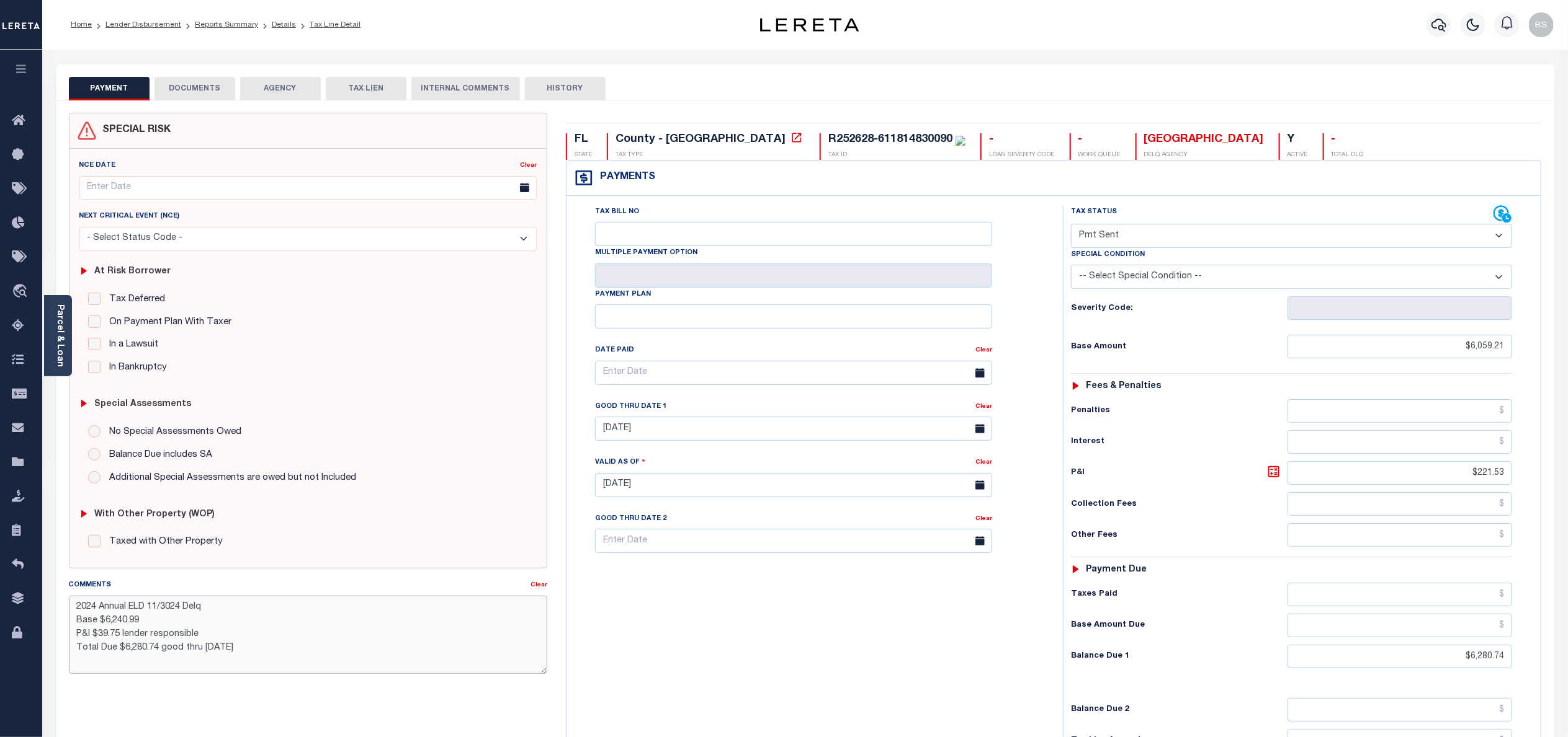
drag, startPoint x: 72, startPoint y: 611, endPoint x: 235, endPoint y: 627, distance: 163.8
click at [235, 627] on textarea "2024 Annual ELD 11/3024 Delq Base $6,240.99 P&I $39.75 lender responsible Total…" at bounding box center [308, 634] width 478 height 78
drag, startPoint x: 258, startPoint y: 660, endPoint x: 72, endPoint y: 616, distance: 191.1
click at [72, 616] on textarea "2024 Annual ELD 11/3024 Delq Base $6,240.99 P&I $39.75 lender responsible Total…" at bounding box center [308, 634] width 478 height 78
click at [97, 303] on span "Order Management System" at bounding box center [113, 291] width 151 height 34
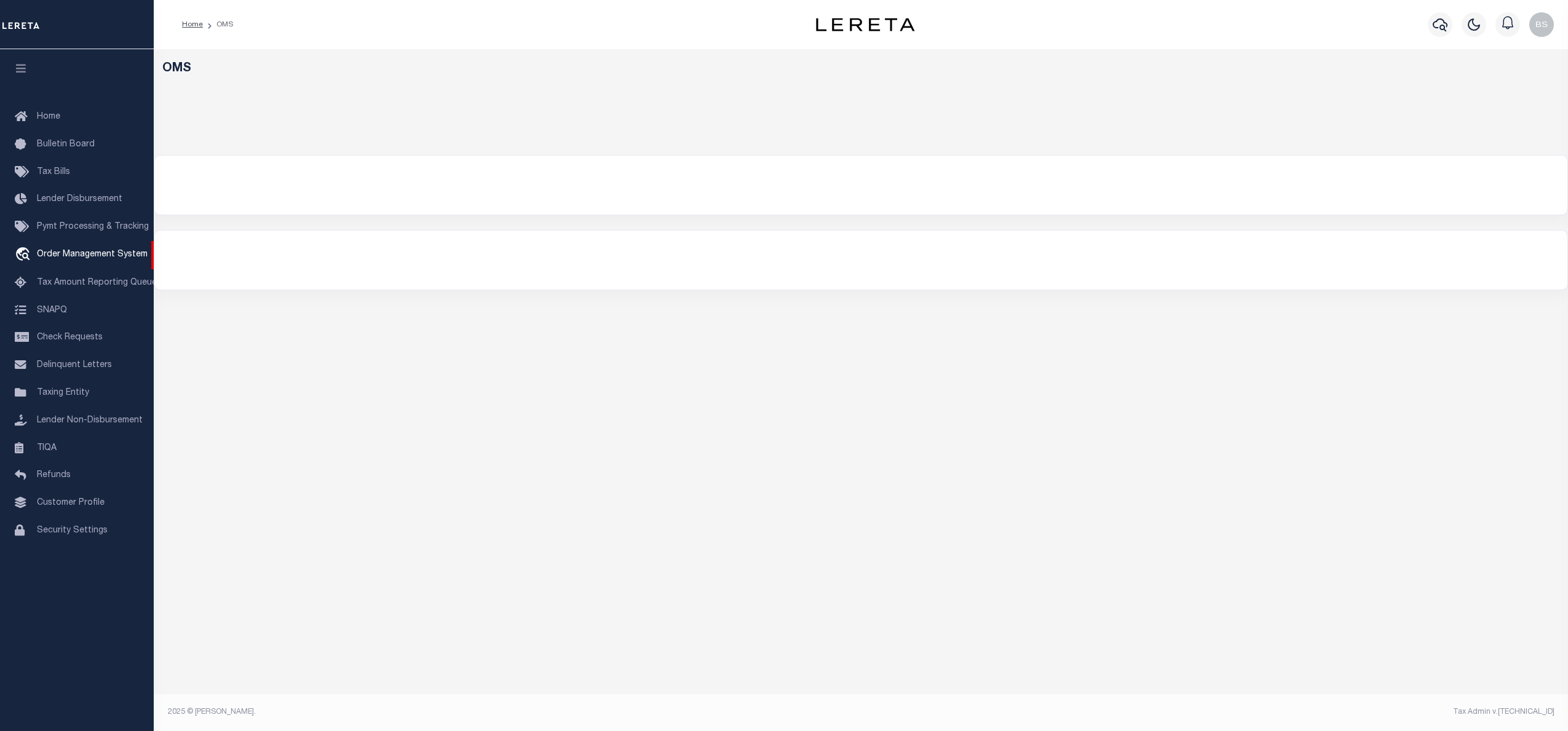
select select "200"
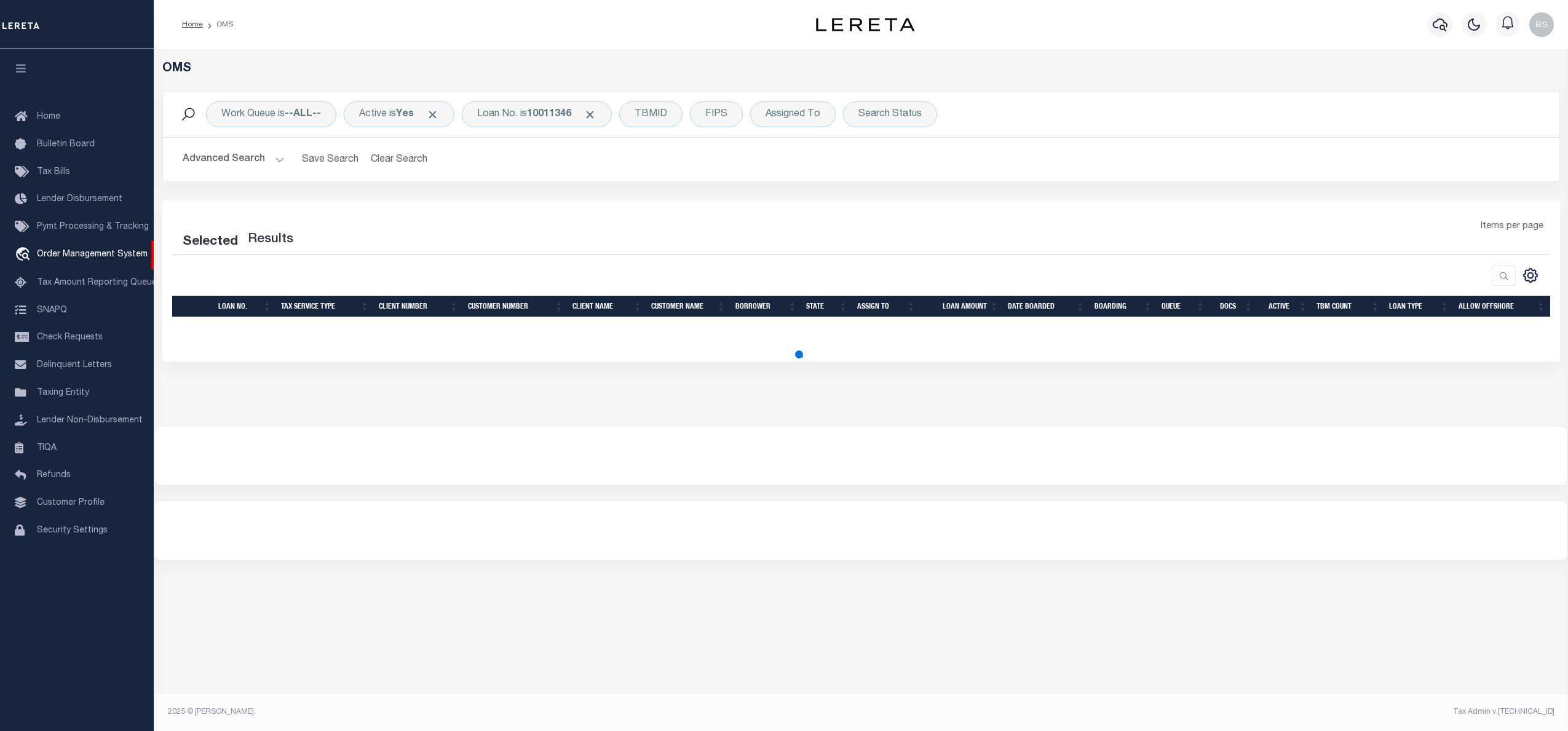
select select "200"
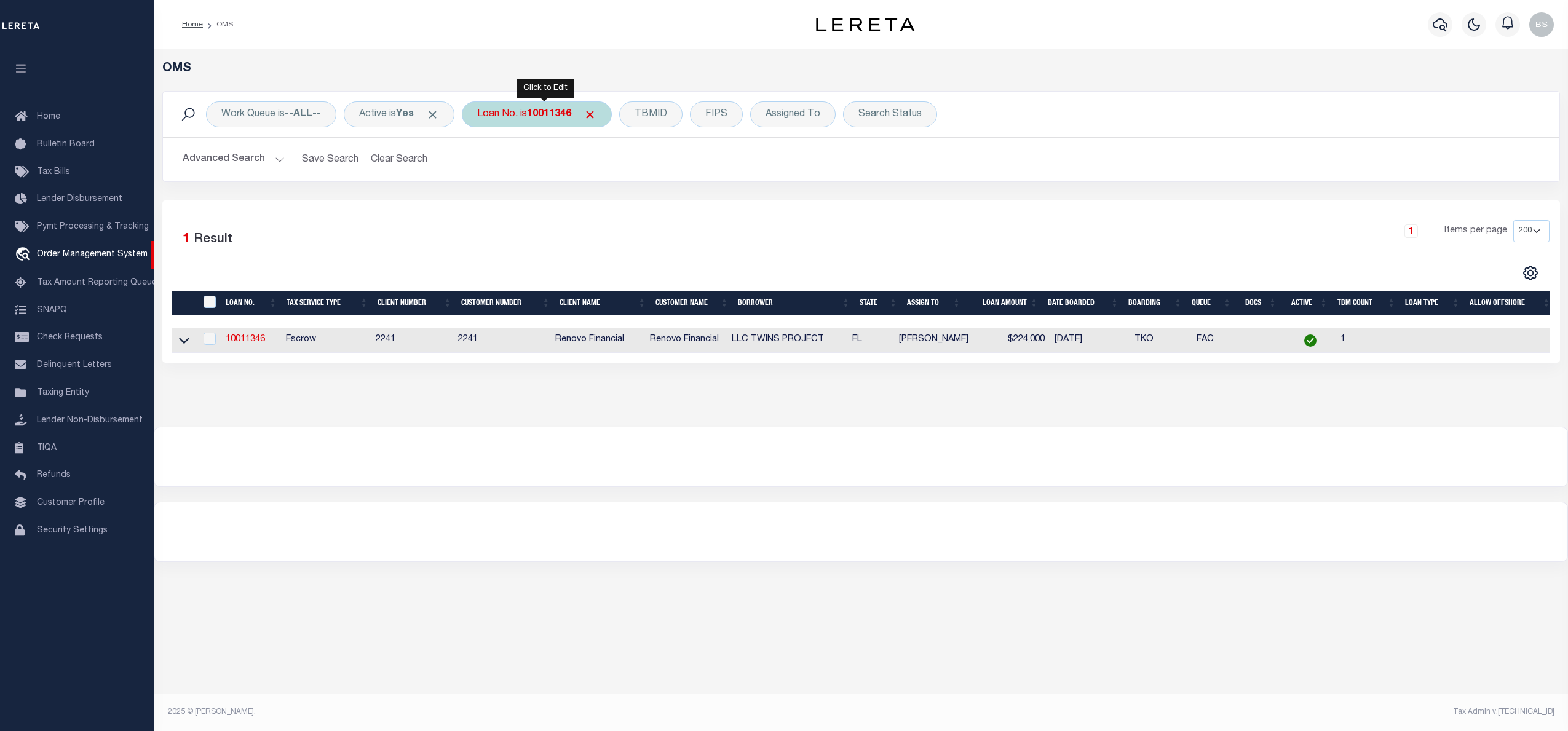
click at [522, 112] on div "Loan No. is 10011346" at bounding box center [537, 114] width 150 height 25
type input "10022461"
click at [651, 203] on input "Apply" at bounding box center [641, 202] width 36 height 20
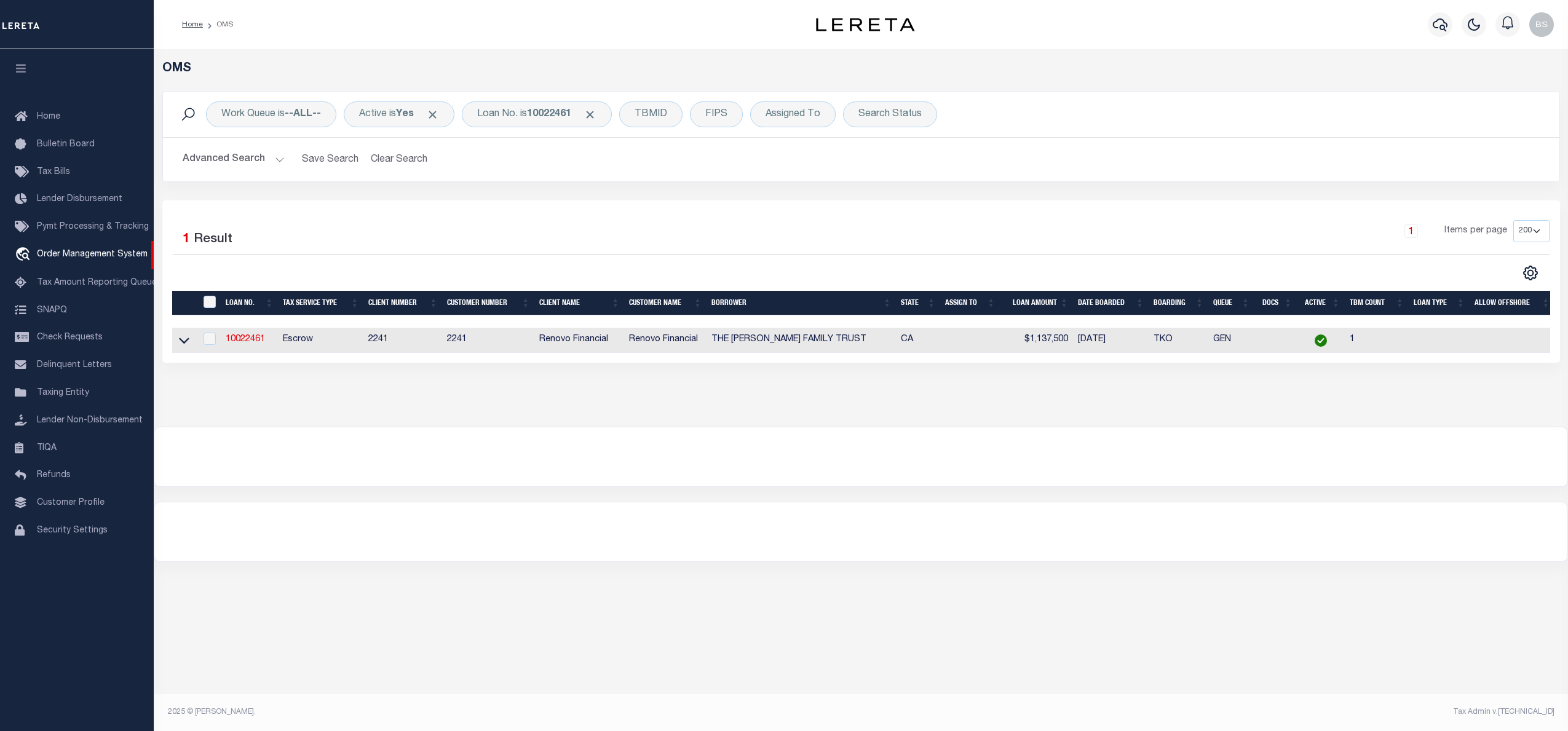
click at [932, 559] on div at bounding box center [861, 531] width 1414 height 59
click at [52, 113] on span "Home" at bounding box center [49, 116] width 24 height 8
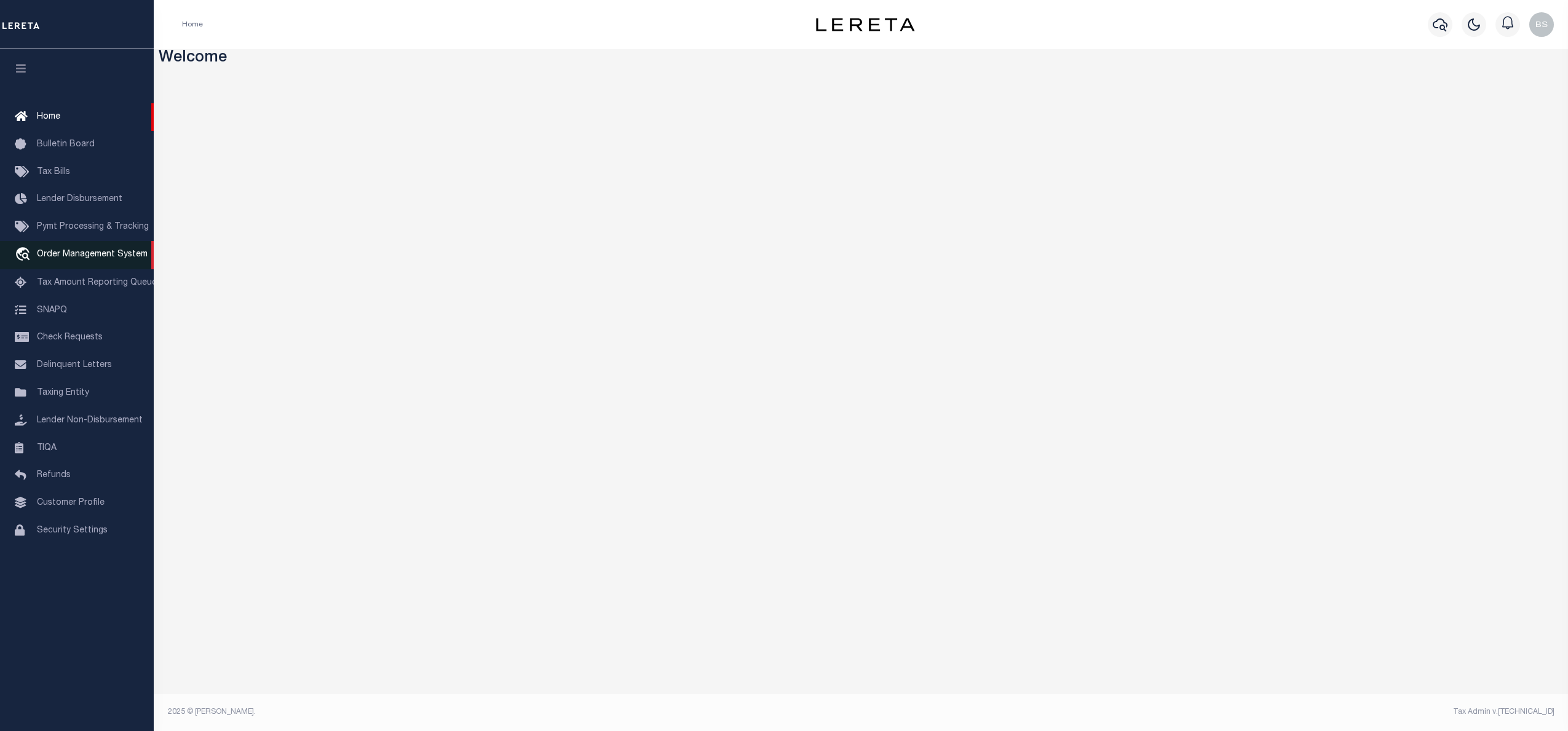
click at [81, 257] on span "Order Management System" at bounding box center [93, 254] width 111 height 8
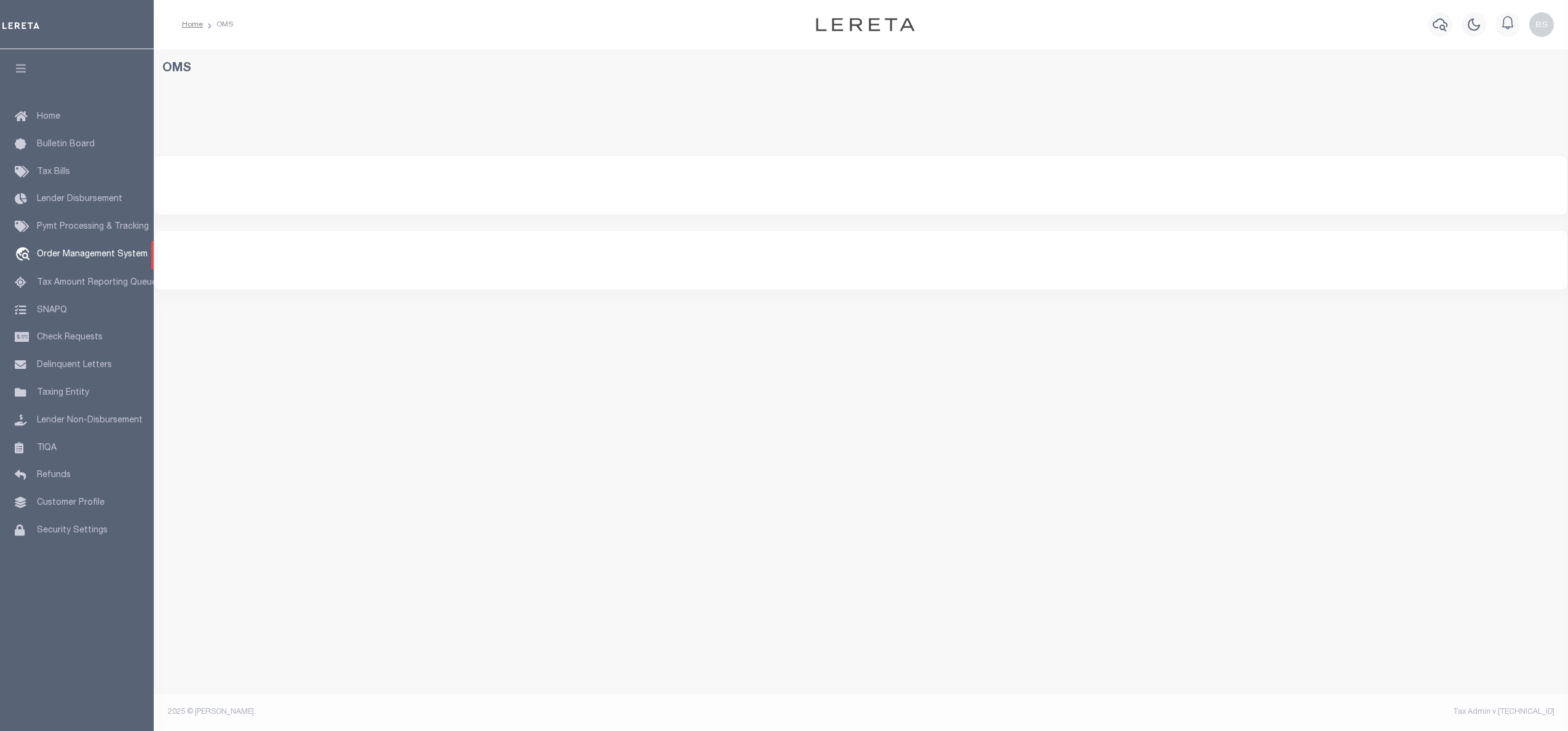
select select "200"
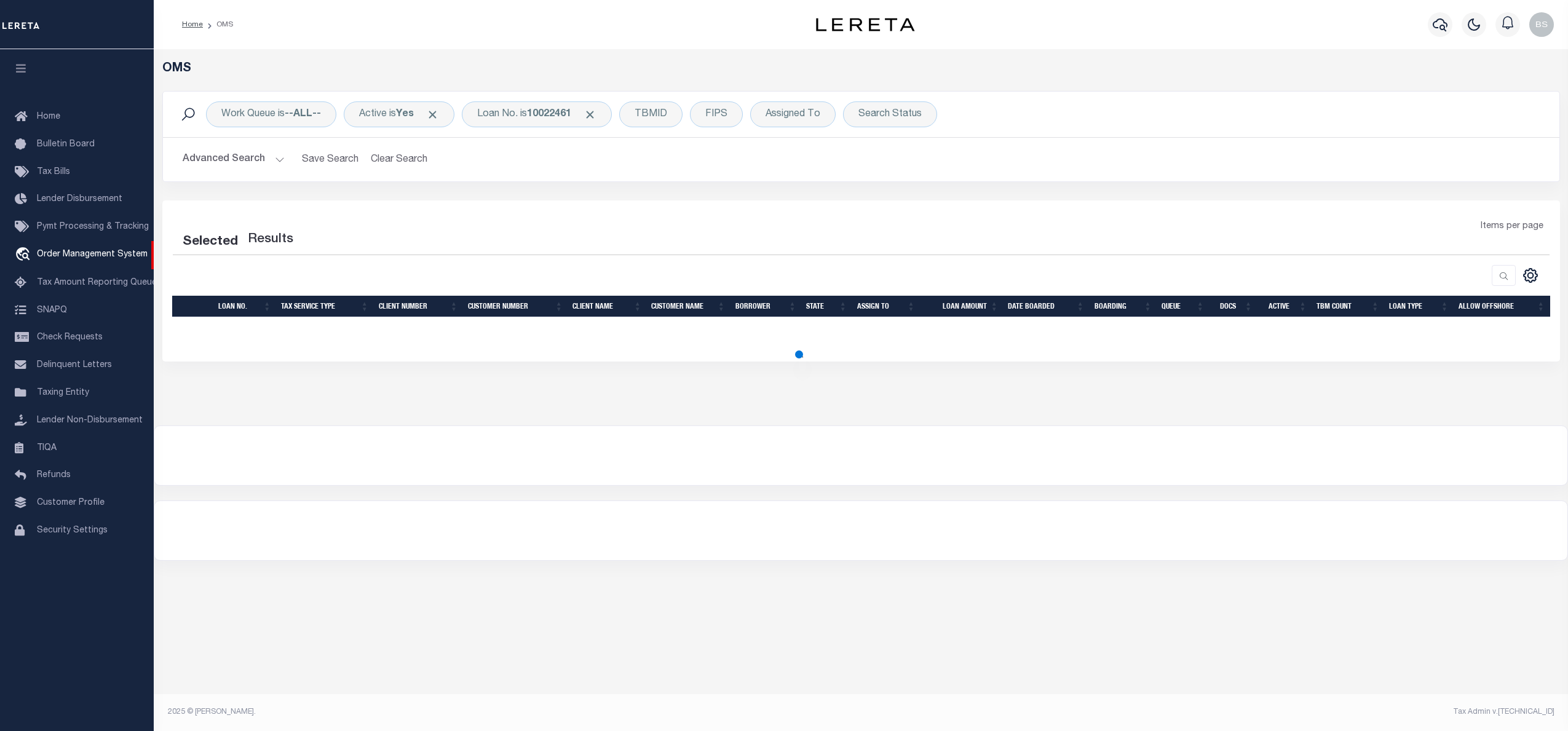
select select "200"
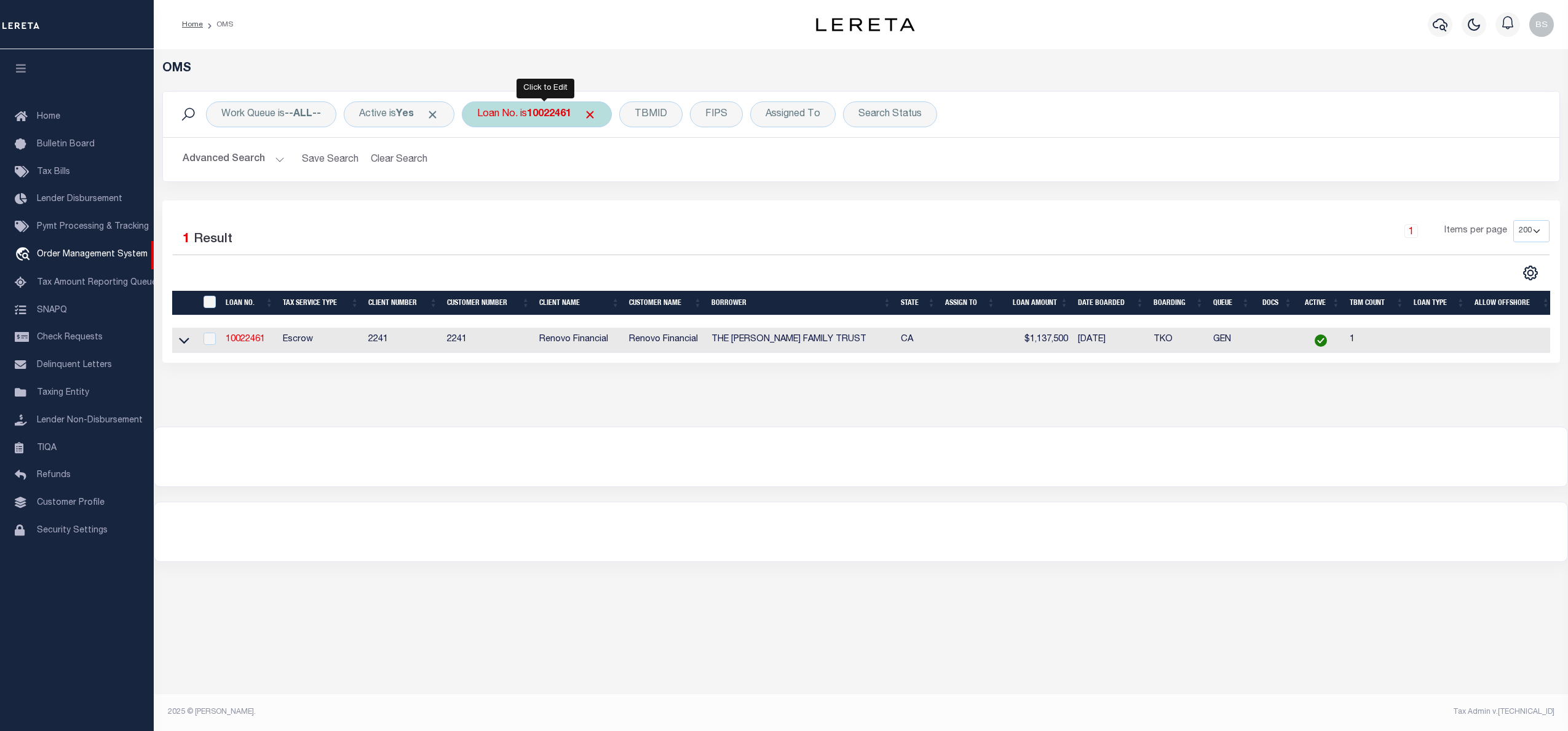
click at [548, 119] on b "10022461" at bounding box center [549, 114] width 44 height 10
click at [540, 176] on input "10022461" at bounding box center [567, 175] width 181 height 24
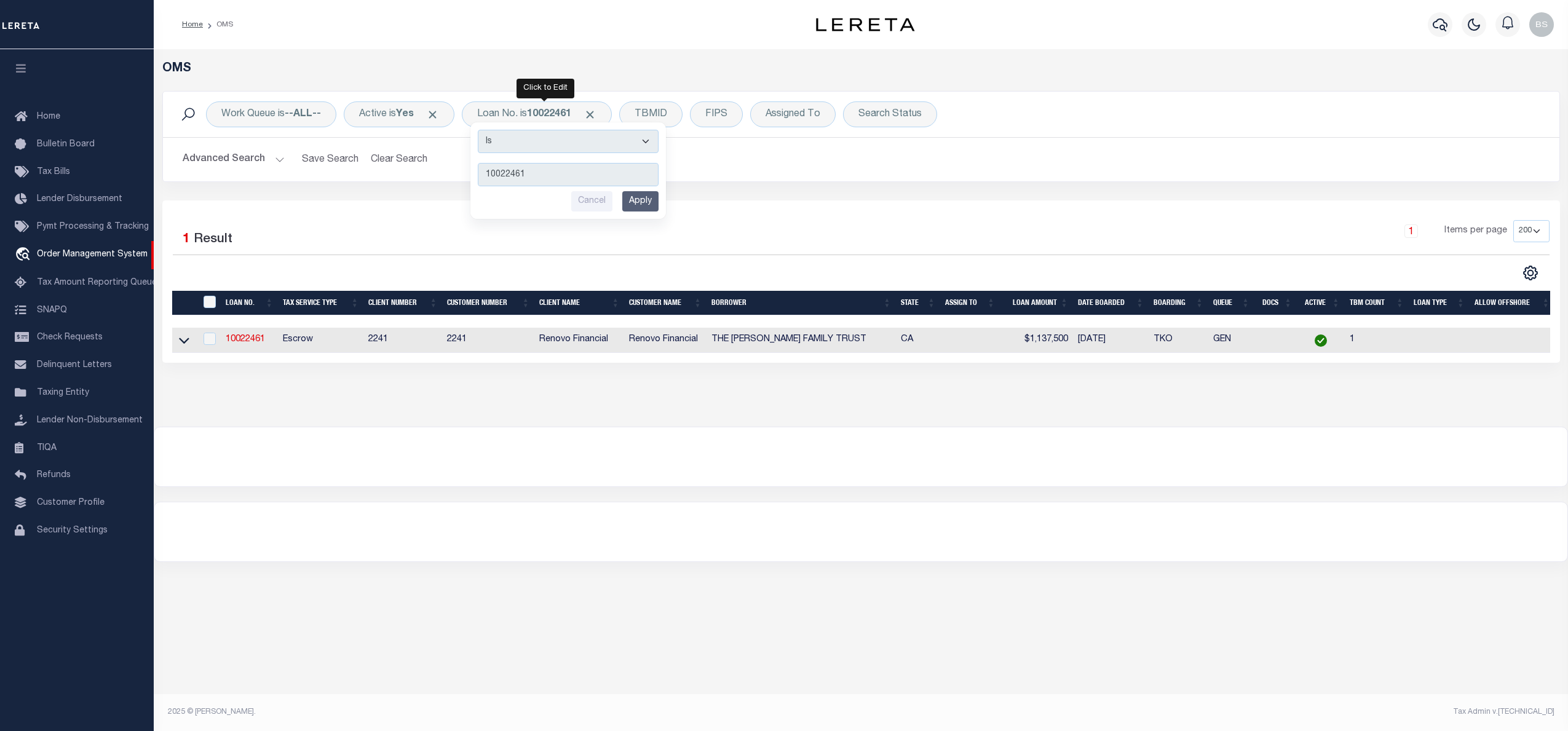
drag, startPoint x: 552, startPoint y: 179, endPoint x: 470, endPoint y: 179, distance: 82.0
click at [470, 179] on div "Work Queue is --ALL-- Active is Yes Loan No. is 10022461 Is Contains 10022461 C…" at bounding box center [862, 136] width 1398 height 91
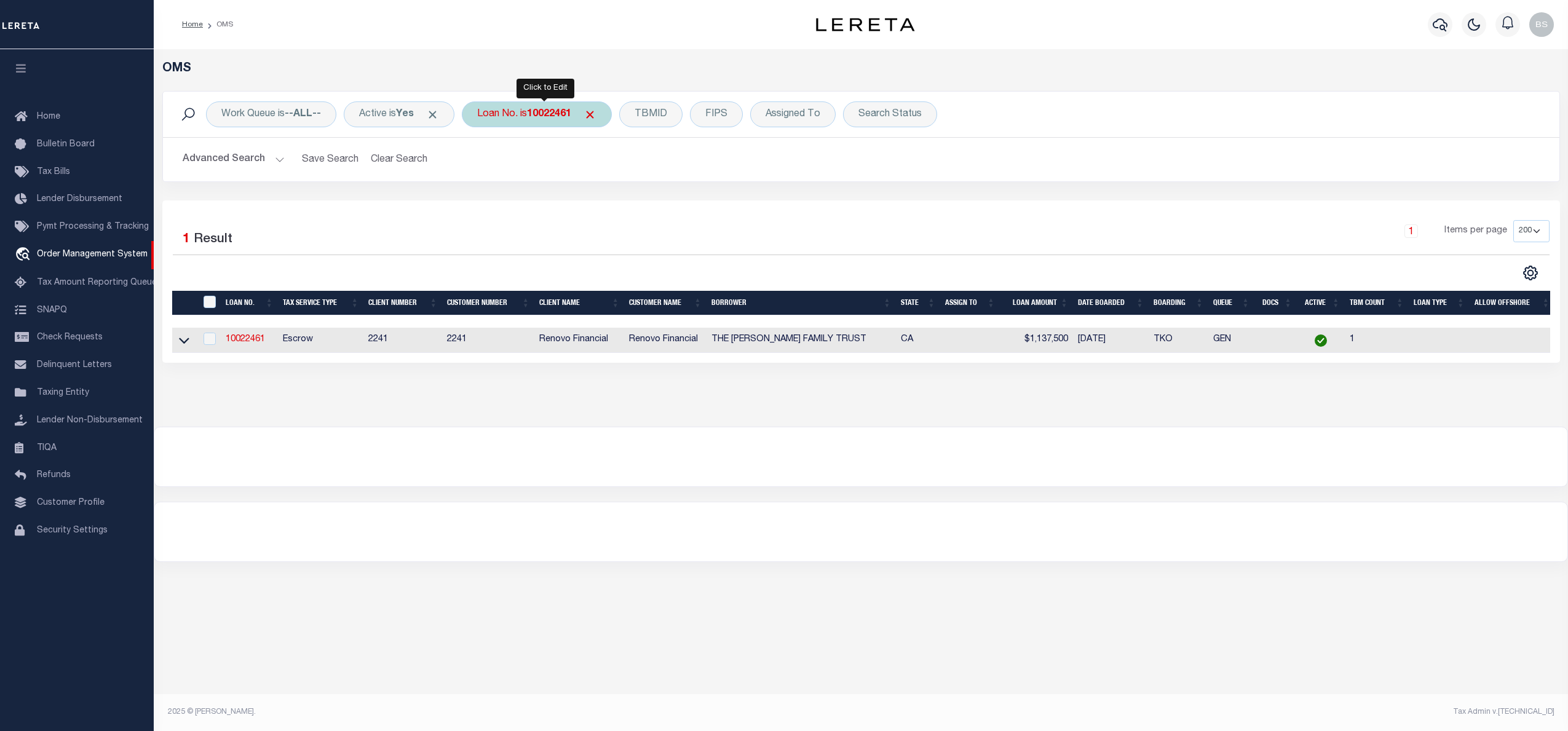
click at [527, 116] on div "Loan No. is 10022461 Is Contains 10022461 Cancel Apply" at bounding box center [537, 114] width 150 height 25
click at [552, 226] on div "1 Items per page 10 25 50 100 200" at bounding box center [1035, 236] width 1029 height 32
click at [252, 344] on link "10022461" at bounding box center [245, 339] width 39 height 8
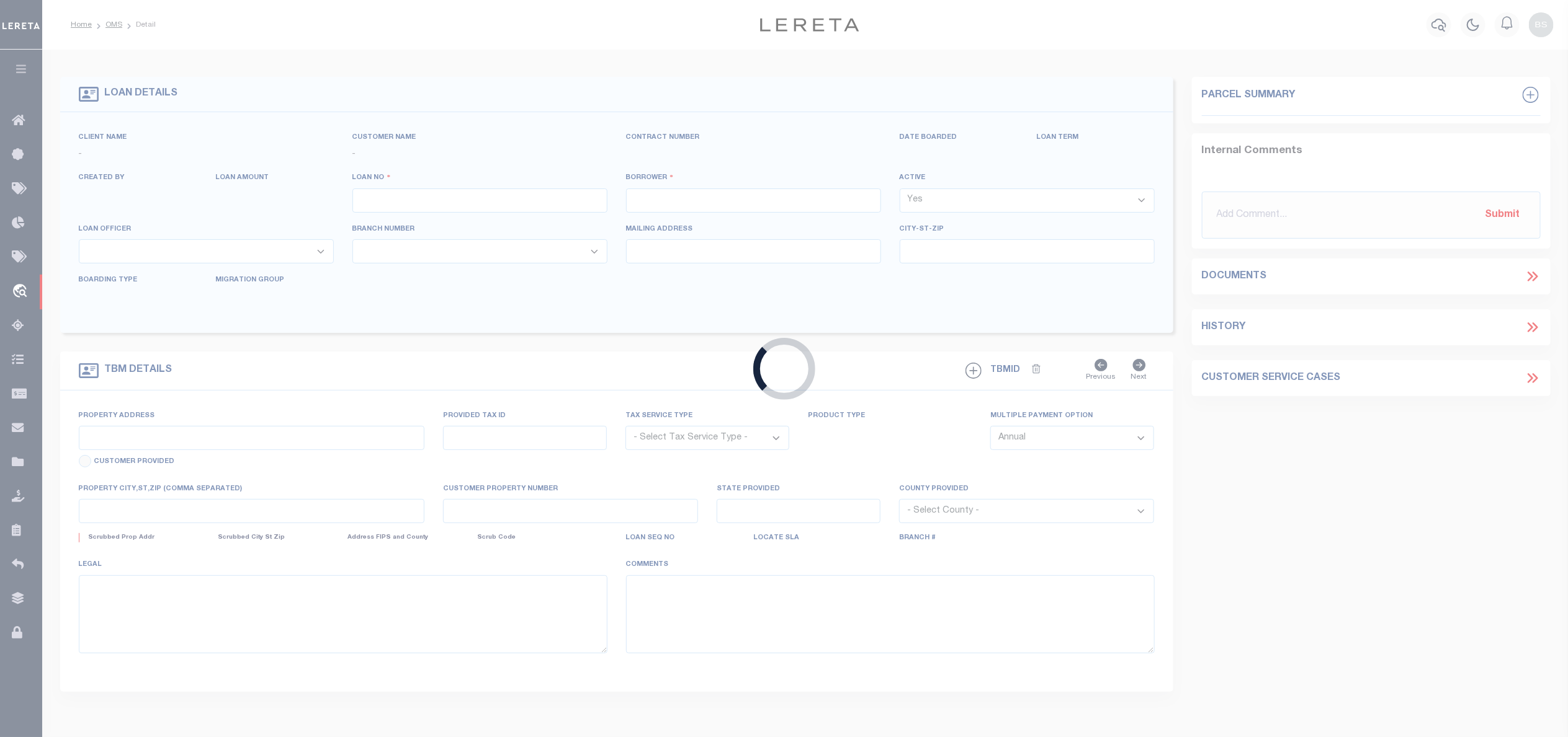
type input "10022461"
type input "THE [PERSON_NAME] FAMILY TRUST"
select select
select select "400"
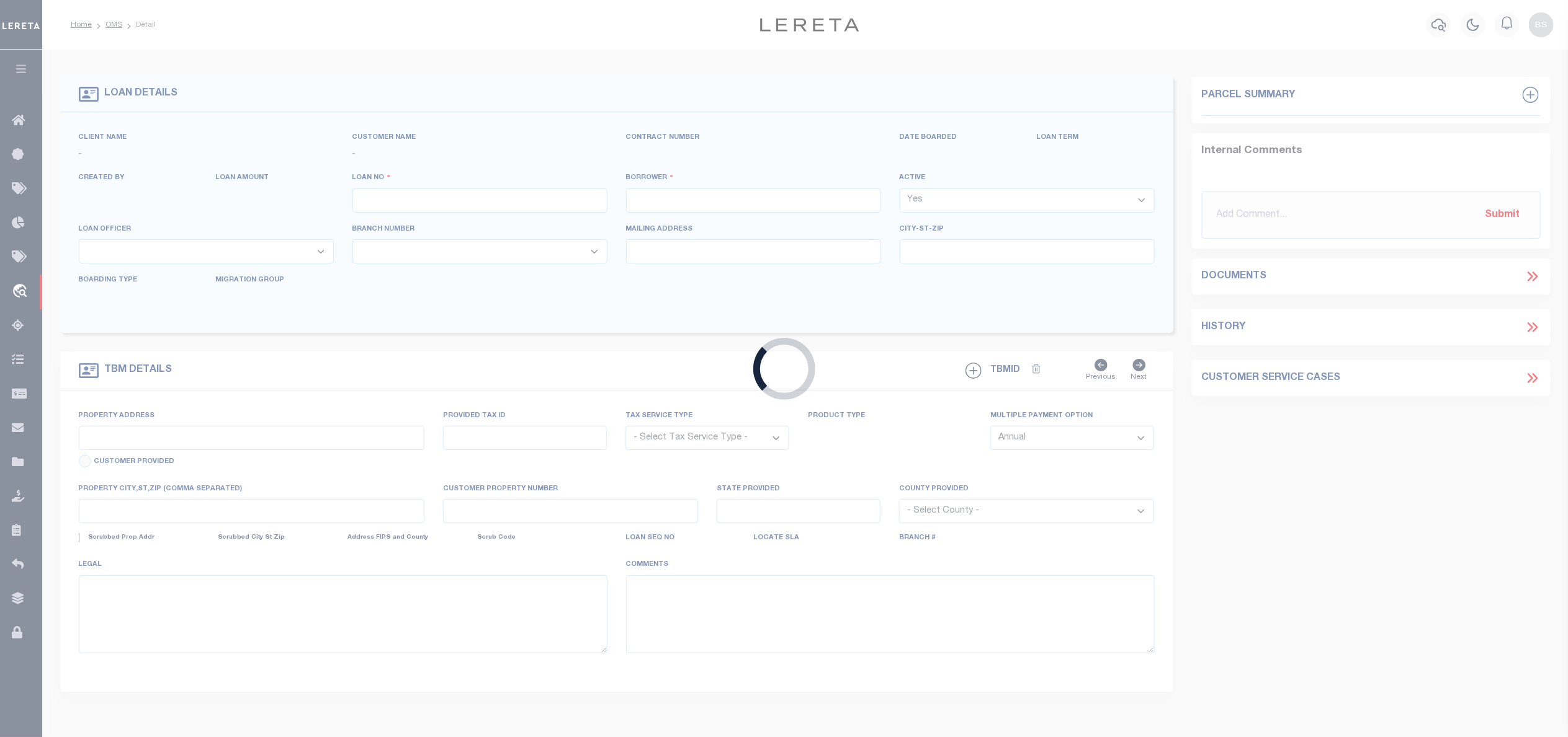
select select "Escrow"
type input "1485 EL SERENO AVE"
select select
type input "[GEOGRAPHIC_DATA]"
type input "a0kUS00000BosLR"
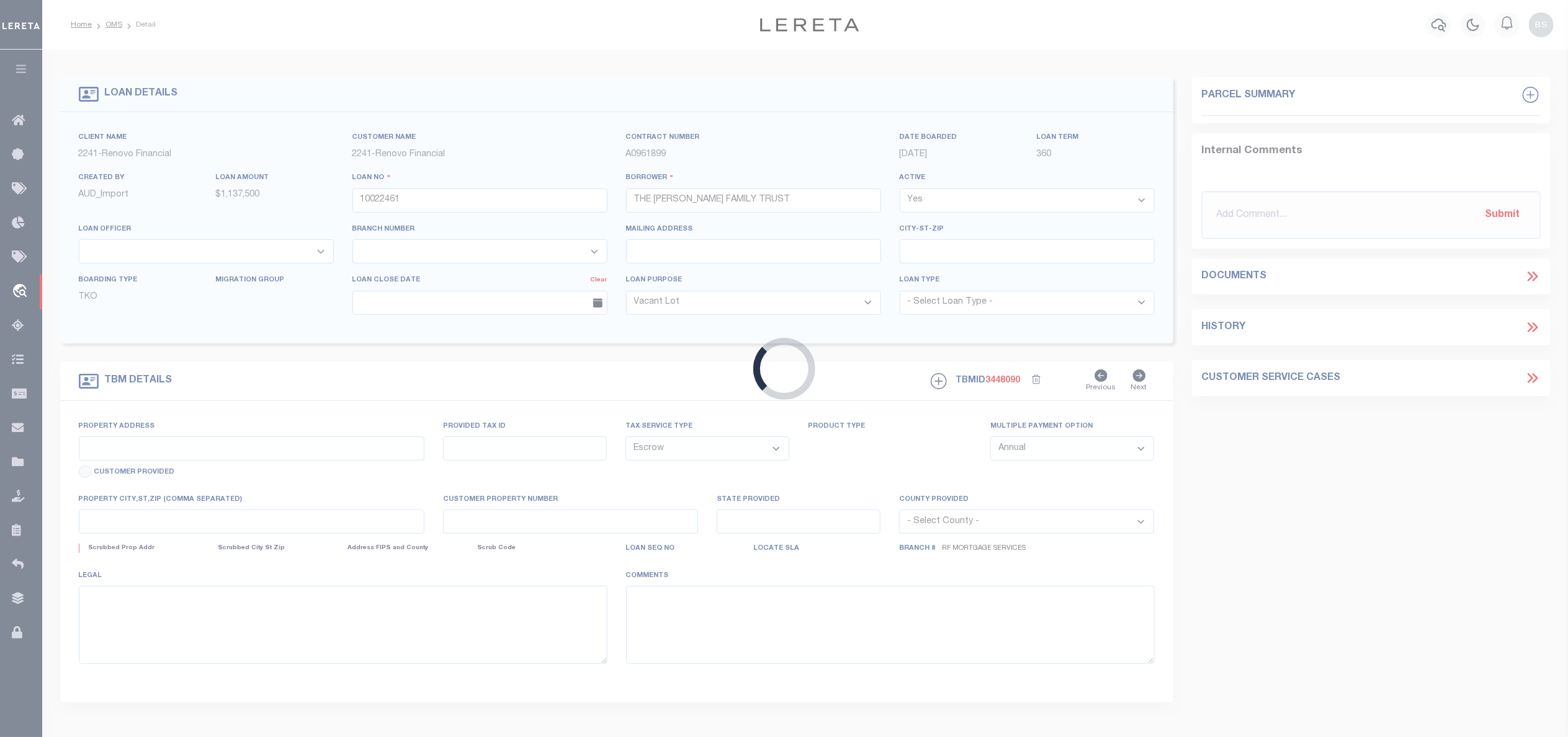
type input "CA"
select select
select select "25067"
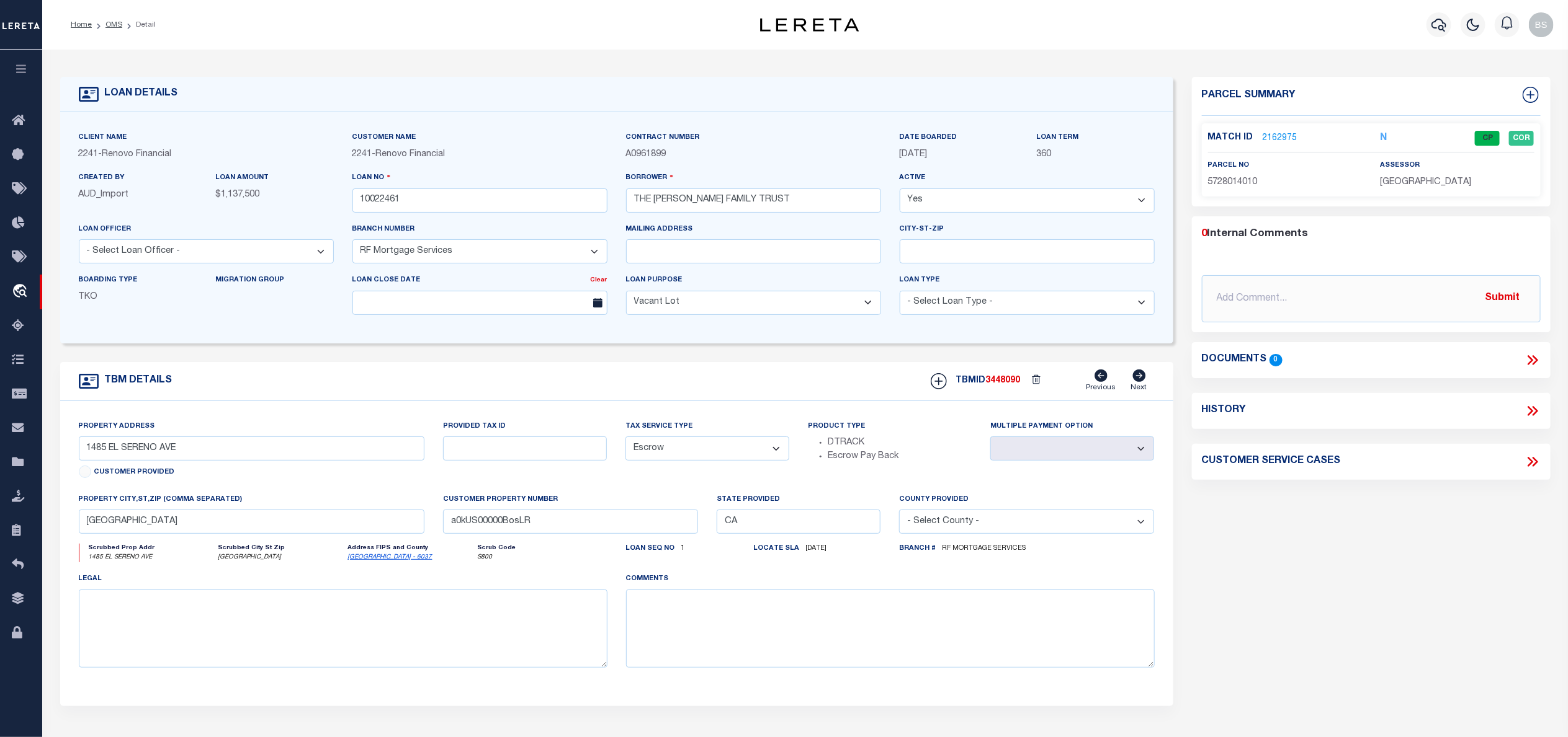
click at [1141, 382] on icon at bounding box center [1138, 376] width 14 height 13
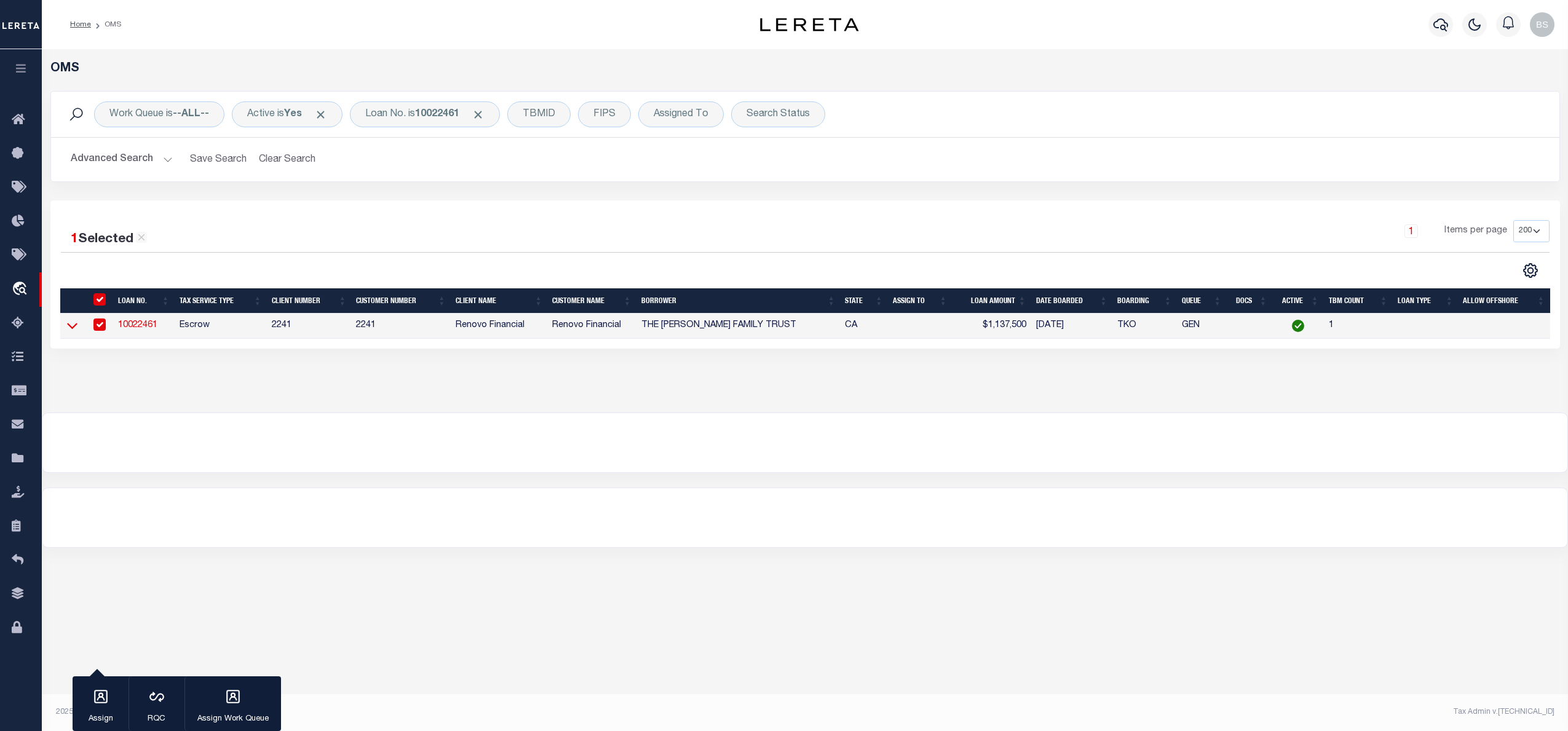
click at [69, 332] on icon at bounding box center [73, 326] width 11 height 13
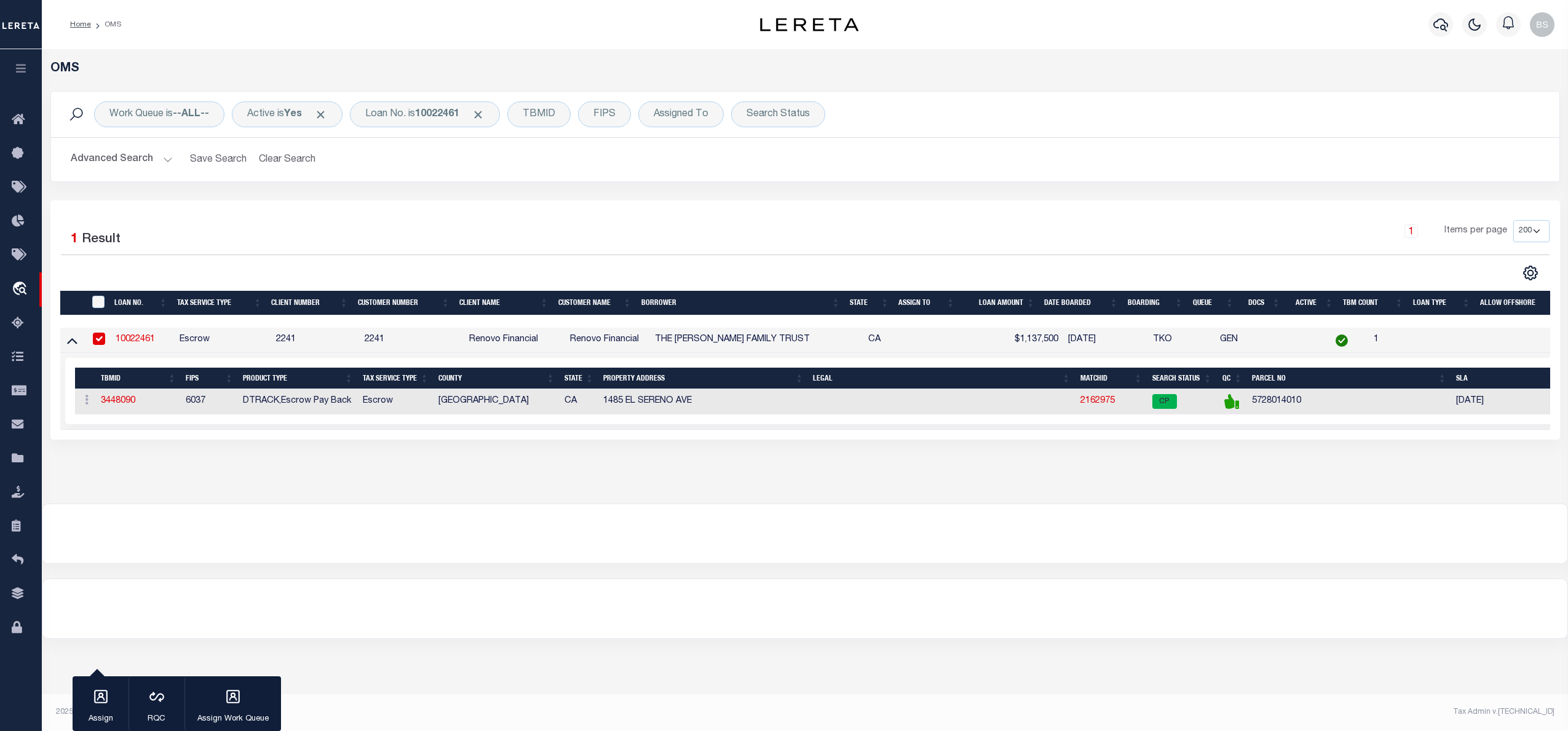
click at [143, 343] on link "10022461" at bounding box center [134, 339] width 39 height 8
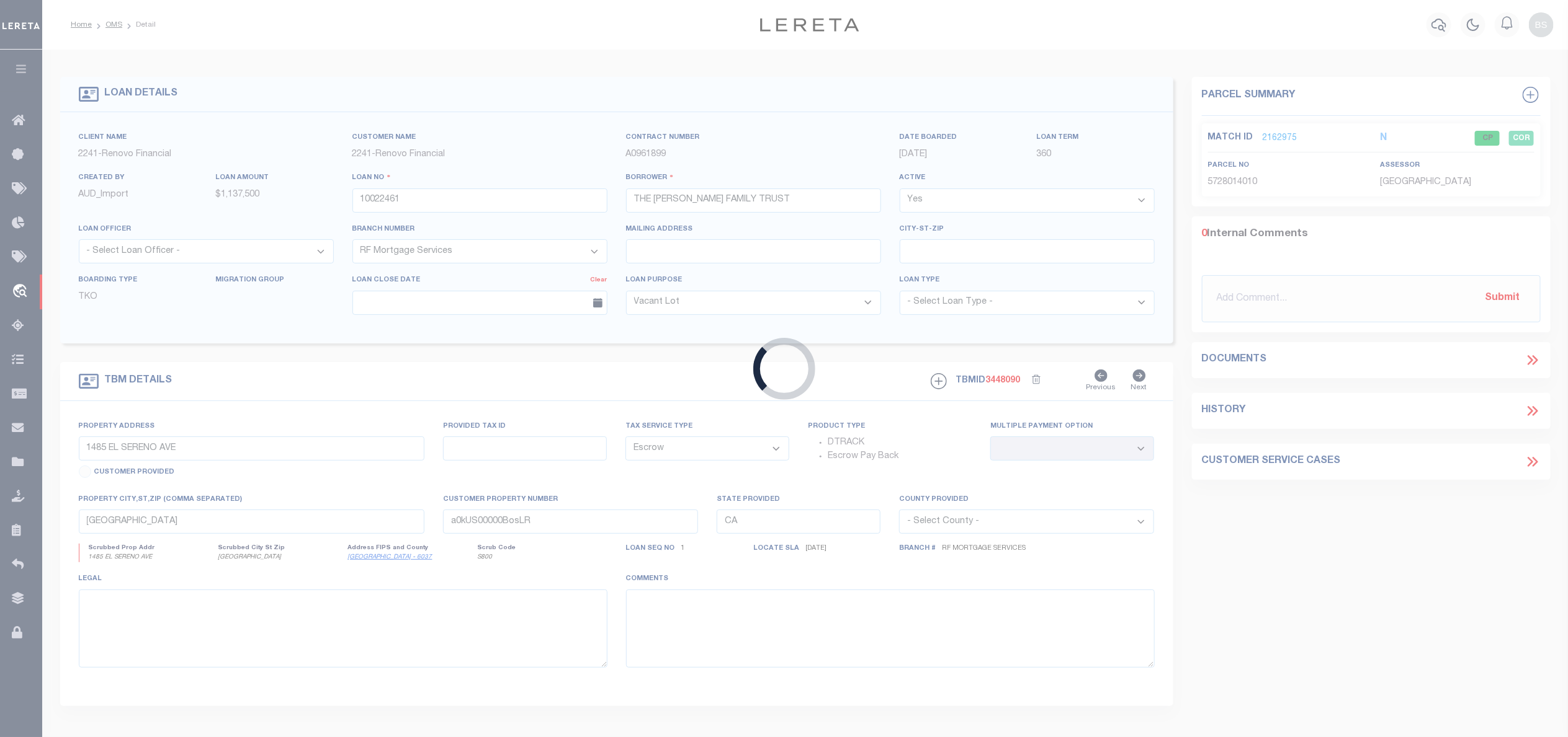
select select
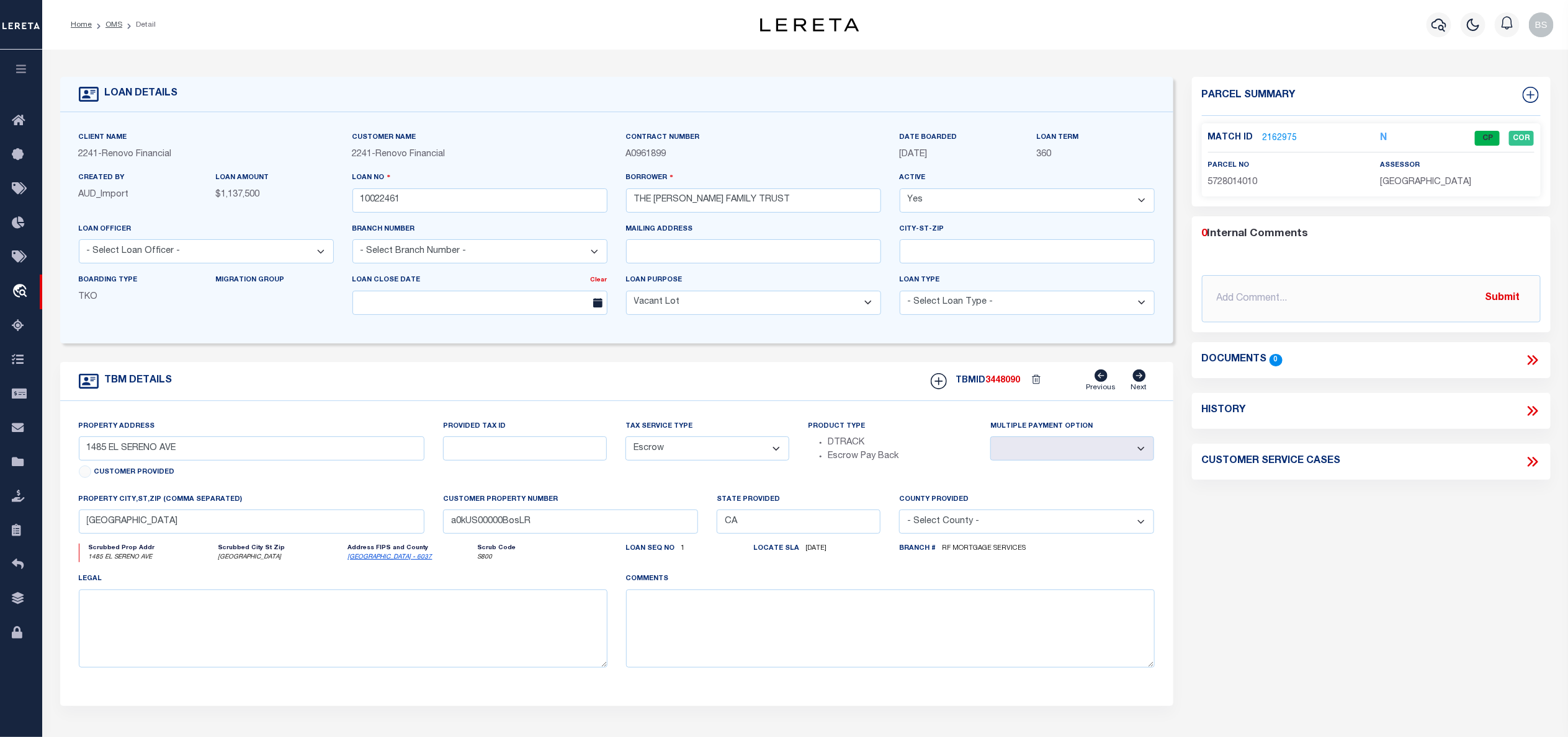
click at [1143, 380] on icon at bounding box center [1138, 376] width 13 height 13
click at [1285, 135] on link "2162975" at bounding box center [1280, 138] width 35 height 13
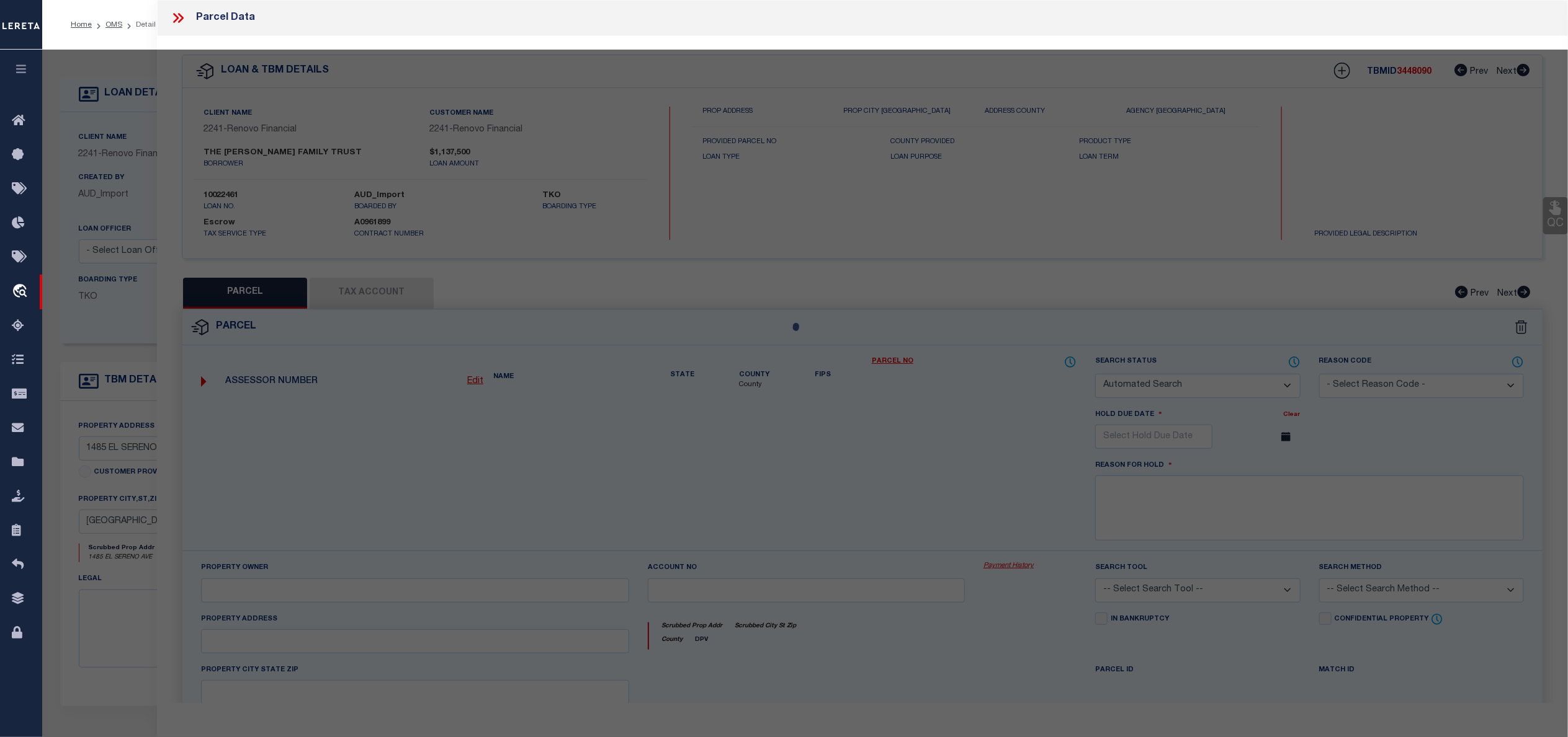
checkbox input "false"
select select "CP"
type input "KWAN,BRYAN"
select select "ATL"
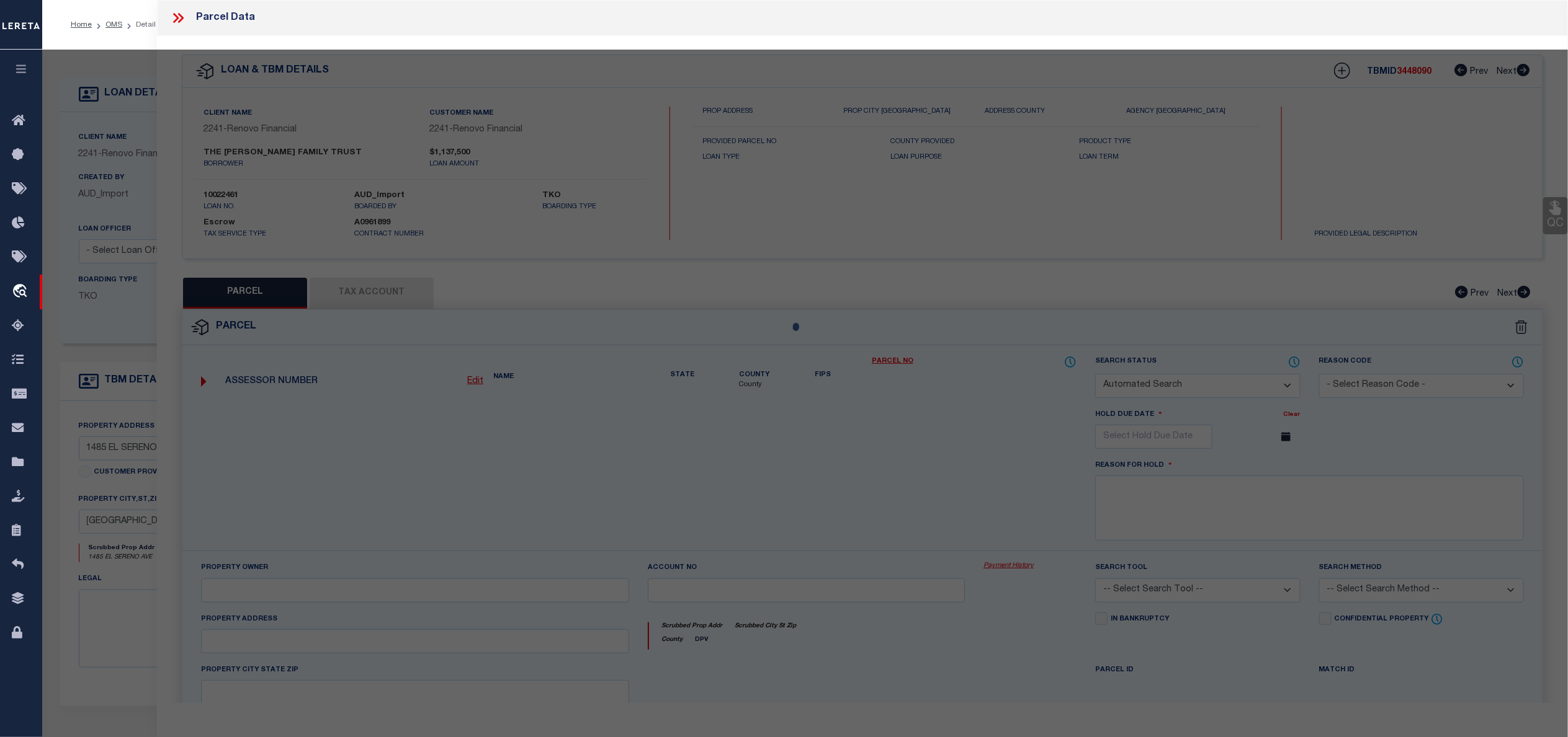
select select "ADD"
type input "1485 EL SERENO AVE"
type input "PASADENA, CA 91103"
type textarea "A J PAINTERS SUB LOT 39 BLK A"
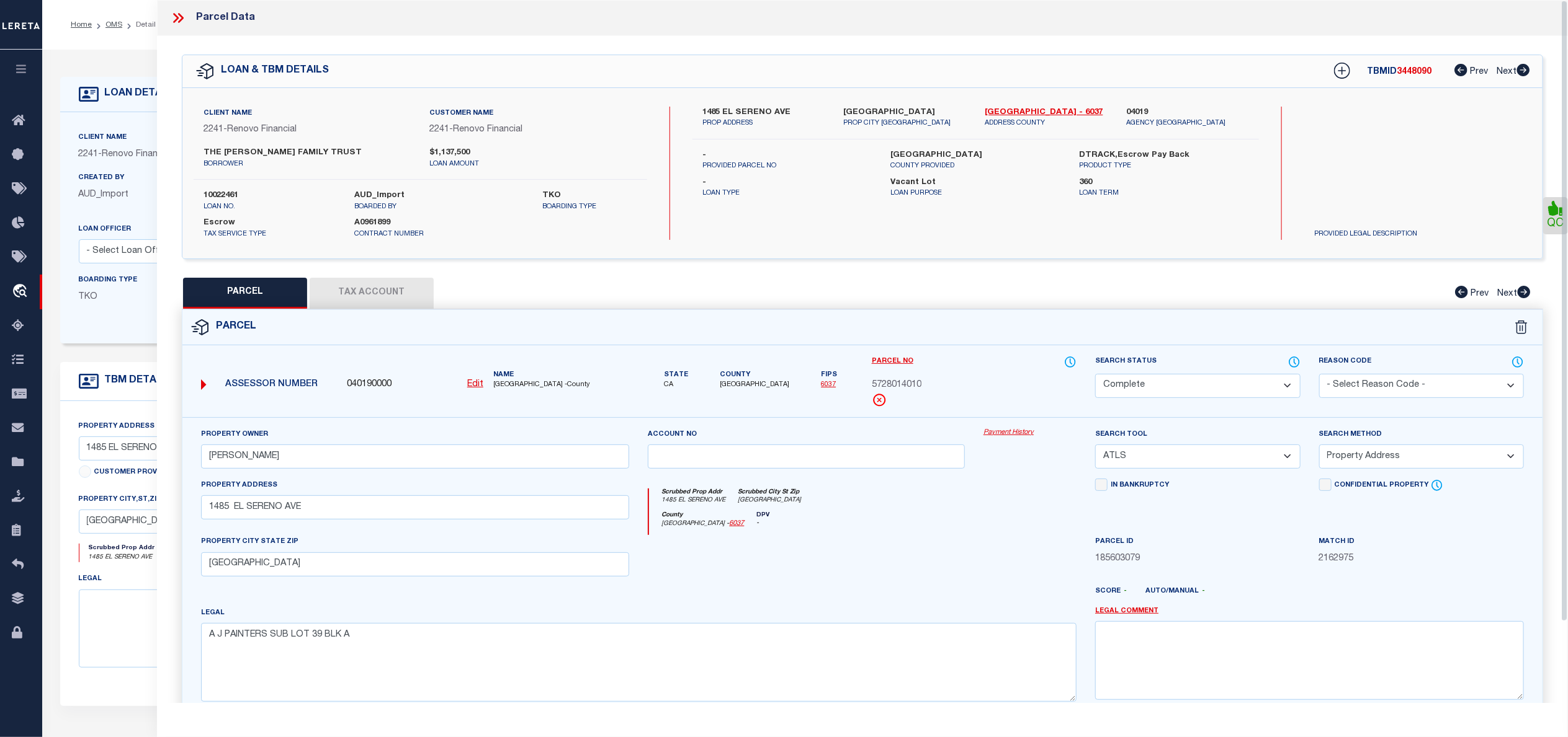
click at [1009, 436] on link "Payment History" at bounding box center [1030, 433] width 93 height 11
click at [184, 21] on icon at bounding box center [179, 18] width 16 height 16
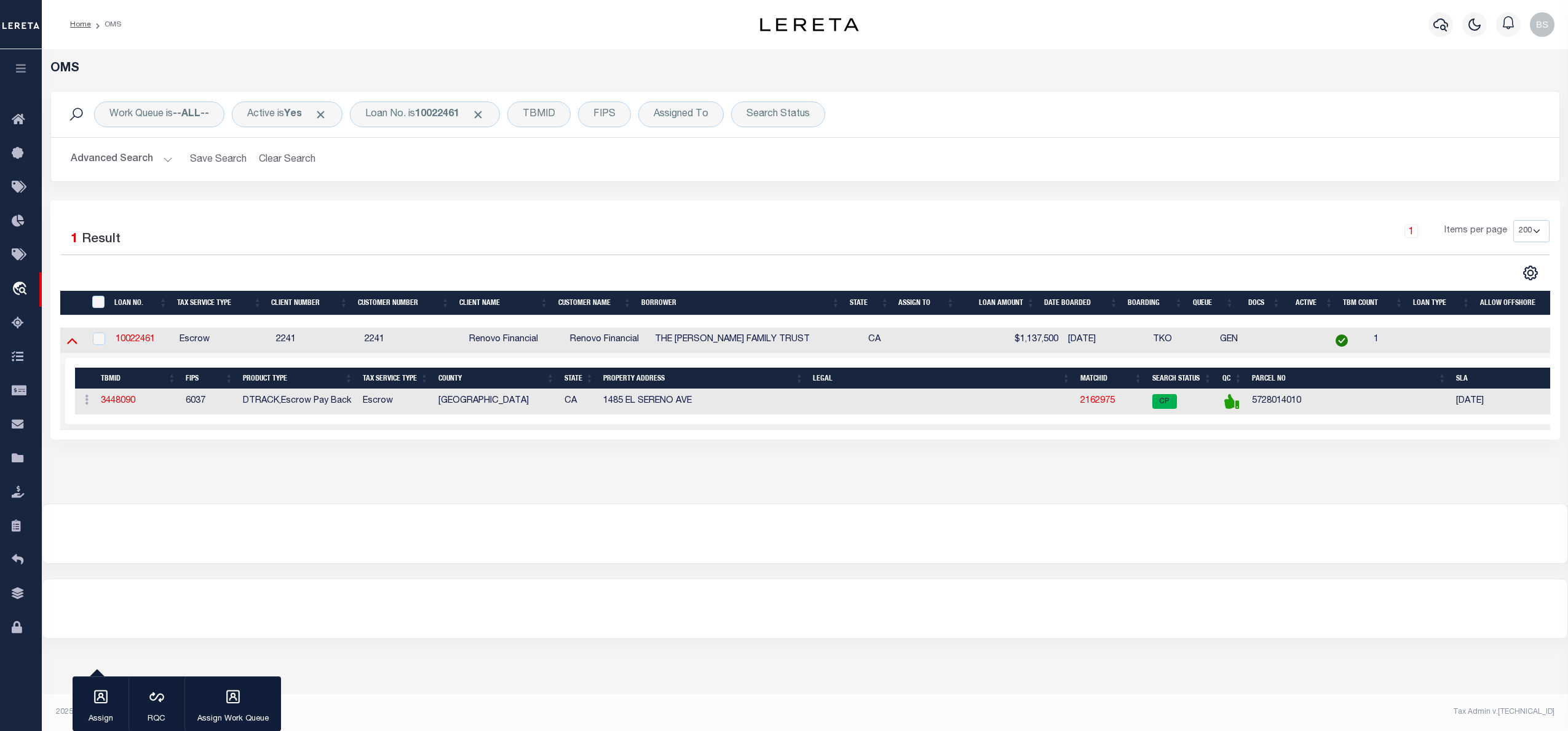
click at [69, 344] on icon at bounding box center [73, 341] width 11 height 13
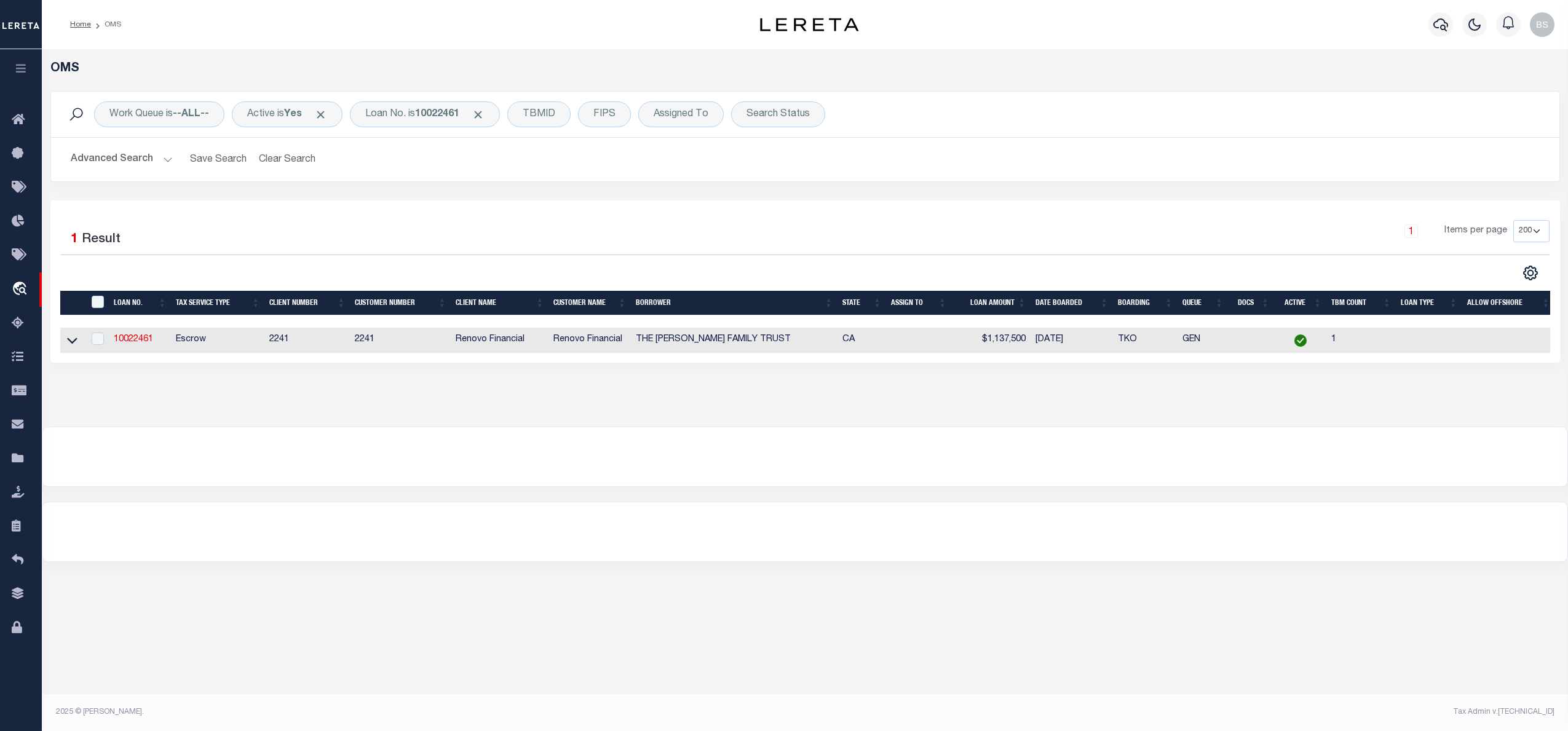
click at [69, 344] on icon at bounding box center [73, 341] width 11 height 6
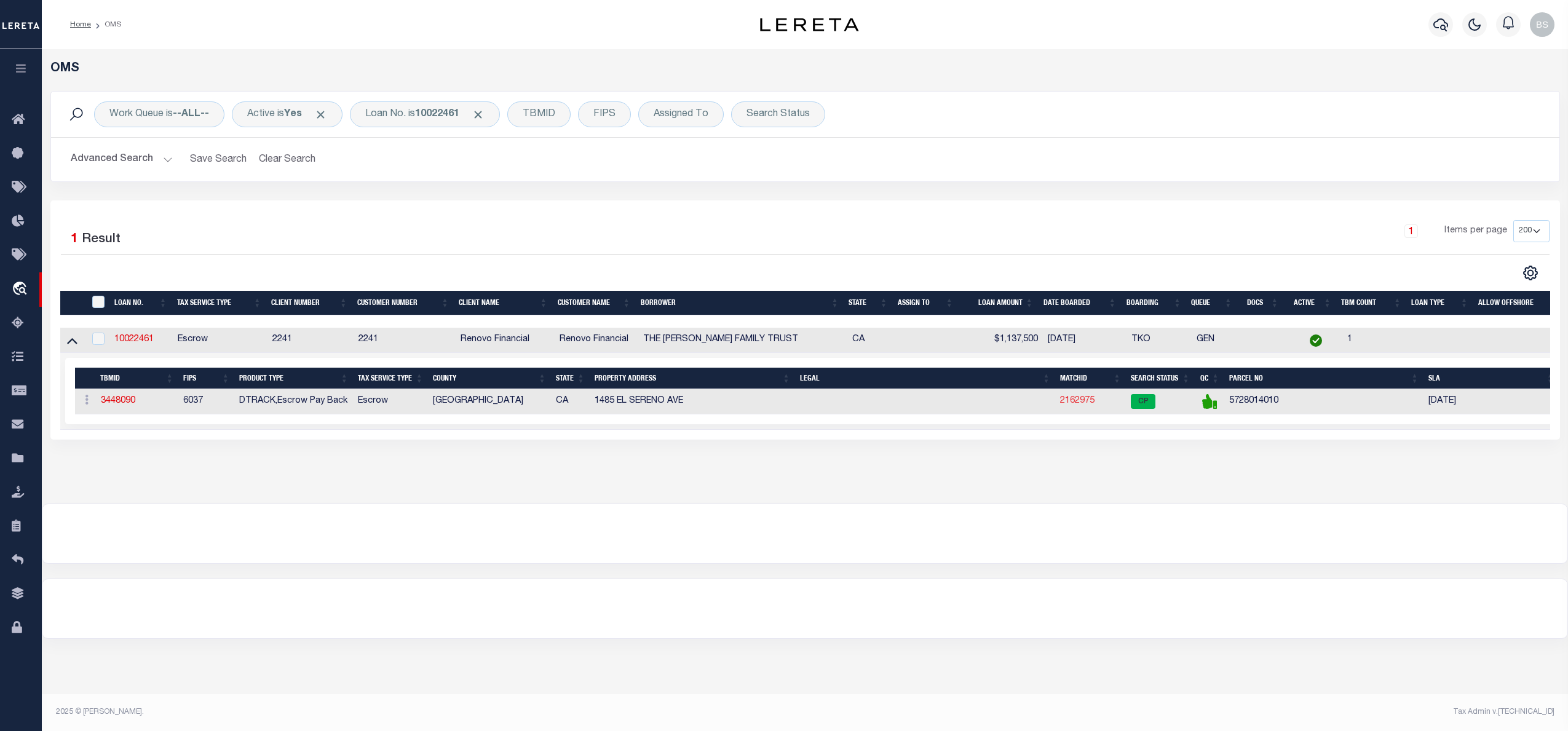
click at [1087, 405] on link "2162975" at bounding box center [1078, 400] width 35 height 8
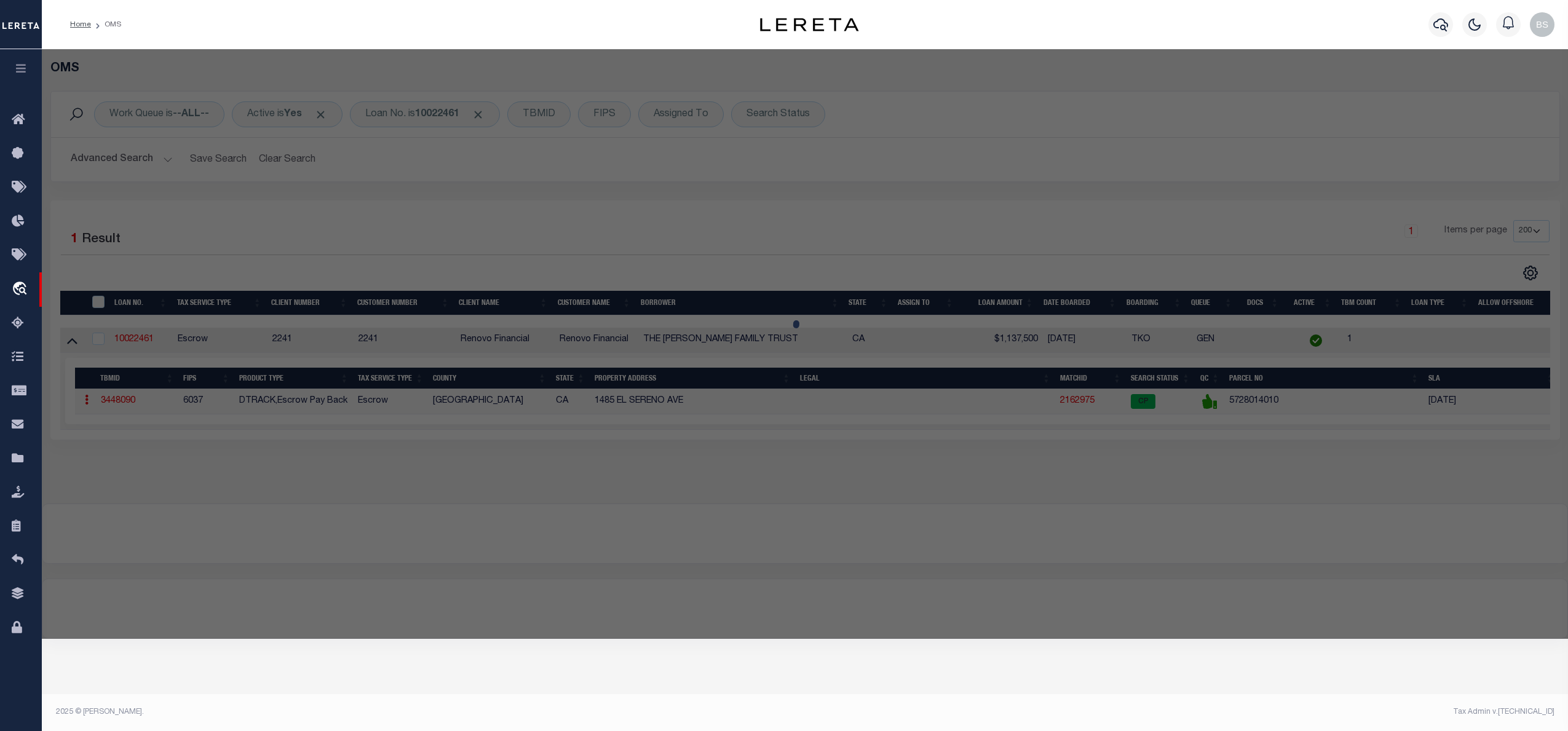
select select "AS"
select select
checkbox input "false"
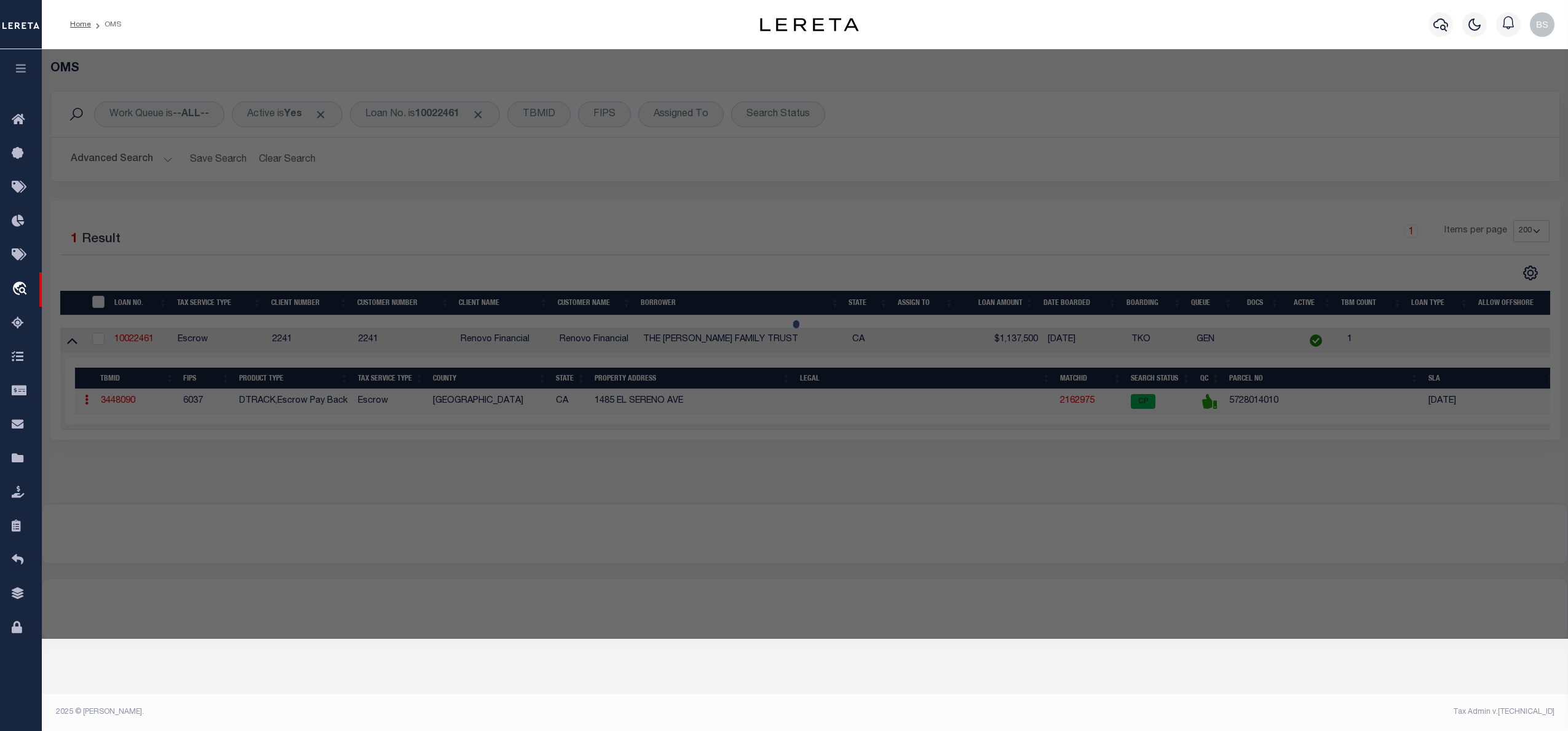
select select "CP"
type input "KWAN,BRYAN"
select select "ATL"
select select "ADD"
type input "1485 EL SERENO AVE"
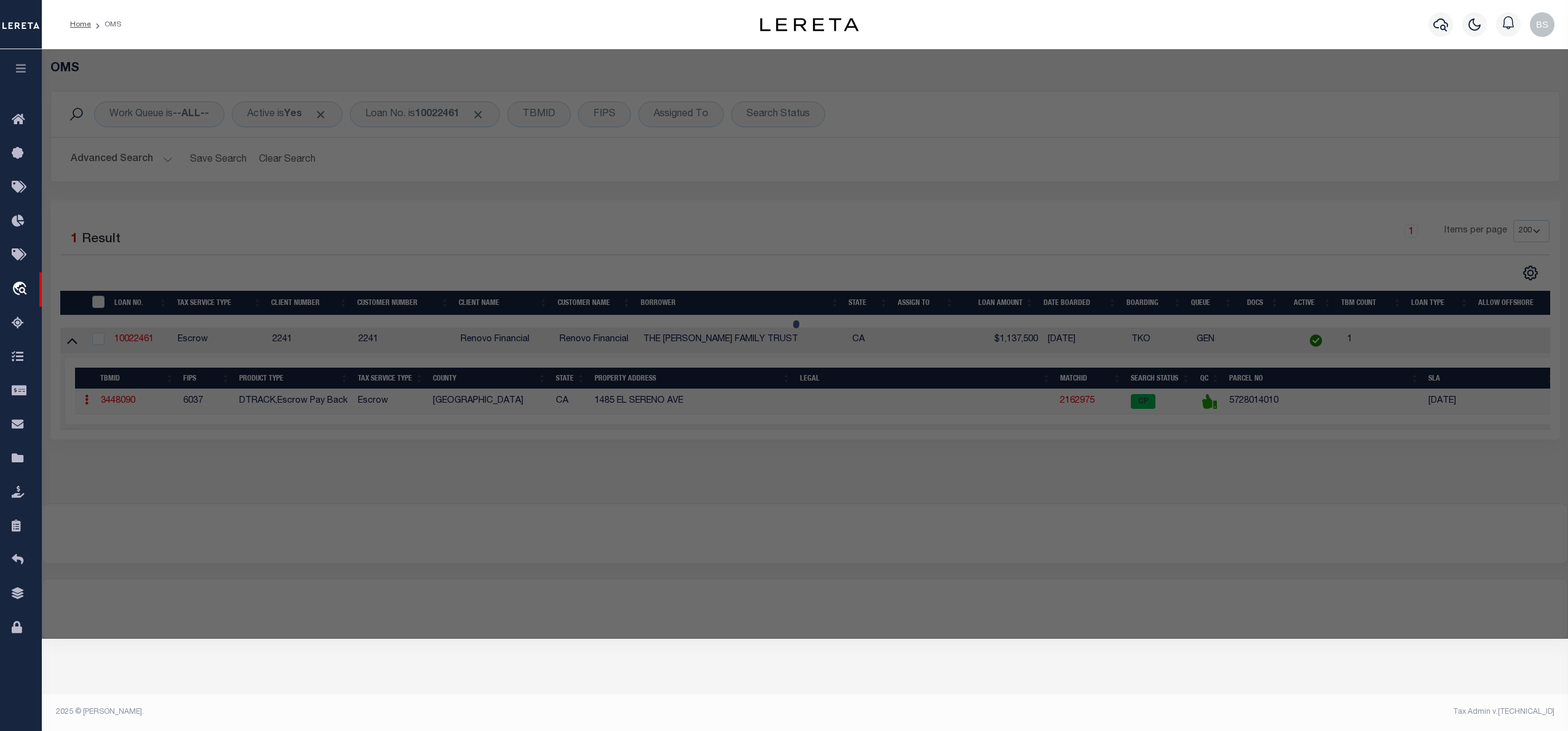
type input "PASADENA, CA 91103"
type textarea "A J PAINTERS SUB LOT 39 BLK A"
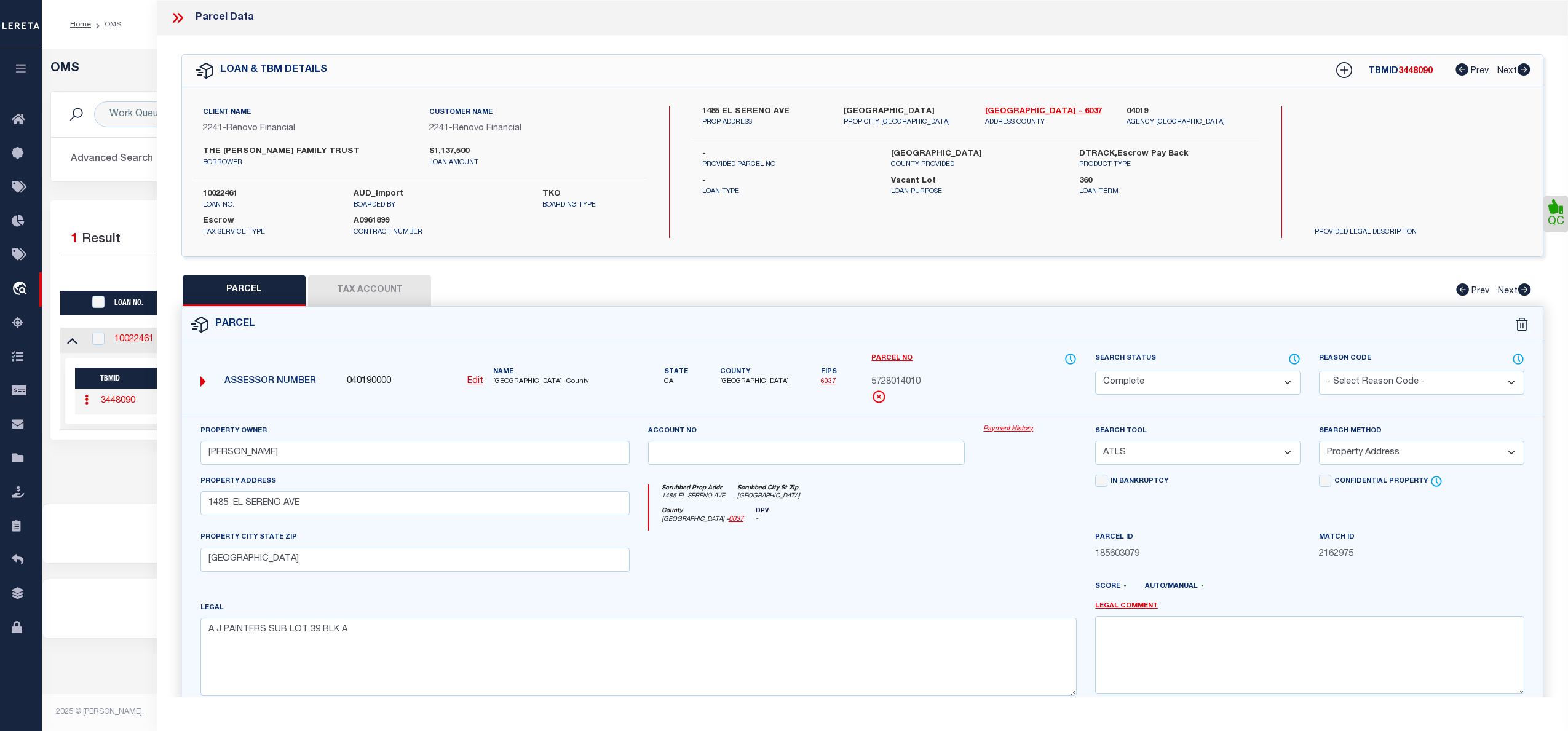
click at [1002, 430] on link "Payment History" at bounding box center [1030, 430] width 94 height 11
click at [178, 9] on div "Parcel Data" at bounding box center [863, 17] width 1412 height 35
click at [176, 15] on icon at bounding box center [175, 17] width 5 height 10
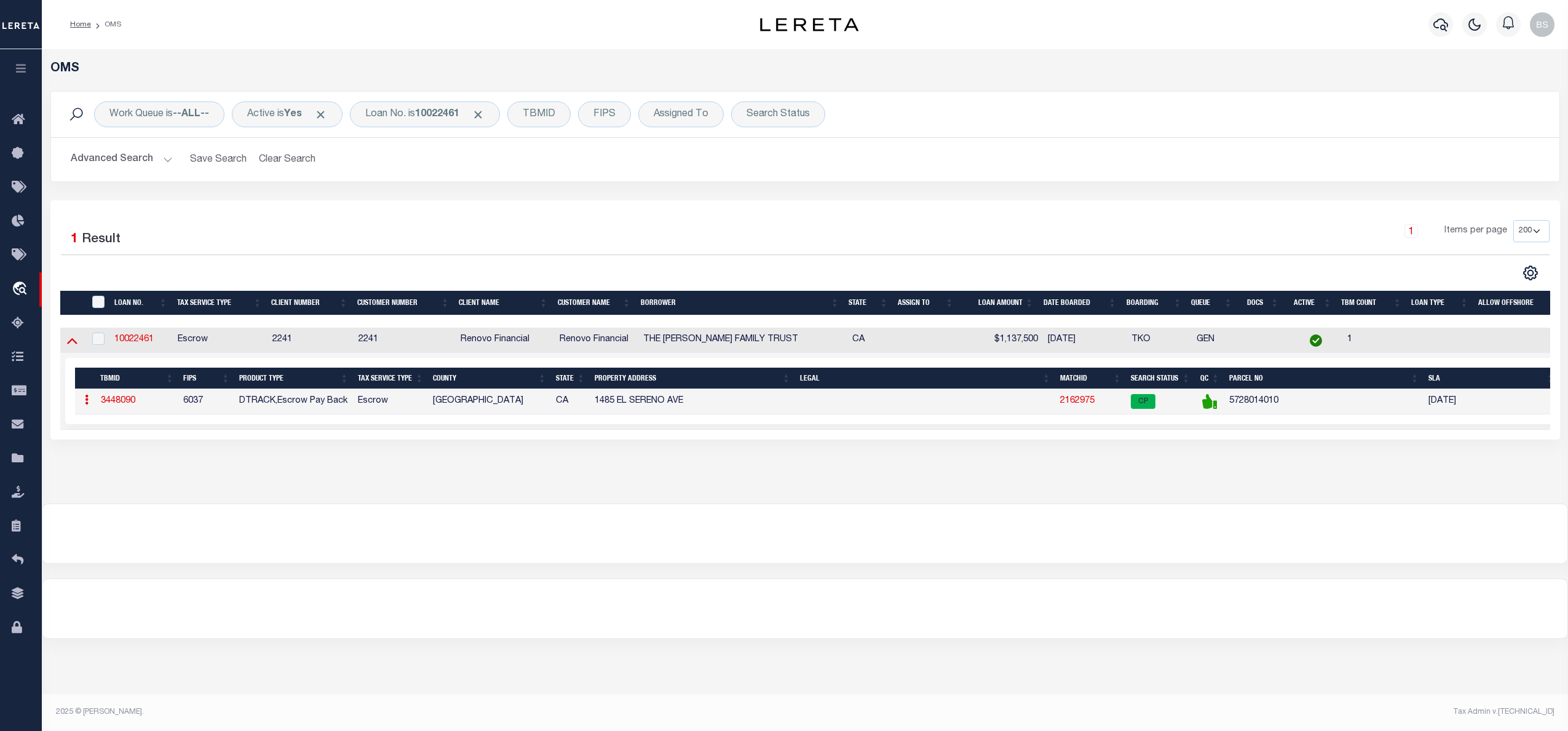
click at [74, 339] on icon at bounding box center [73, 341] width 11 height 13
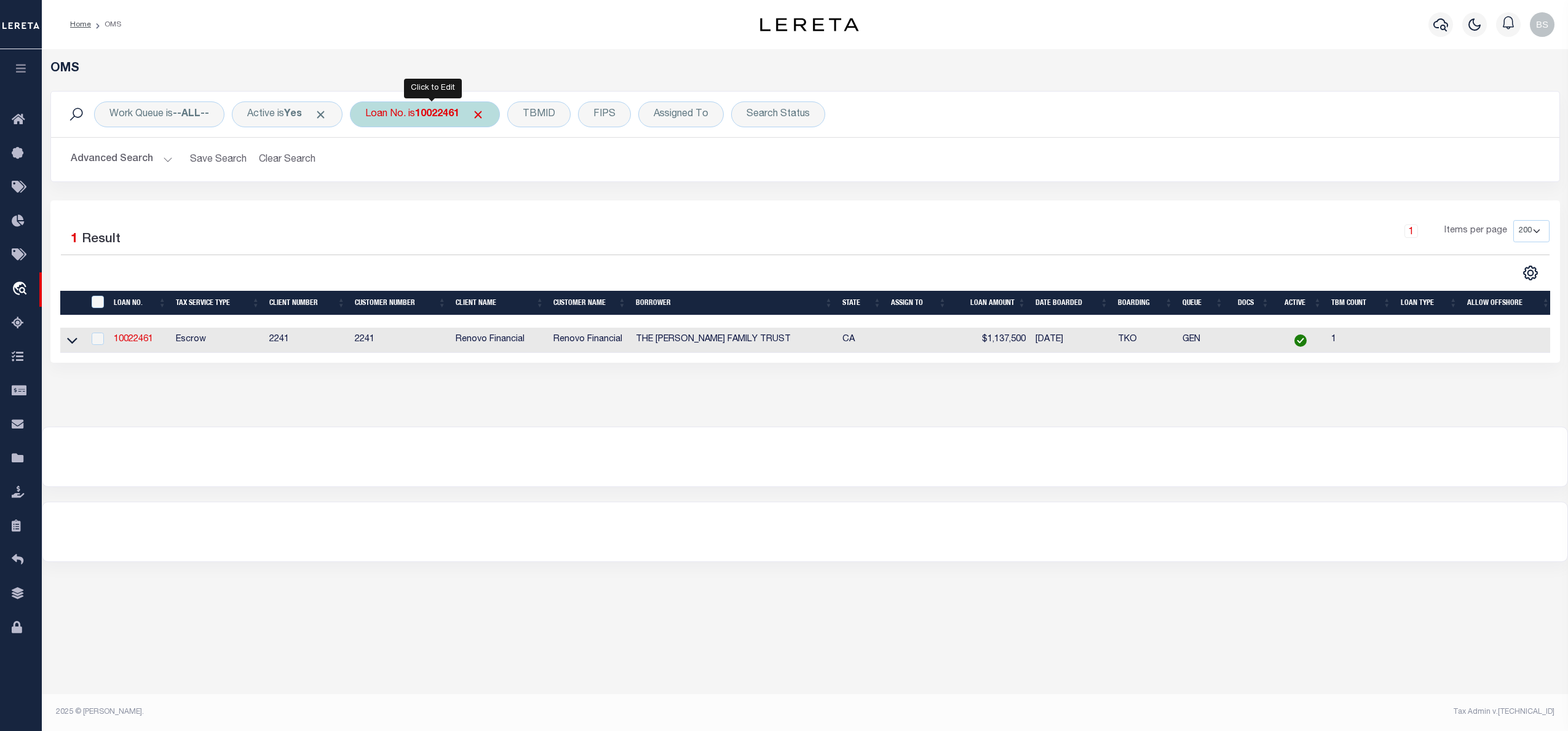
click at [428, 112] on b "10022461" at bounding box center [437, 114] width 44 height 10
click at [465, 180] on input "10022461" at bounding box center [456, 175] width 181 height 24
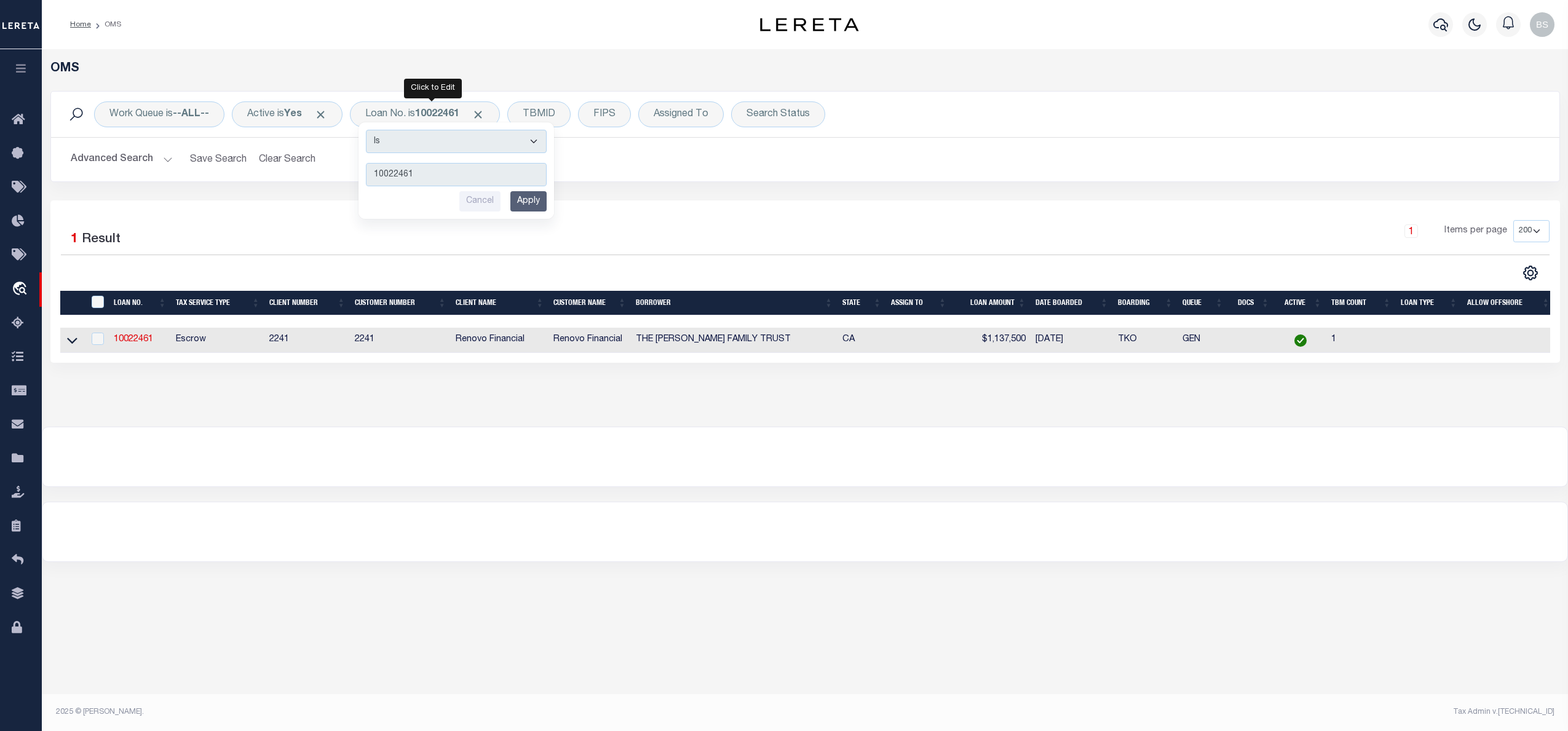
drag, startPoint x: 475, startPoint y: 176, endPoint x: 360, endPoint y: 176, distance: 115.0
click at [360, 176] on div "Work Queue is --ALL-- Active is Yes Loan No. is 10022461 Is Contains 10022461 C…" at bounding box center [805, 136] width 1510 height 91
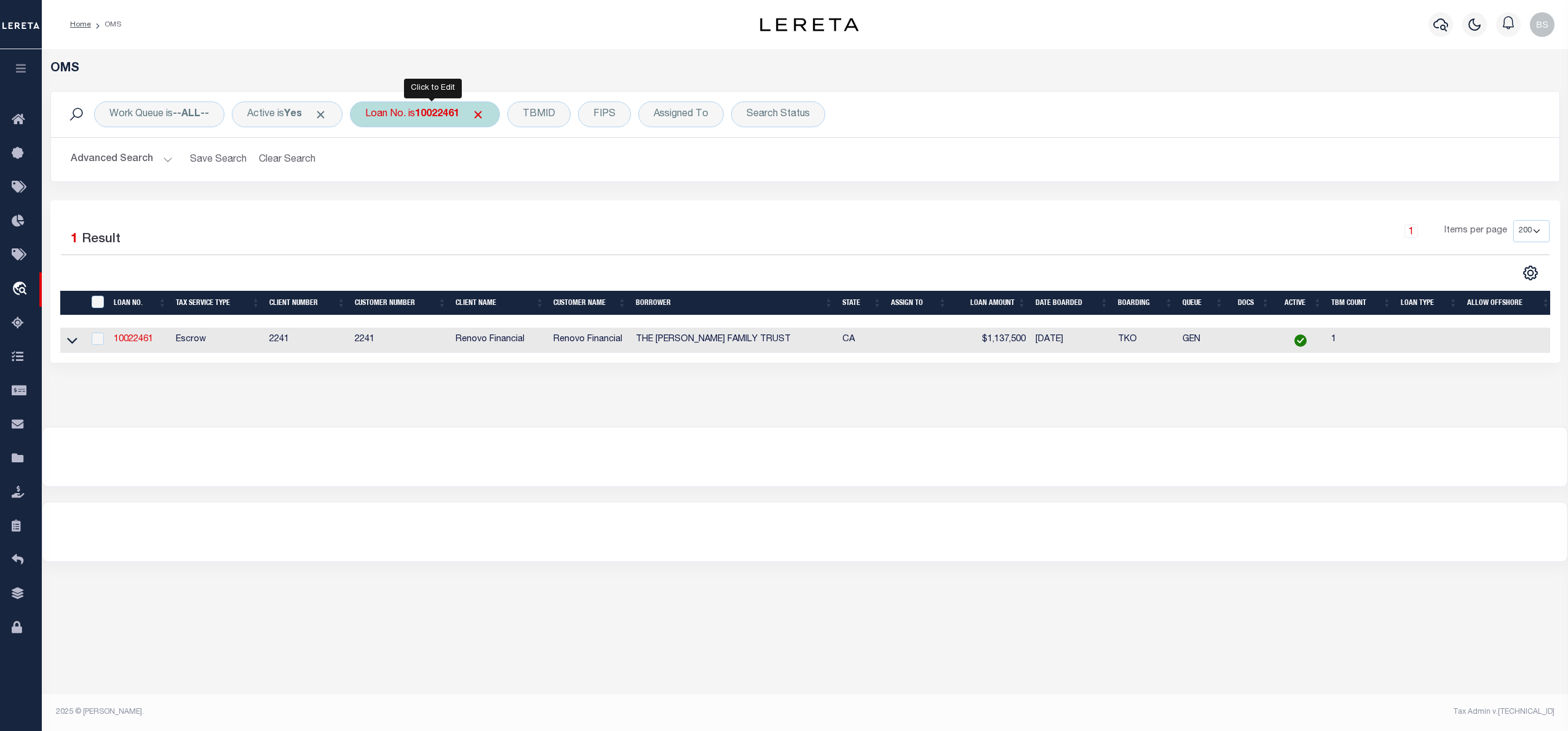
click at [409, 116] on div "Loan No. is 10022461 Is Contains 10022461 Cancel Apply" at bounding box center [424, 114] width 150 height 25
click at [538, 202] on input "Apply" at bounding box center [528, 202] width 36 height 20
click at [69, 342] on icon at bounding box center [73, 341] width 11 height 13
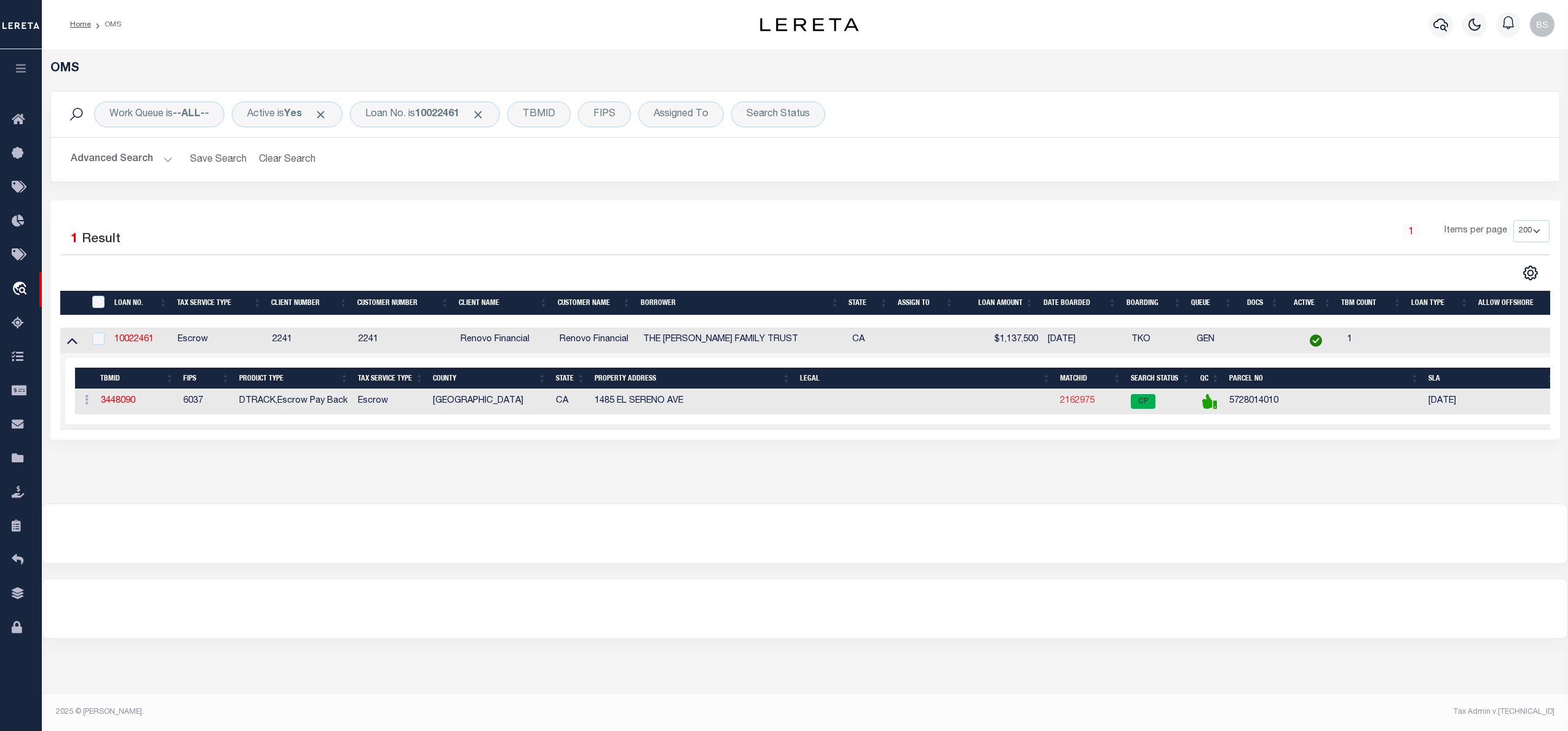
click at [1087, 405] on link "2162975" at bounding box center [1078, 400] width 35 height 8
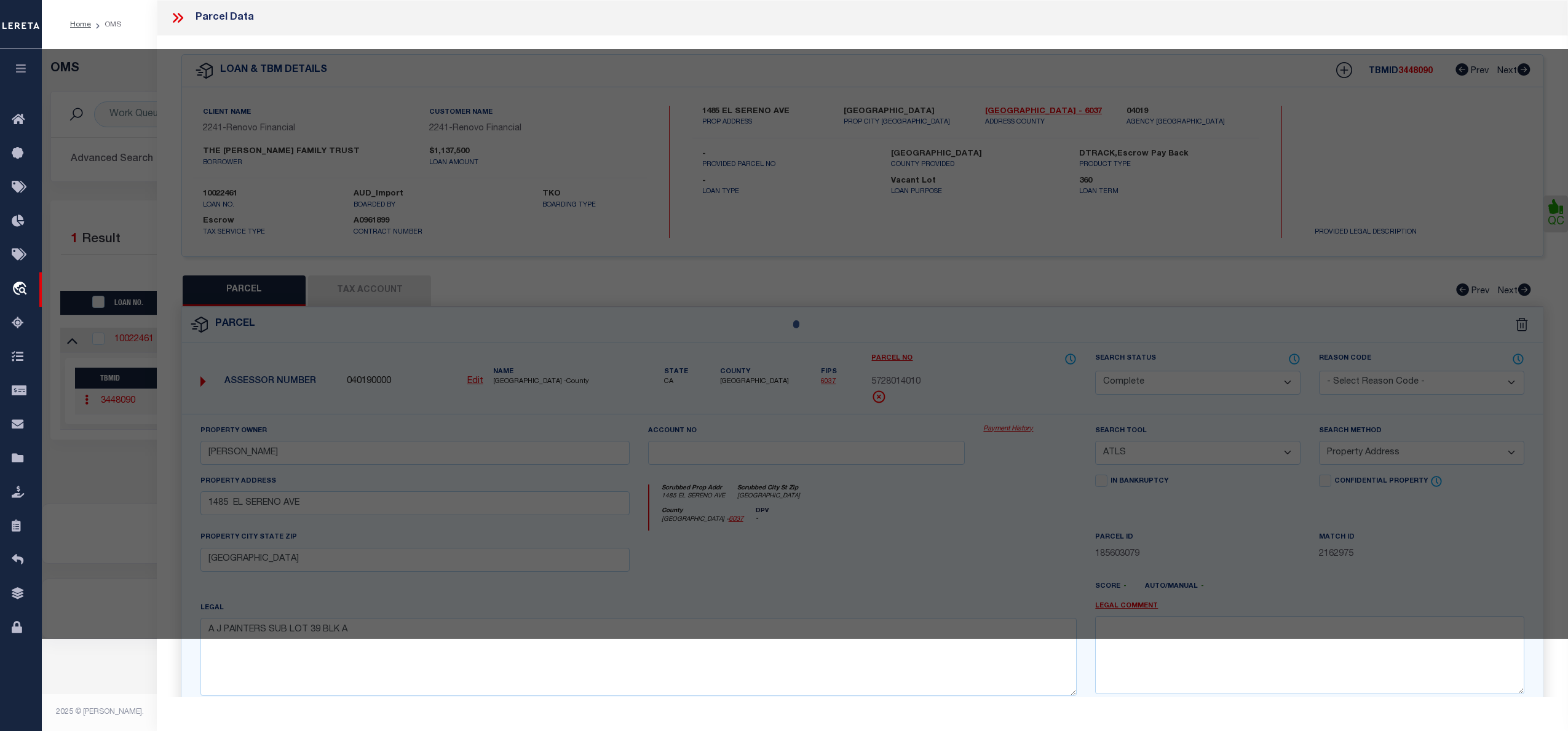
select select "AS"
select select
checkbox input "false"
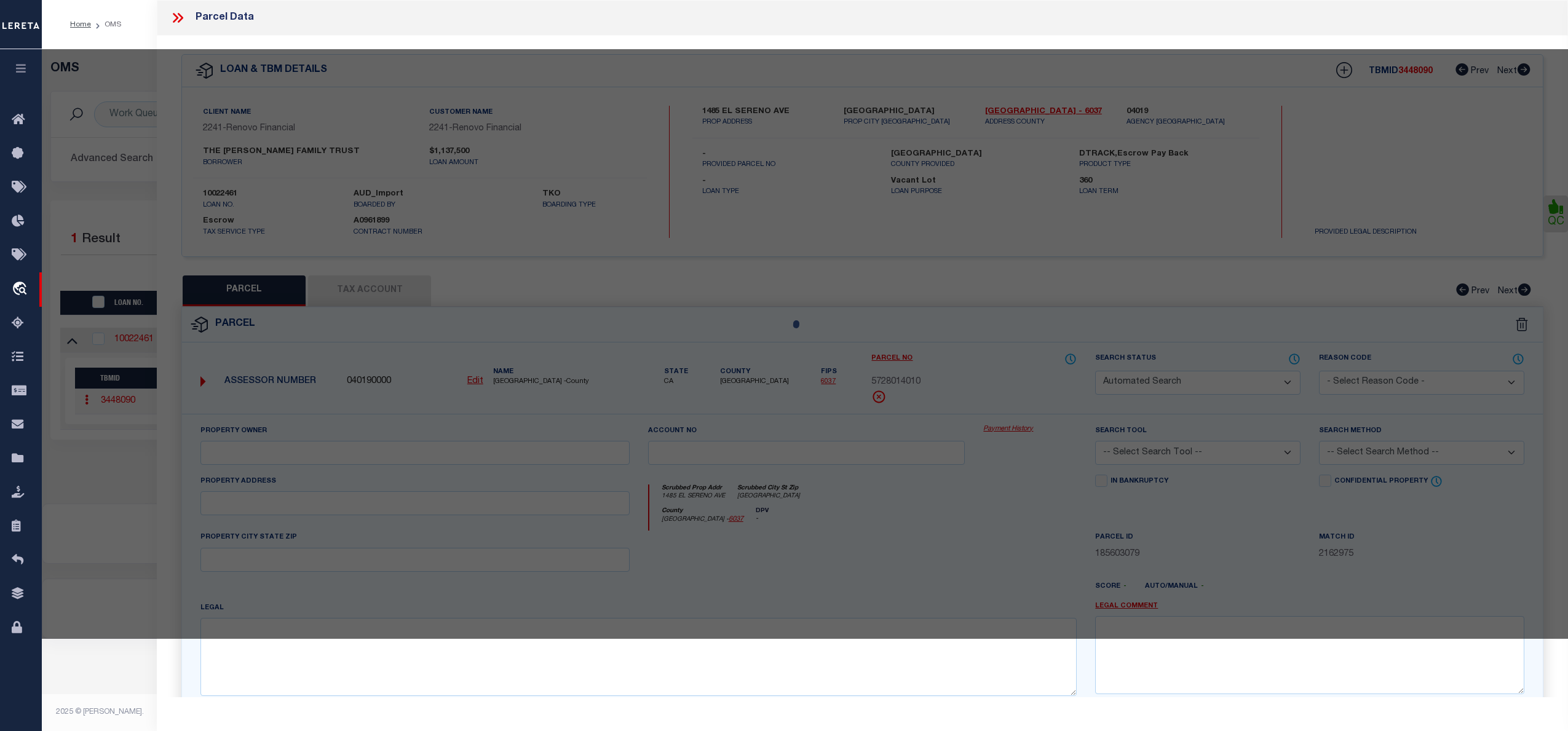
select select "CP"
type input "KWAN,BRYAN"
select select "ATL"
select select "ADD"
type input "1485 EL SERENO AVE"
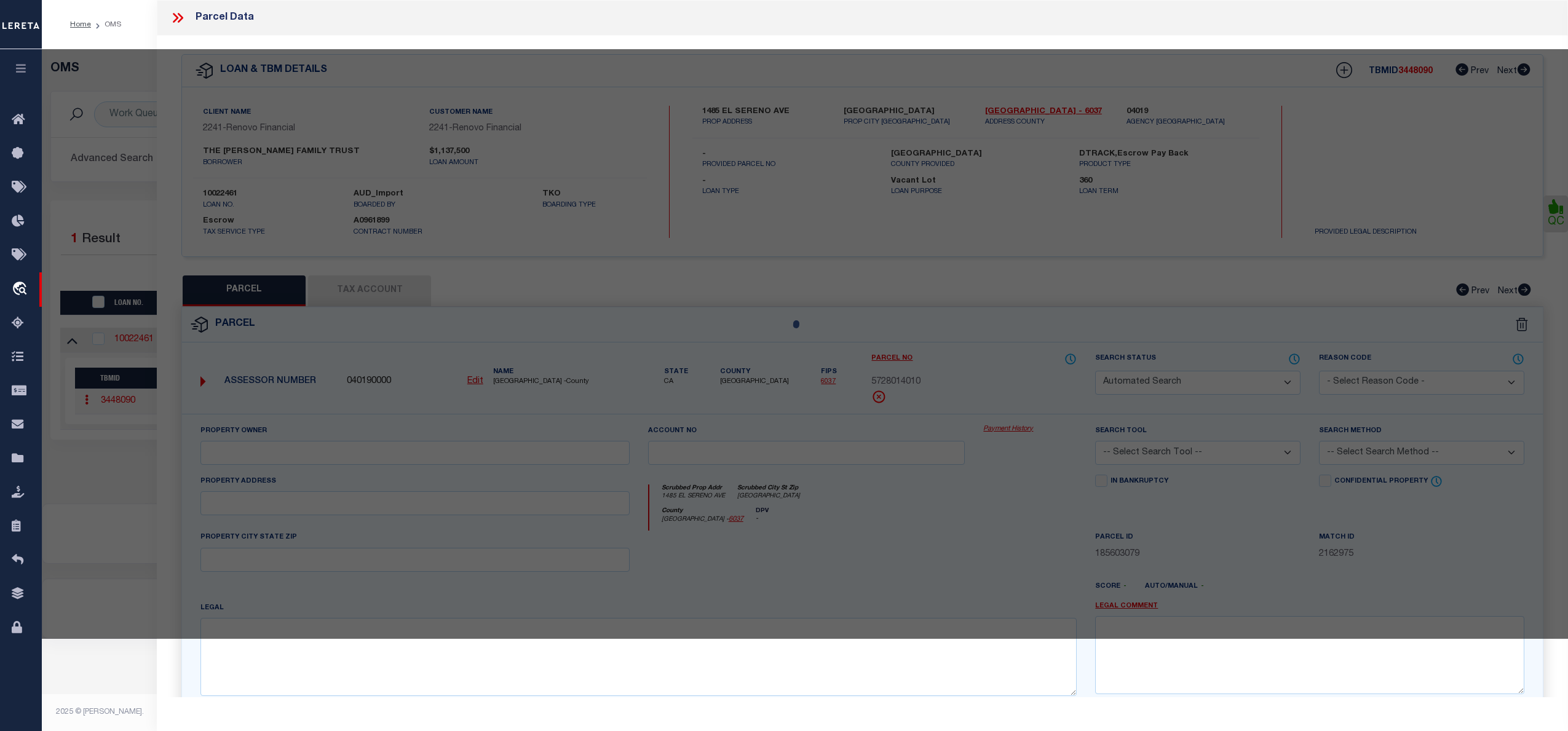
type input "PASADENA, CA 91103"
type textarea "A J PAINTERS SUB LOT 39 BLK A"
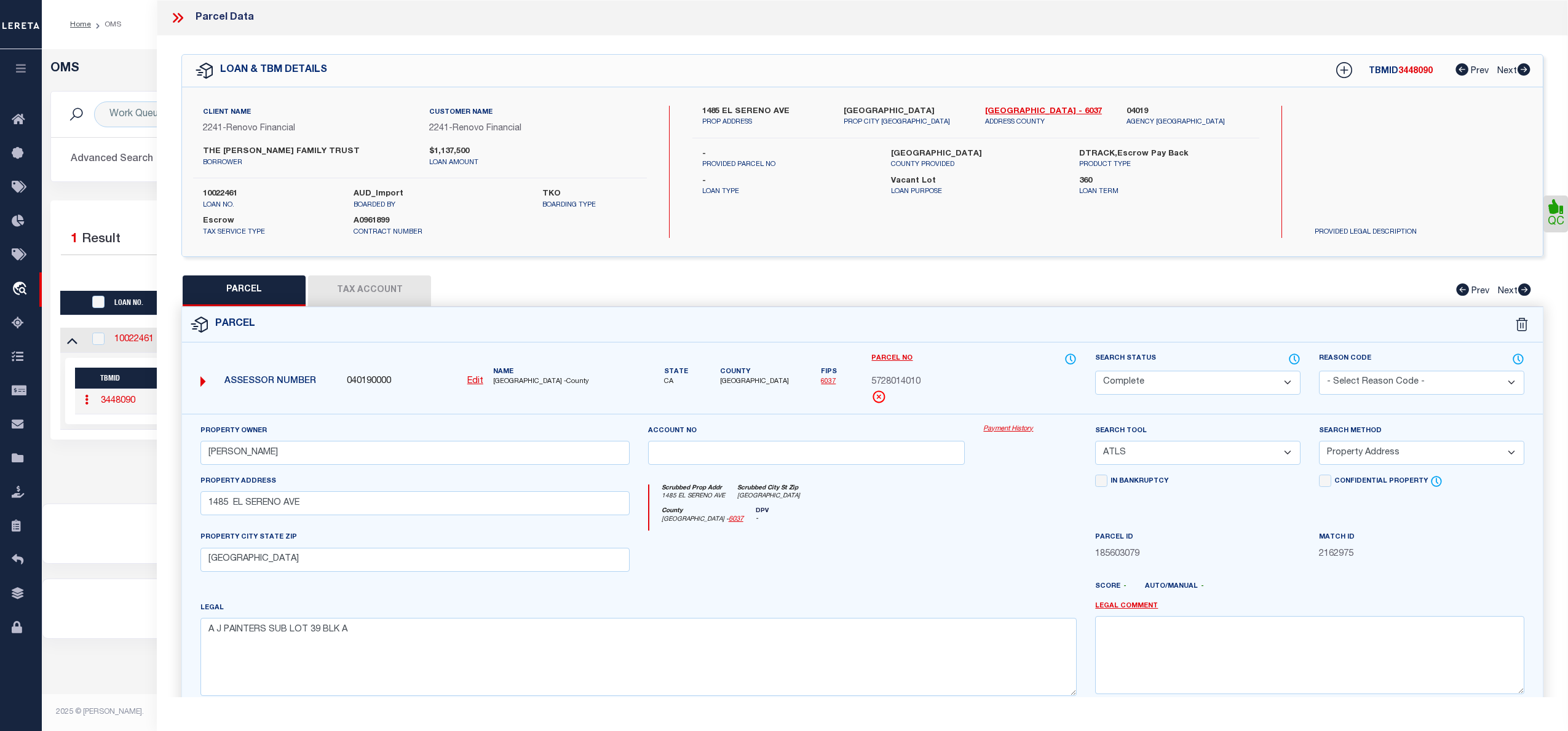
click at [1006, 428] on link "Payment History" at bounding box center [1030, 430] width 94 height 11
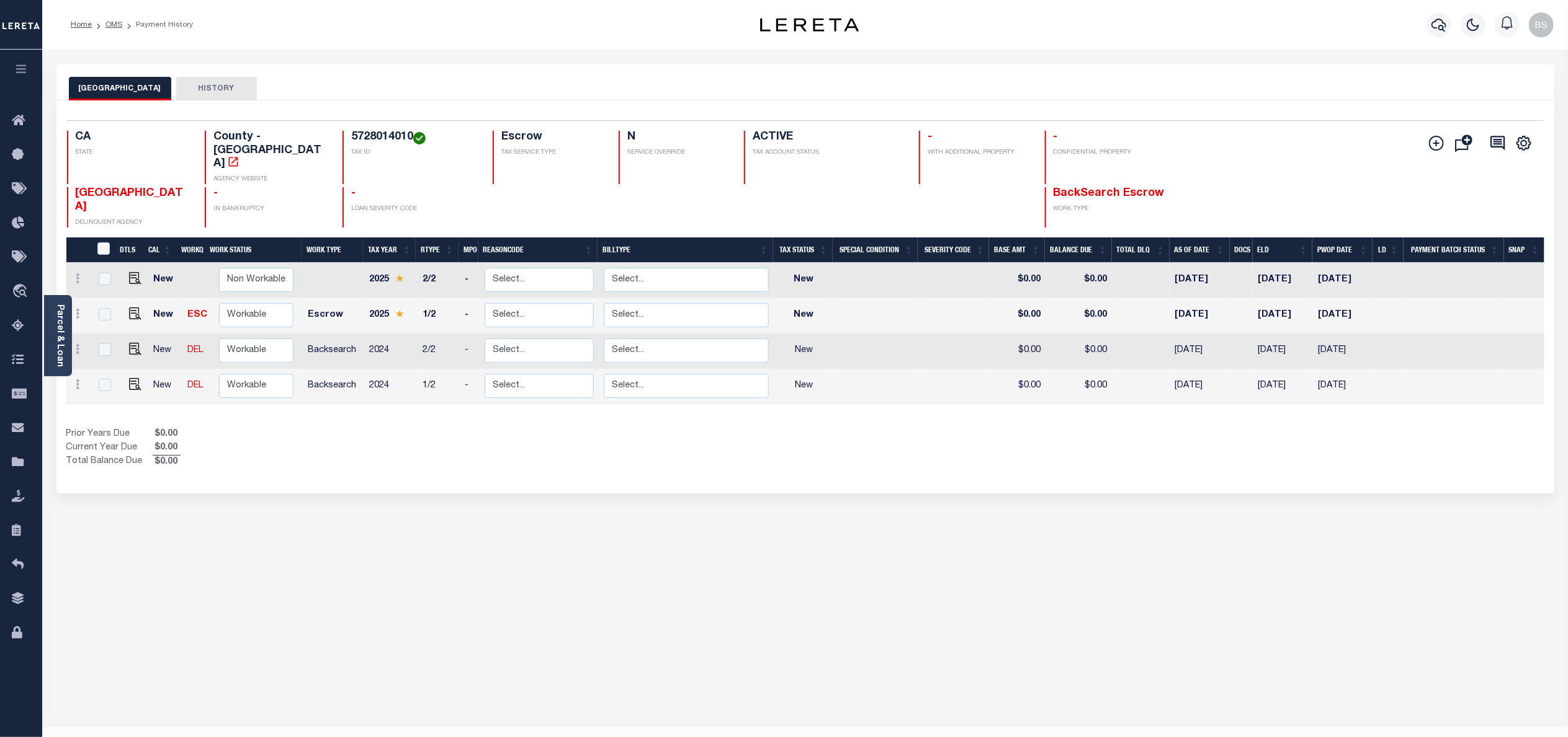
click at [420, 333] on td "2/2" at bounding box center [439, 351] width 43 height 36
checkbox input "true"
click at [57, 313] on link "Parcel & Loan" at bounding box center [59, 336] width 8 height 62
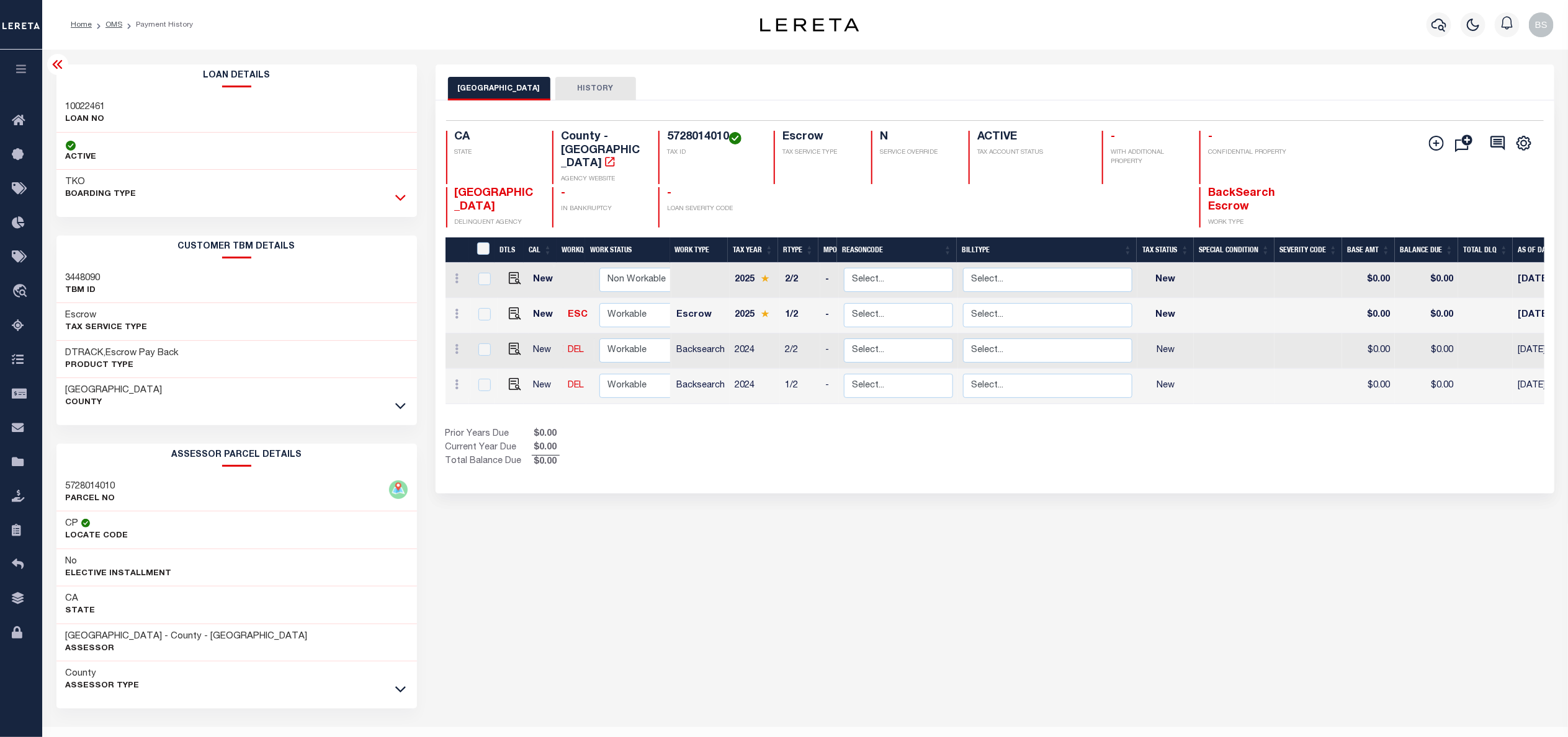
click at [403, 197] on icon at bounding box center [401, 198] width 11 height 13
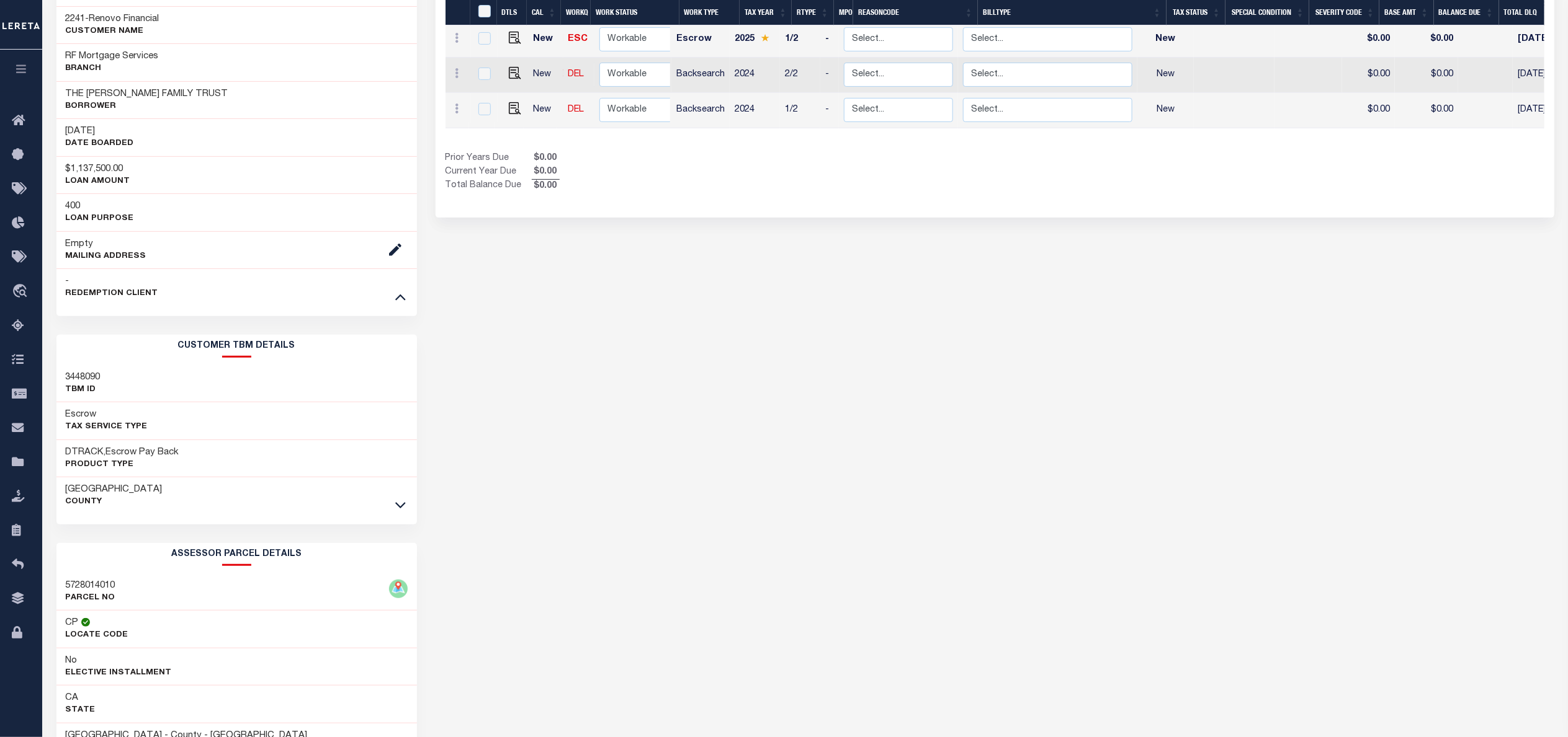
scroll to position [279, 0]
click at [400, 508] on icon at bounding box center [401, 502] width 11 height 13
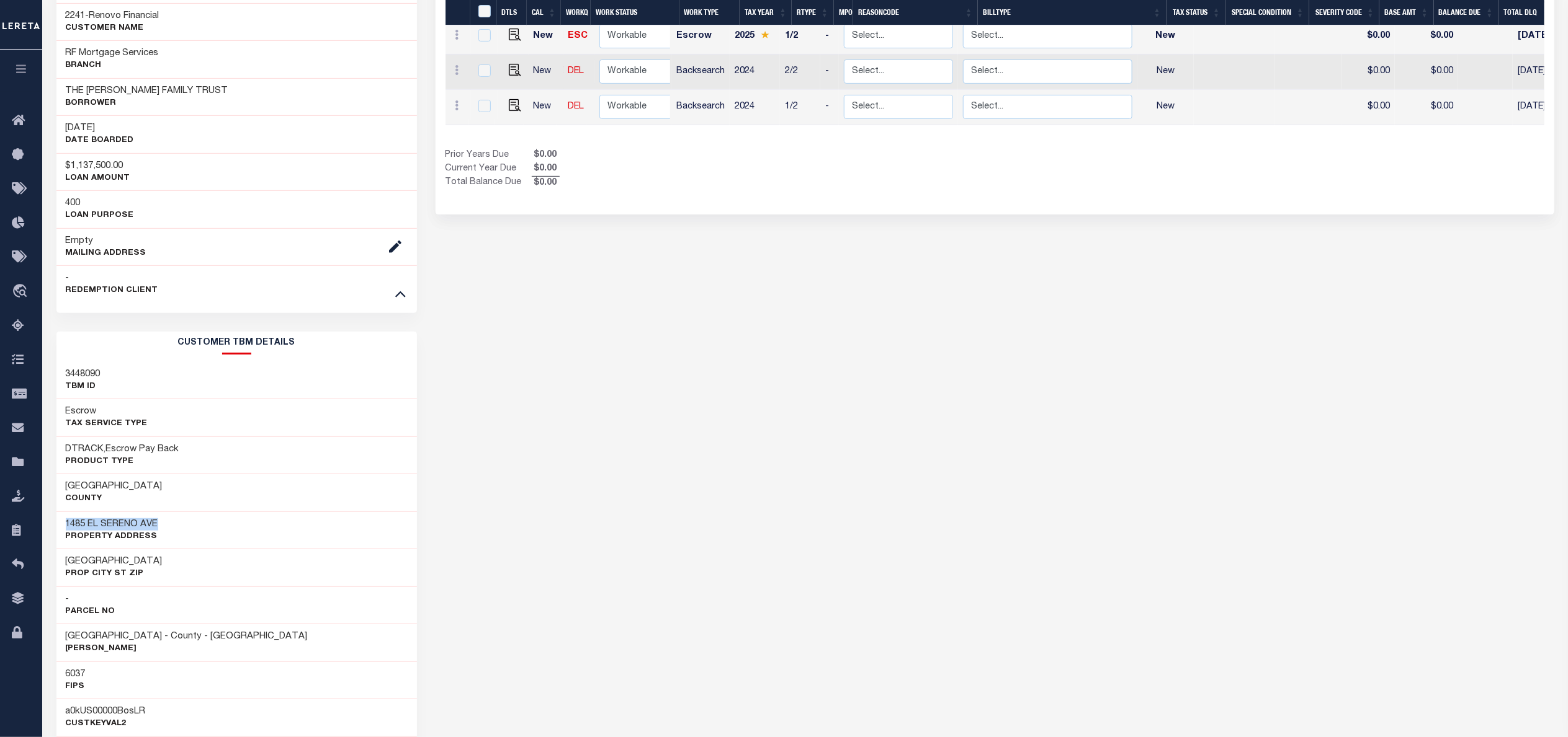
drag, startPoint x: 172, startPoint y: 531, endPoint x: 62, endPoint y: 530, distance: 110.0
click at [62, 530] on div "[STREET_ADDRESS] Property Address" at bounding box center [237, 530] width 361 height 38
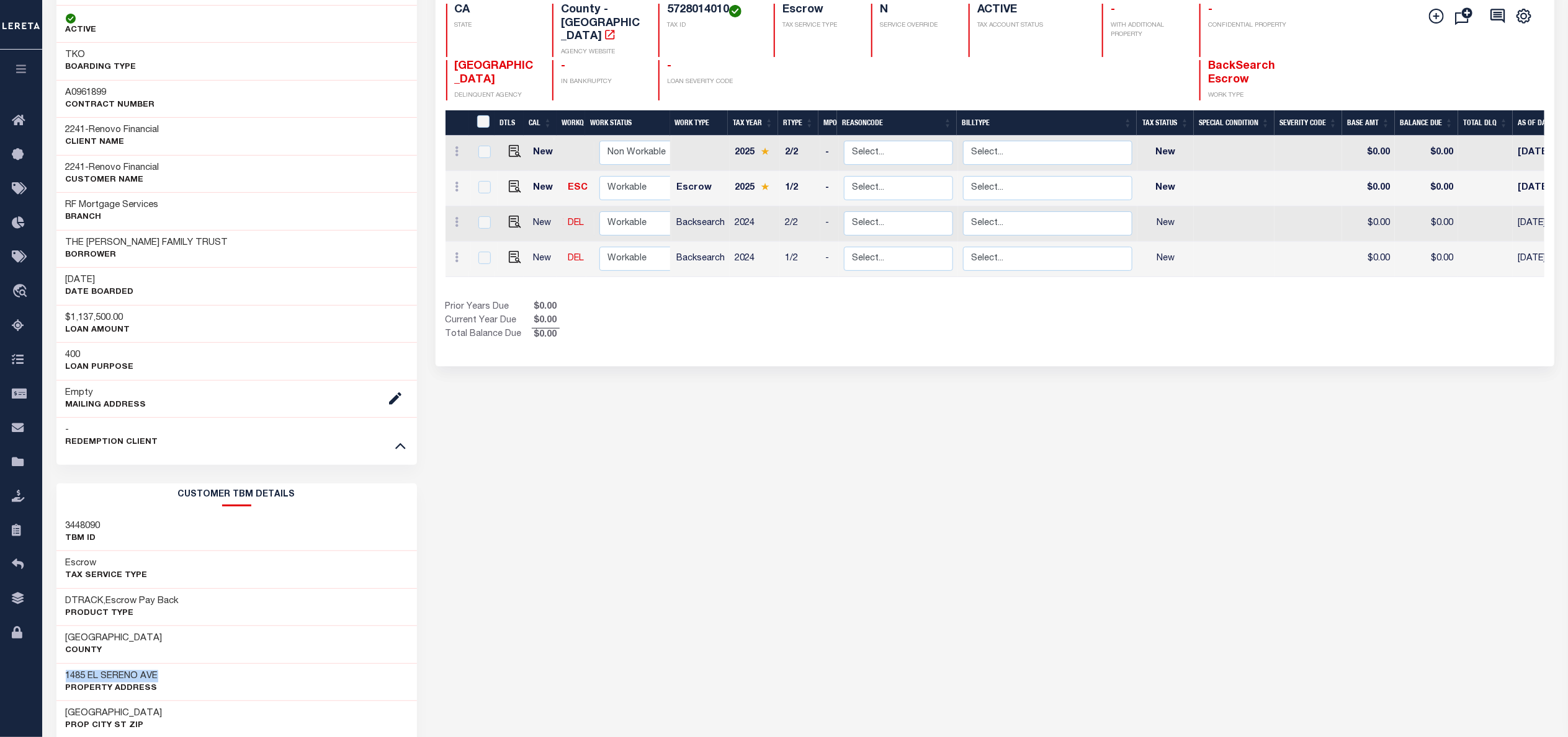
scroll to position [0, 0]
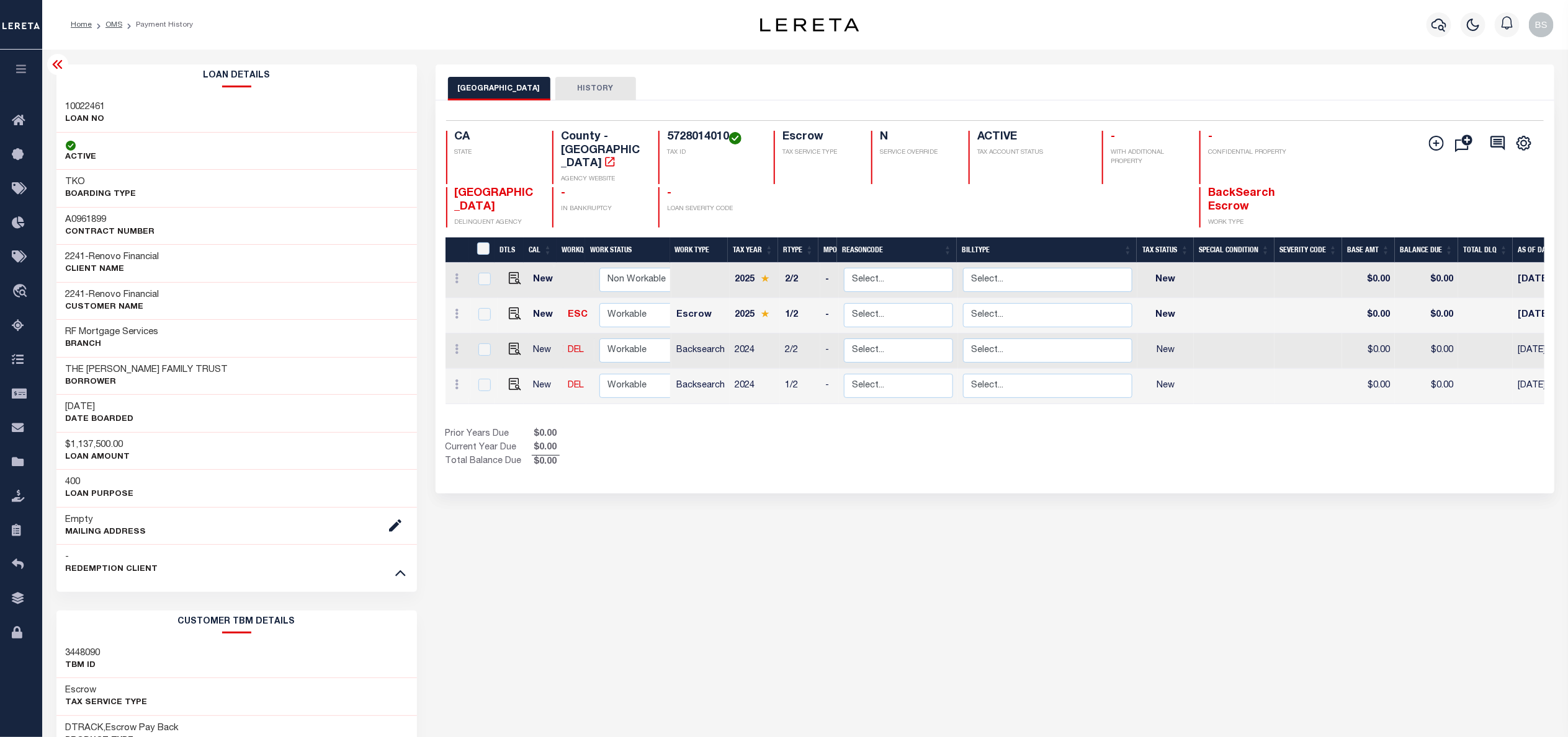
click at [60, 60] on icon at bounding box center [58, 64] width 15 height 15
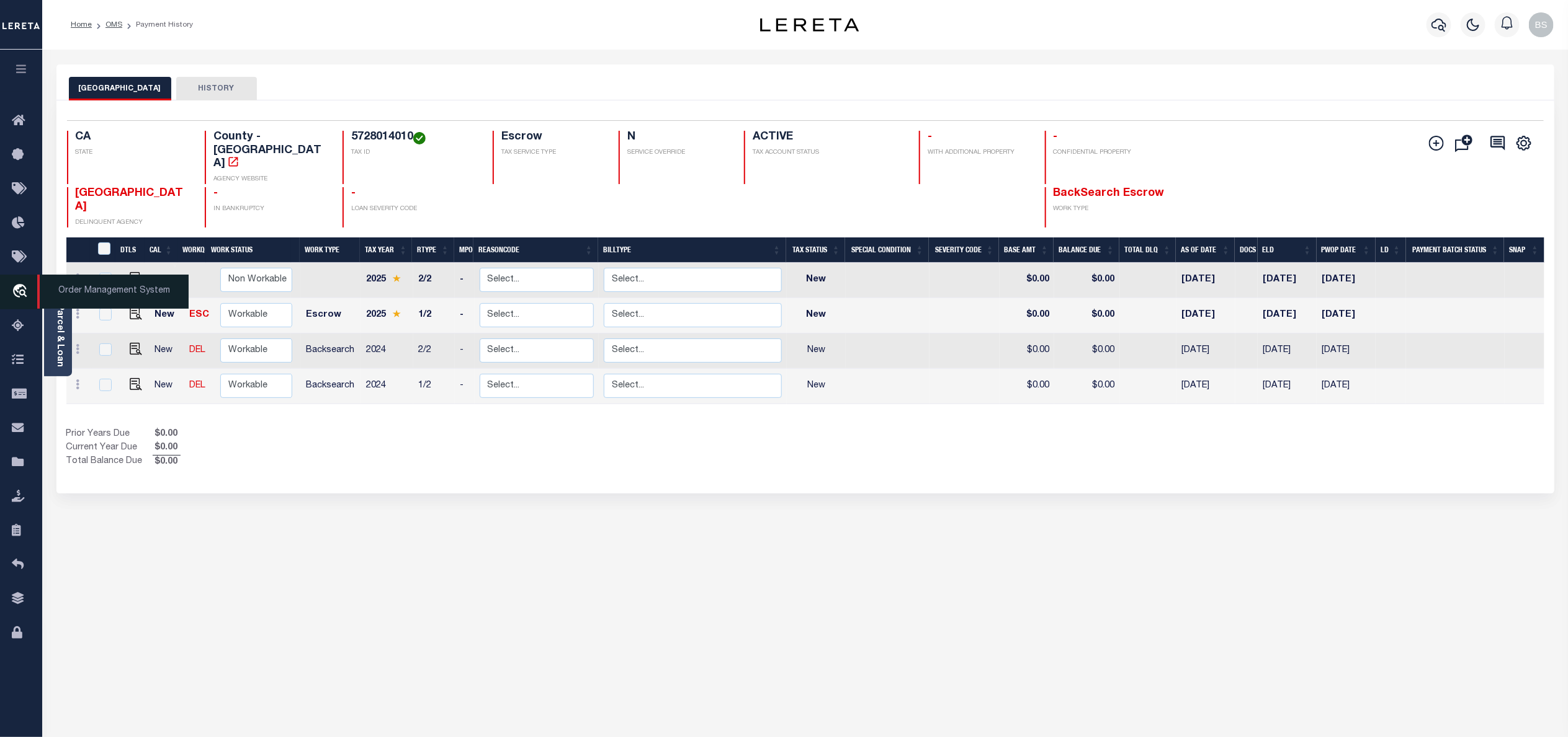
click at [21, 293] on icon "travel_explore" at bounding box center [22, 292] width 20 height 16
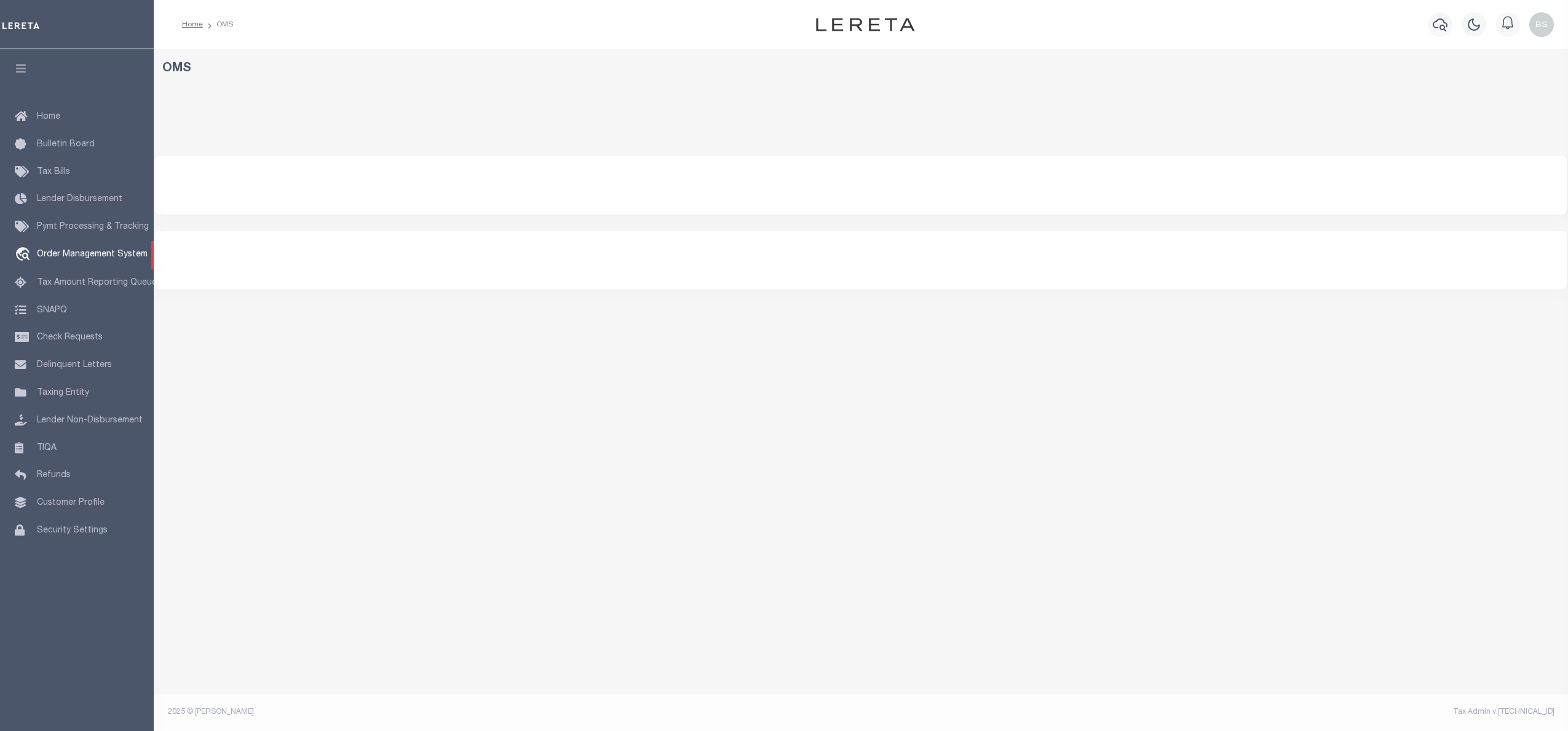
select select "200"
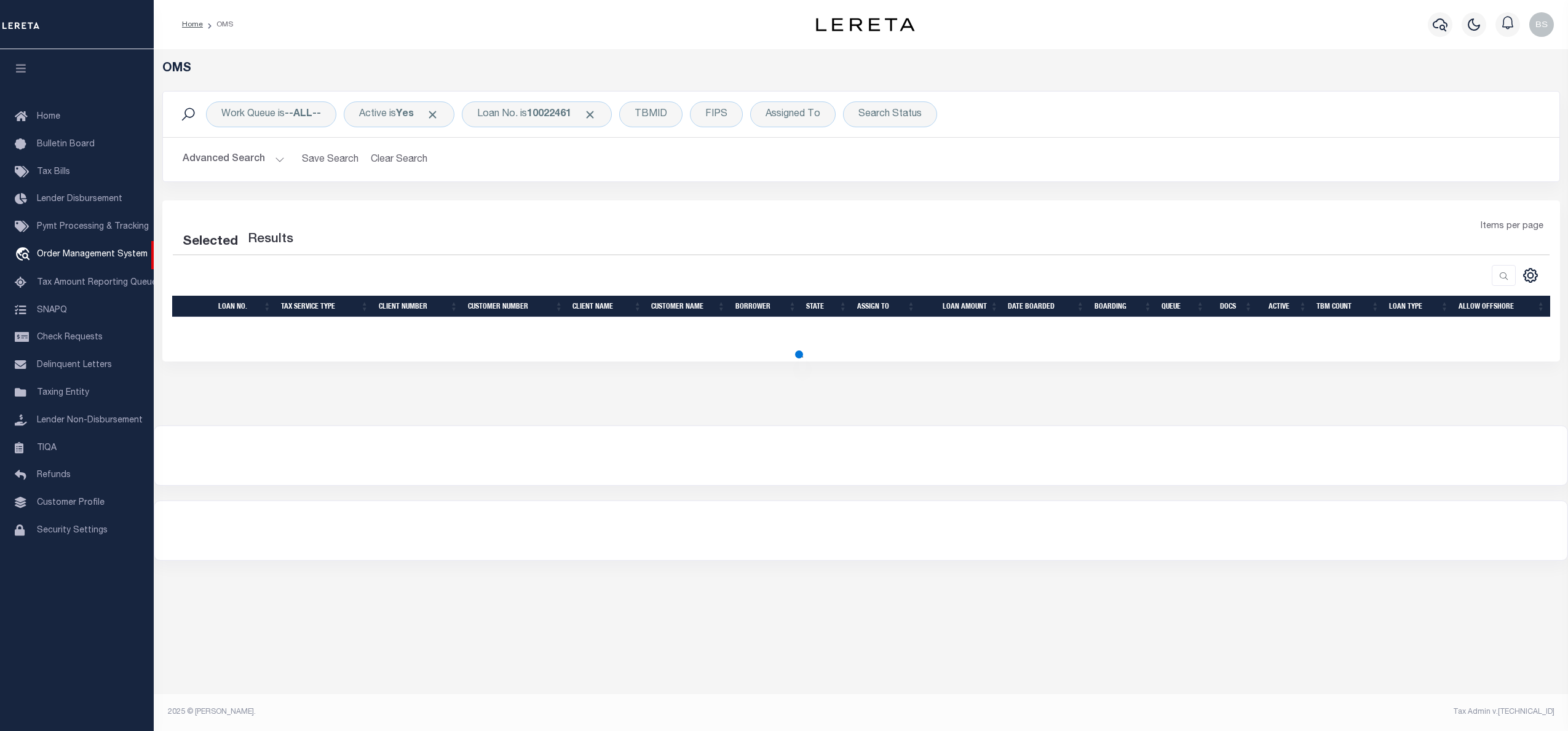
select select "200"
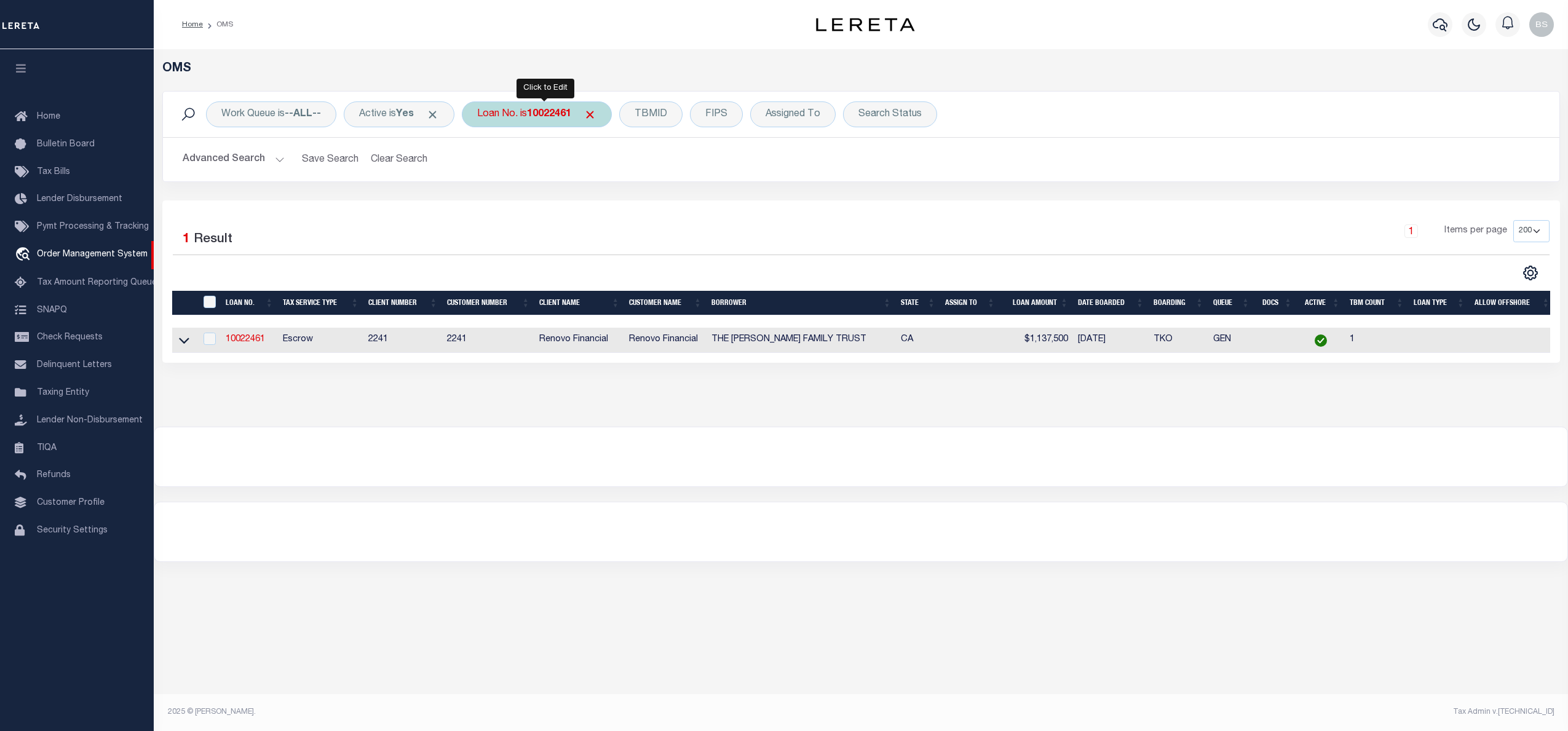
click at [563, 114] on b "10022461" at bounding box center [549, 114] width 44 height 10
type input "124947"
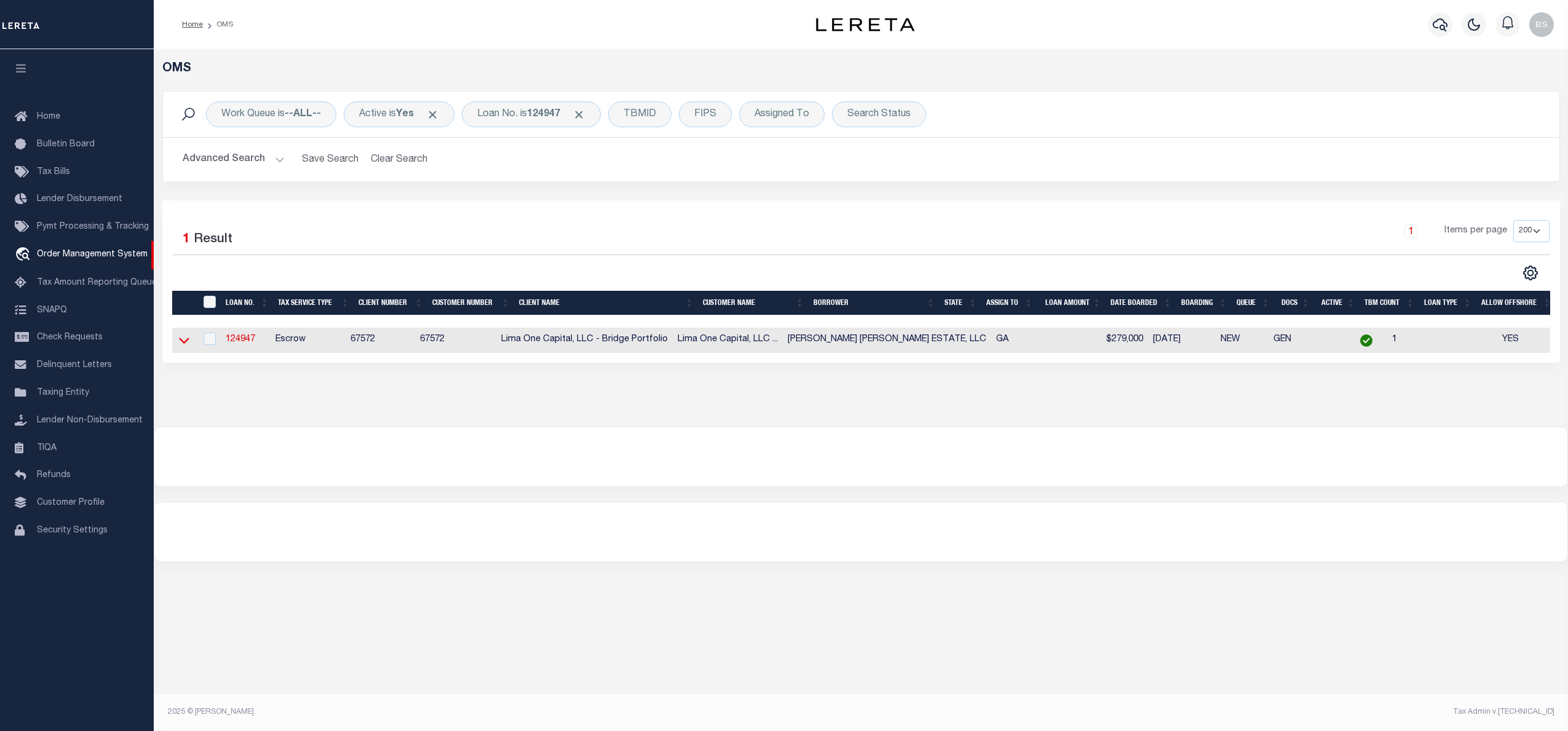
click at [185, 341] on icon at bounding box center [184, 341] width 11 height 13
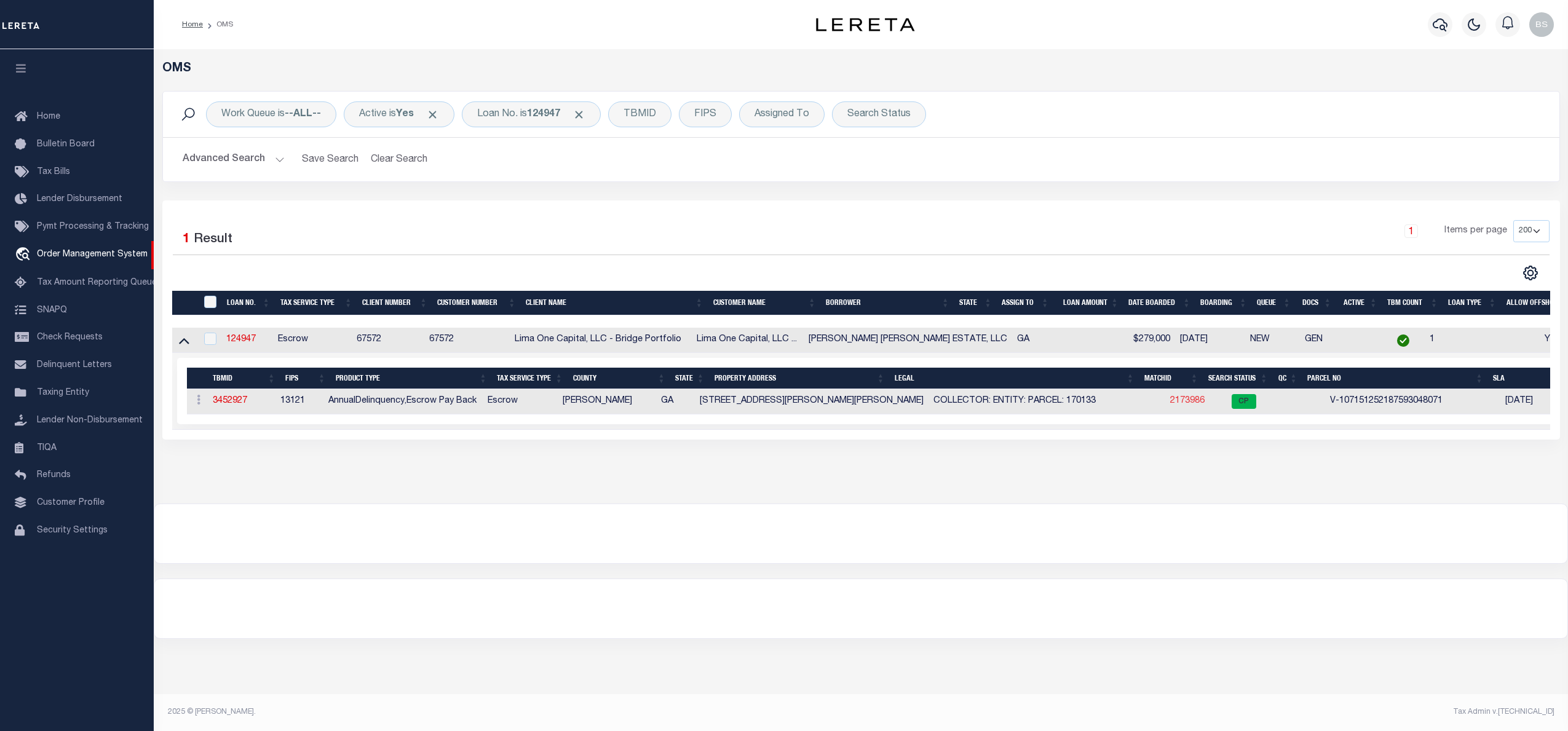
click at [1170, 403] on link "2173986" at bounding box center [1188, 400] width 35 height 8
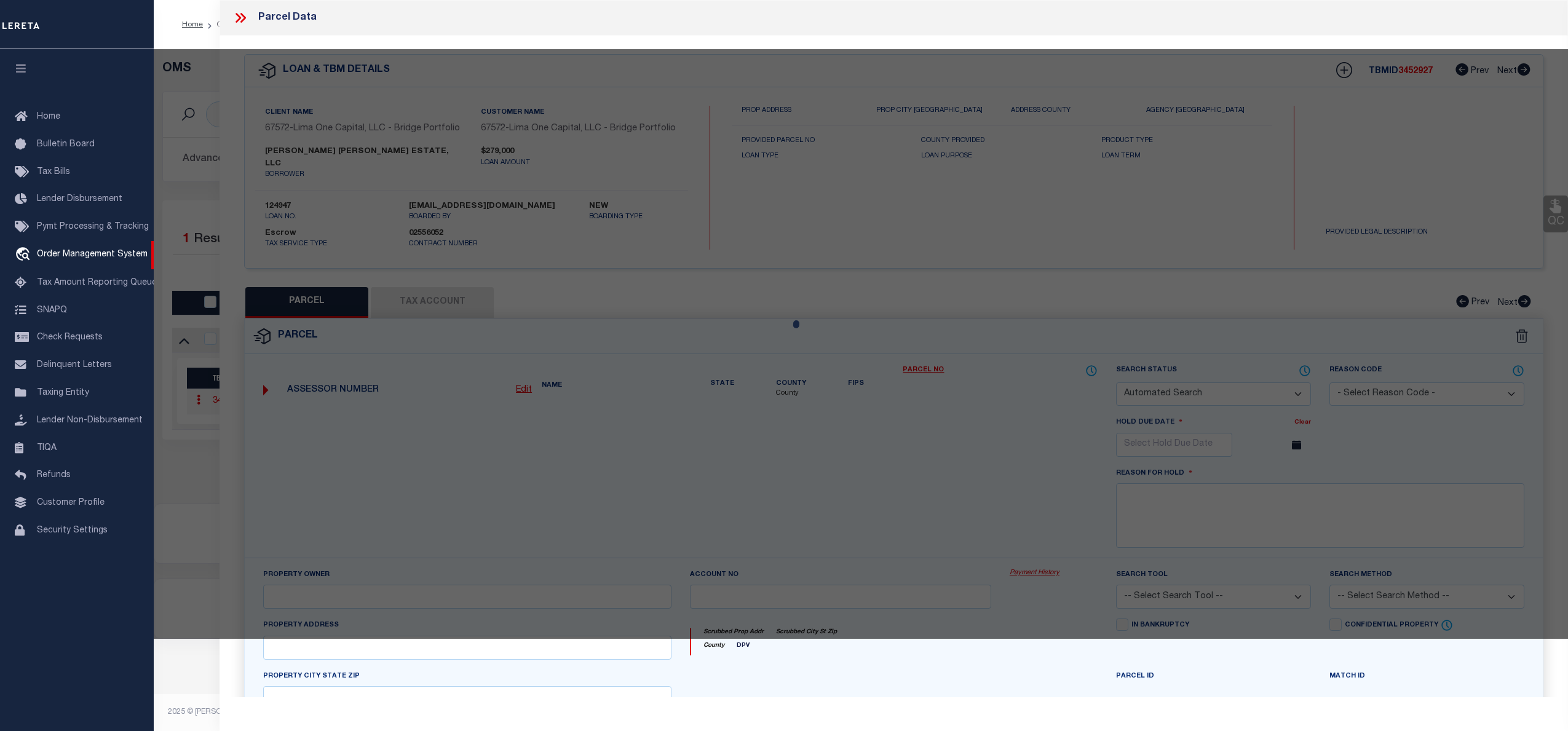
checkbox input "false"
select select "CP"
type input "[STREET_ADDRESS][PERSON_NAME][PERSON_NAME]"
checkbox input "false"
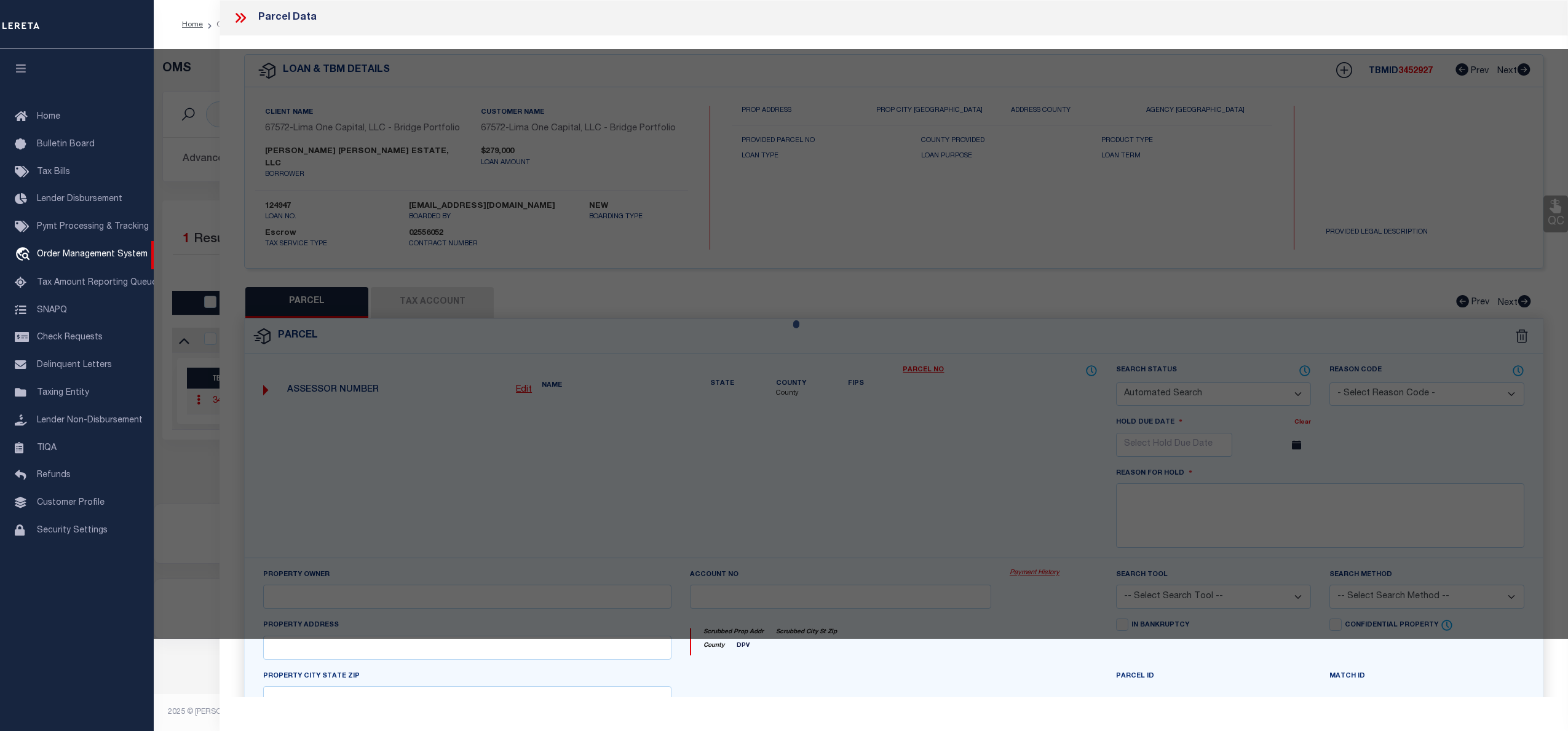
type input "[PERSON_NAME][GEOGRAPHIC_DATA]"
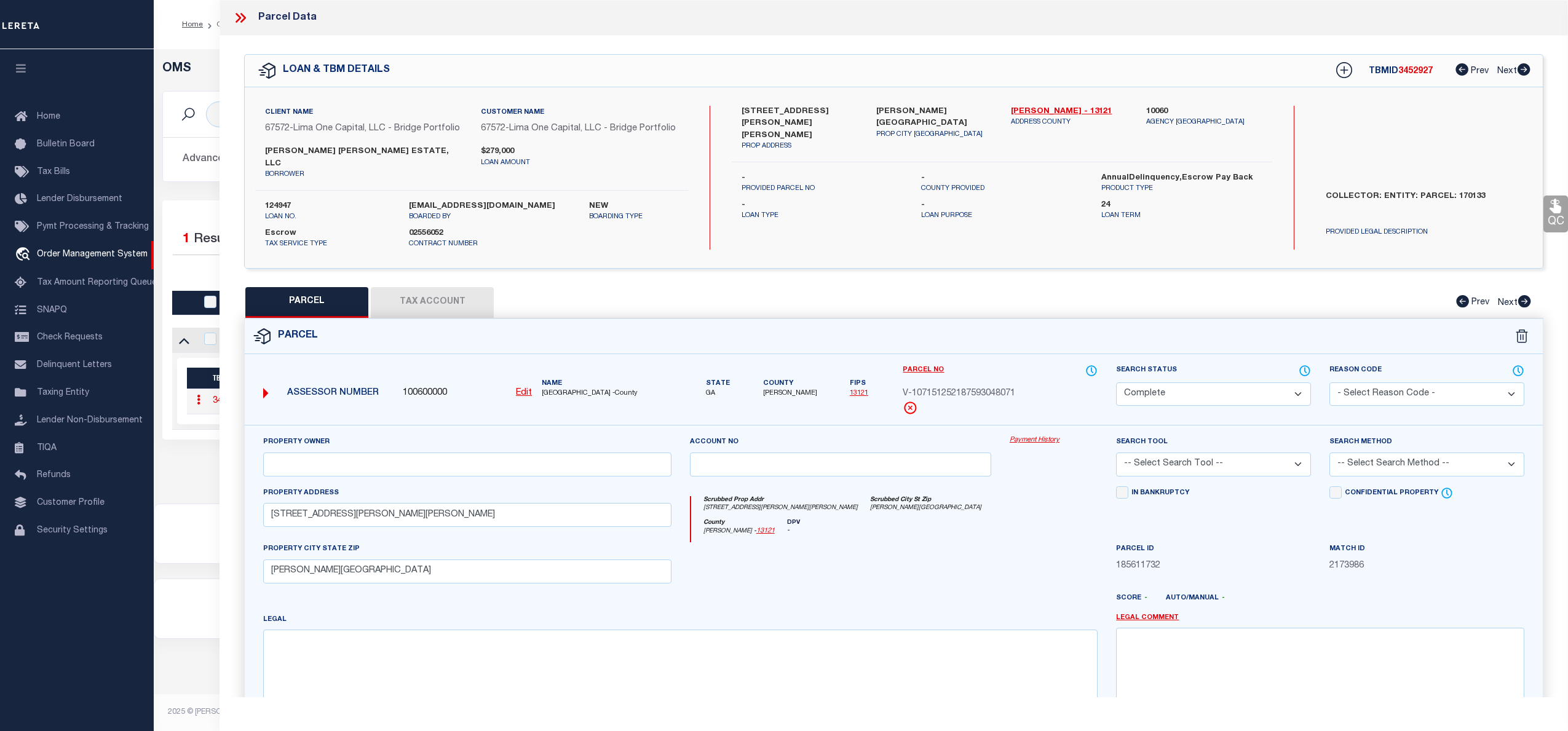
click at [1037, 436] on link "Payment History" at bounding box center [1053, 441] width 88 height 11
